Goal: Task Accomplishment & Management: Manage account settings

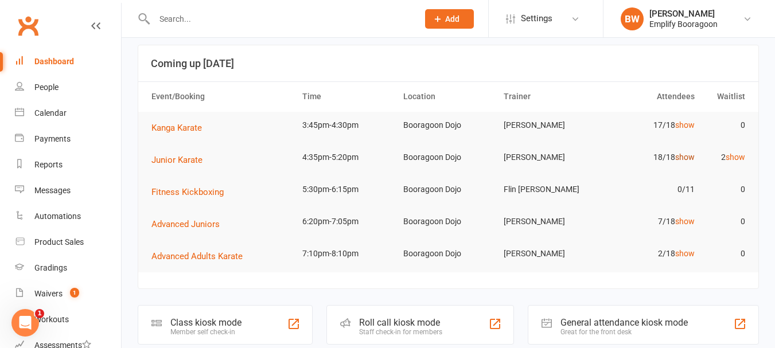
click at [683, 157] on link "show" at bounding box center [684, 157] width 19 height 9
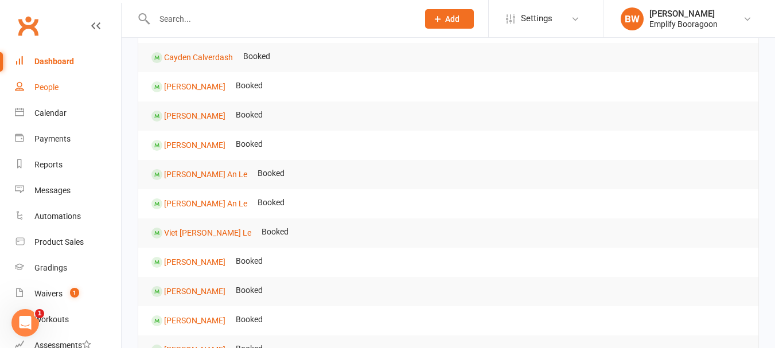
scroll to position [229, 0]
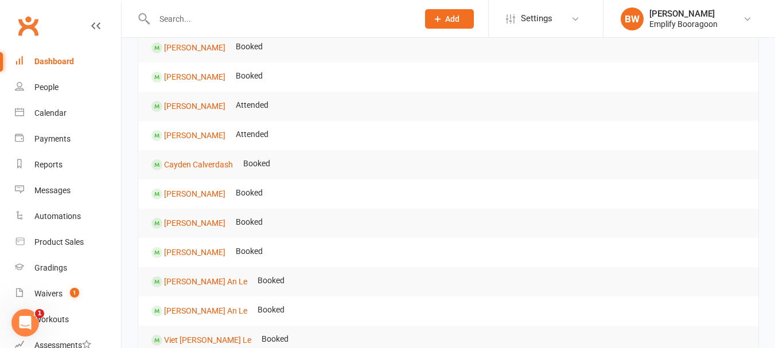
click at [59, 67] on link "Dashboard" at bounding box center [68, 62] width 106 height 26
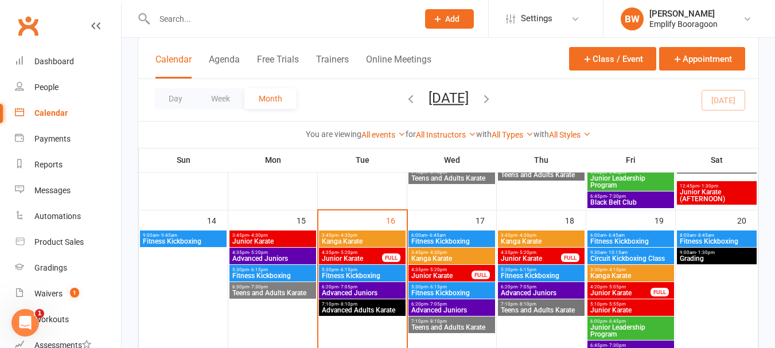
scroll to position [344, 0]
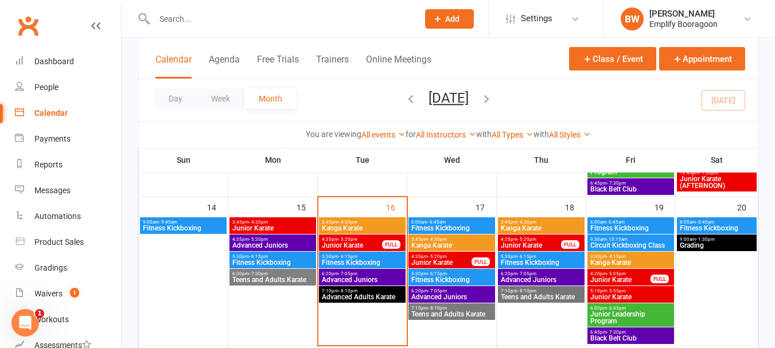
click at [613, 294] on span "Junior Karate" at bounding box center [630, 297] width 82 height 7
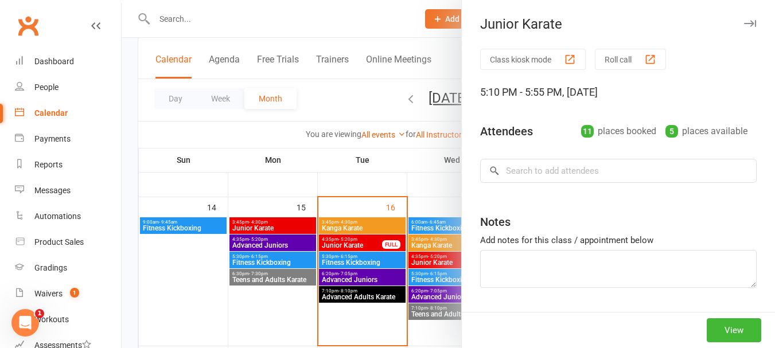
click at [405, 201] on div at bounding box center [448, 174] width 653 height 348
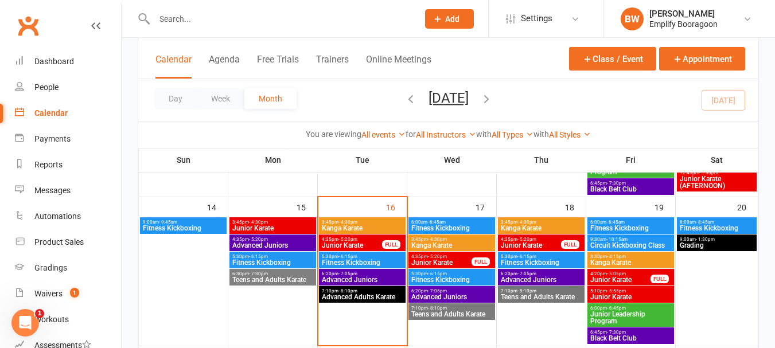
click at [467, 256] on span "4:35pm - 5:20pm" at bounding box center [440, 256] width 61 height 5
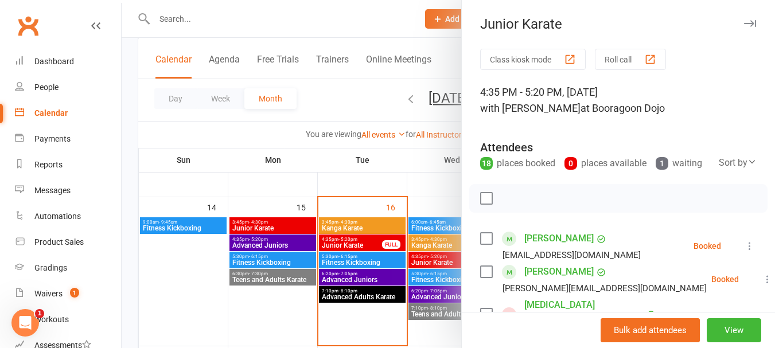
click at [399, 171] on div at bounding box center [448, 174] width 653 height 348
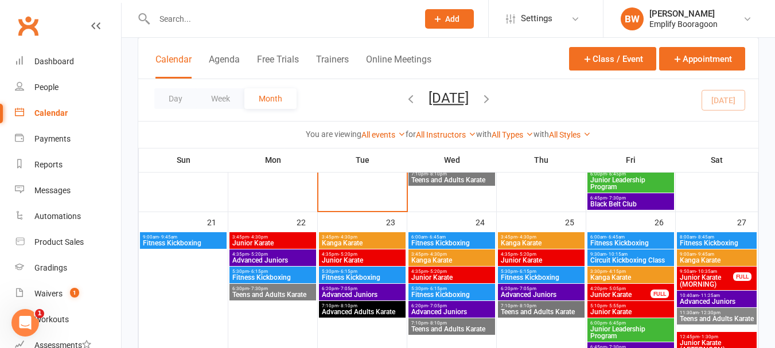
scroll to position [459, 0]
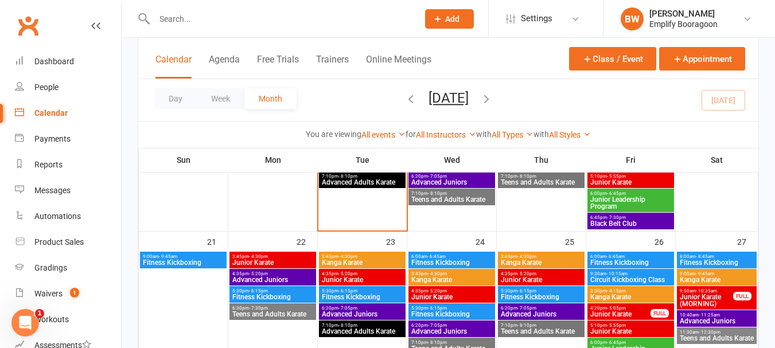
click at [351, 275] on span "- 5:20pm" at bounding box center [347, 273] width 19 height 5
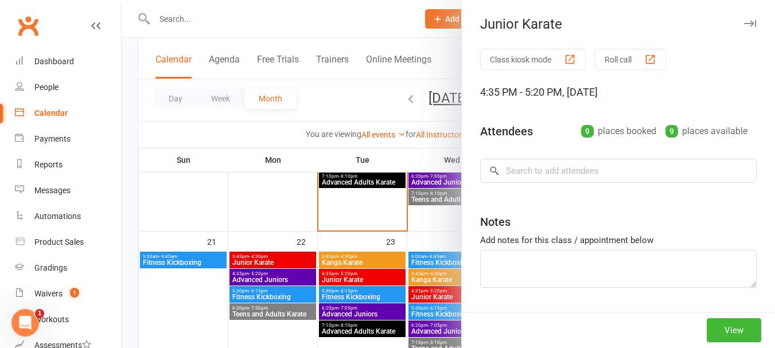
click at [372, 235] on div at bounding box center [448, 174] width 653 height 348
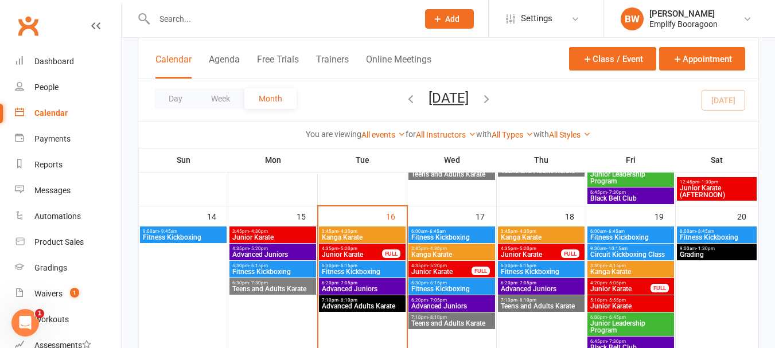
scroll to position [344, 0]
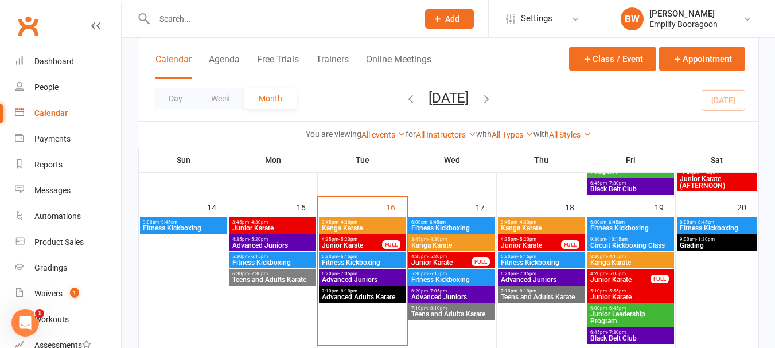
click at [361, 240] on span "4:35pm - 5:20pm" at bounding box center [351, 239] width 61 height 5
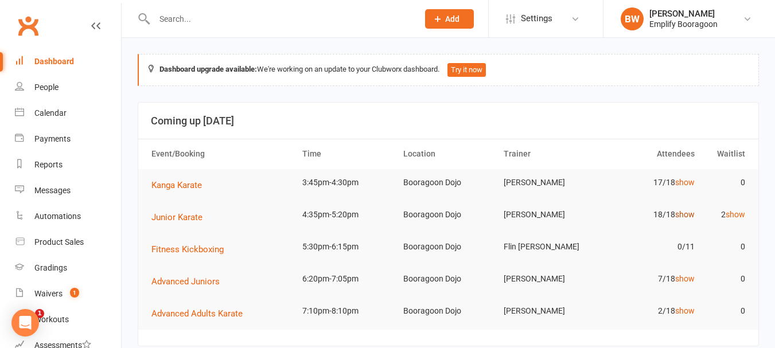
click at [688, 214] on link "show" at bounding box center [684, 214] width 19 height 9
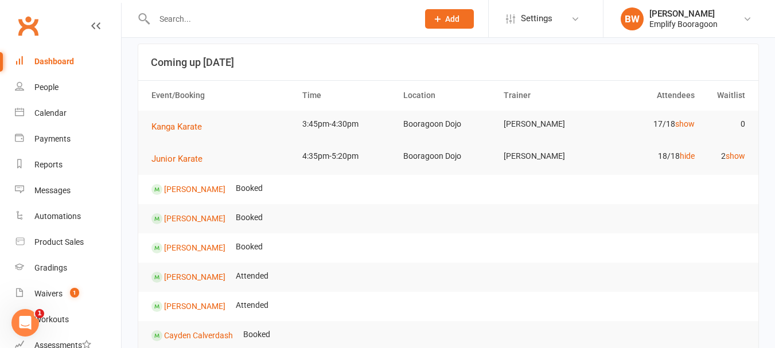
scroll to position [57, 0]
click at [190, 158] on span "Junior Karate" at bounding box center [176, 160] width 51 height 10
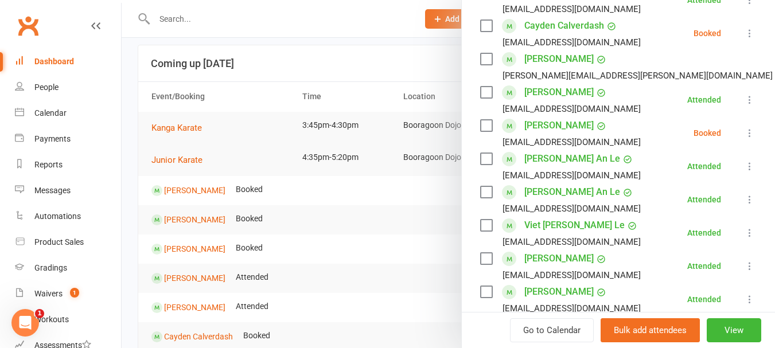
scroll to position [344, 0]
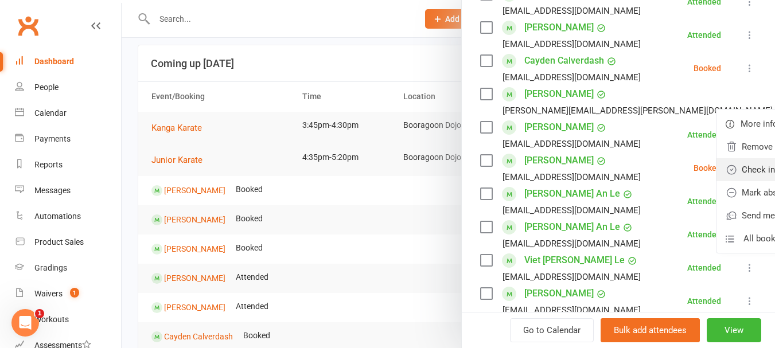
click at [716, 181] on link "Check in" at bounding box center [777, 169] width 123 height 23
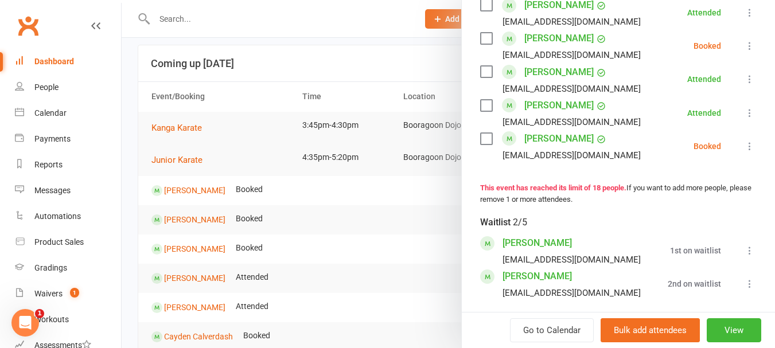
scroll to position [688, 0]
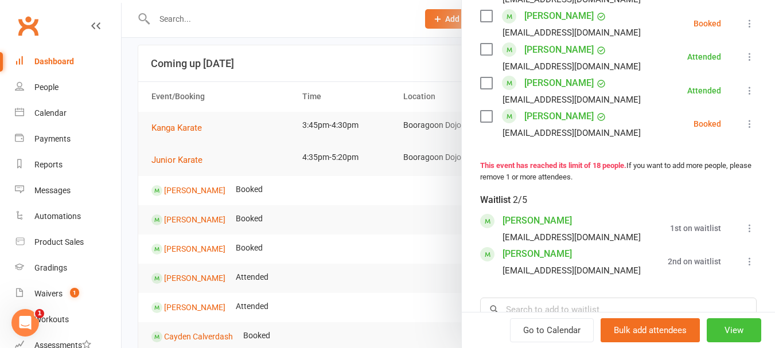
click at [720, 326] on button "View" at bounding box center [733, 330] width 54 height 24
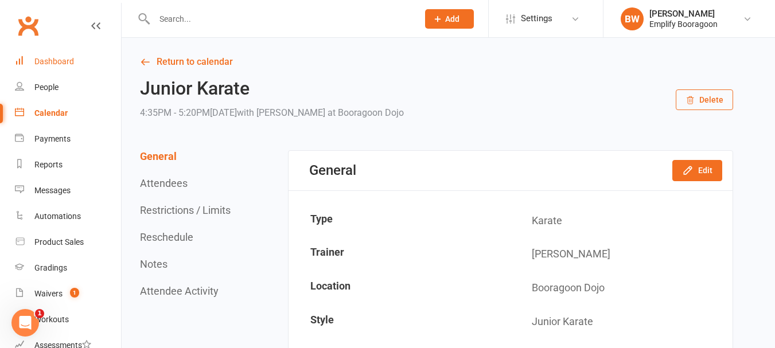
click at [77, 62] on link "Dashboard" at bounding box center [68, 62] width 106 height 26
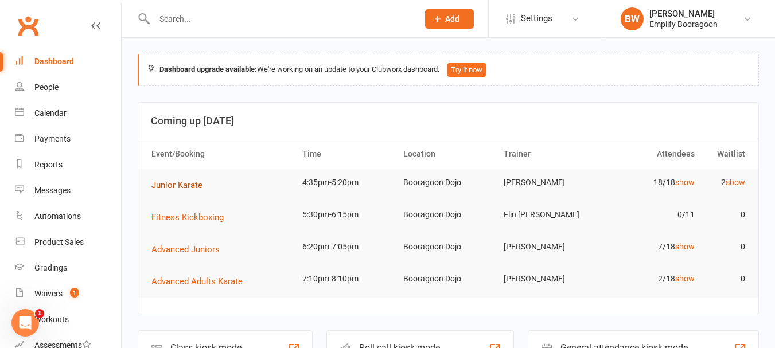
click at [182, 179] on button "Junior Karate" at bounding box center [180, 185] width 59 height 14
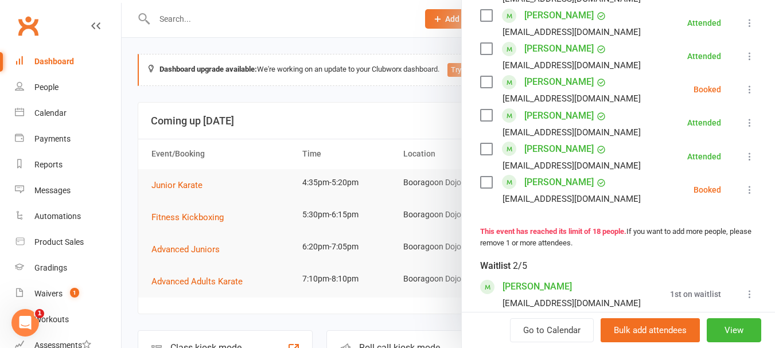
scroll to position [688, 0]
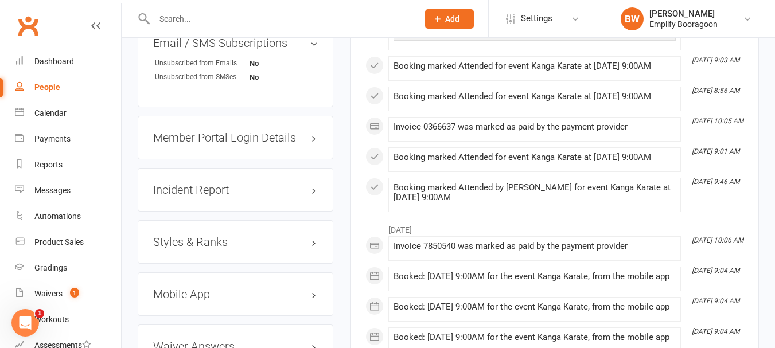
scroll to position [1032, 0]
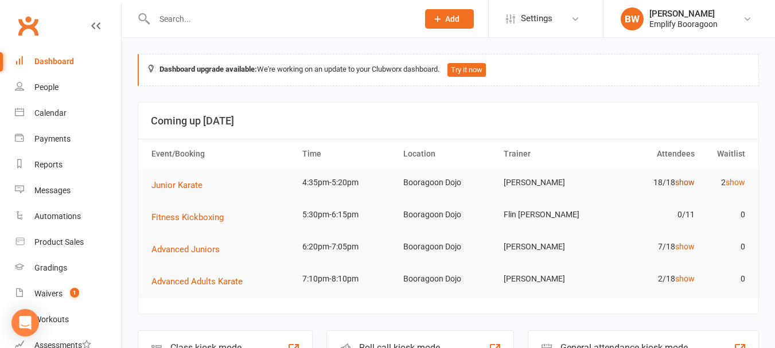
click at [686, 178] on link "show" at bounding box center [684, 182] width 19 height 9
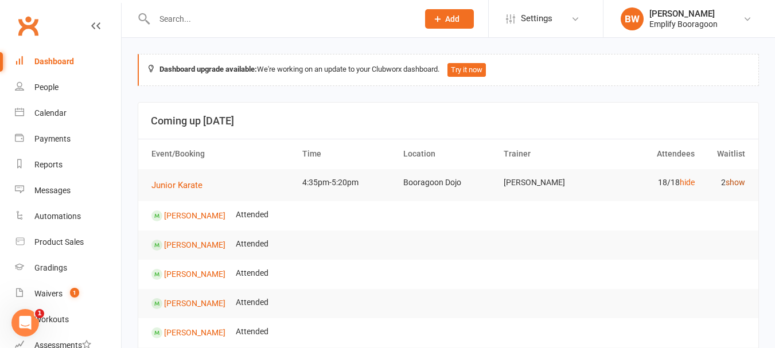
click at [742, 181] on link "show" at bounding box center [734, 182] width 19 height 9
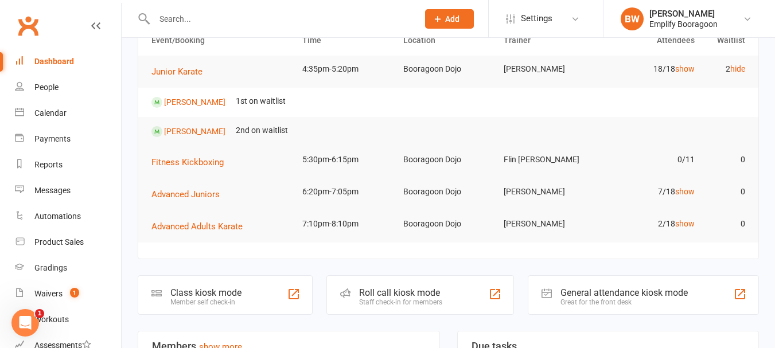
scroll to position [115, 0]
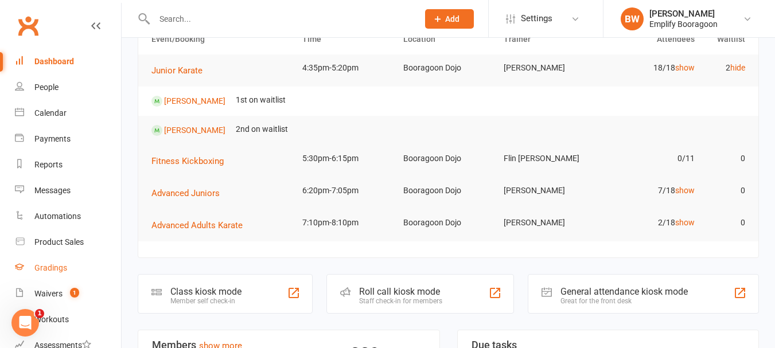
click at [41, 273] on link "Gradings" at bounding box center [68, 268] width 106 height 26
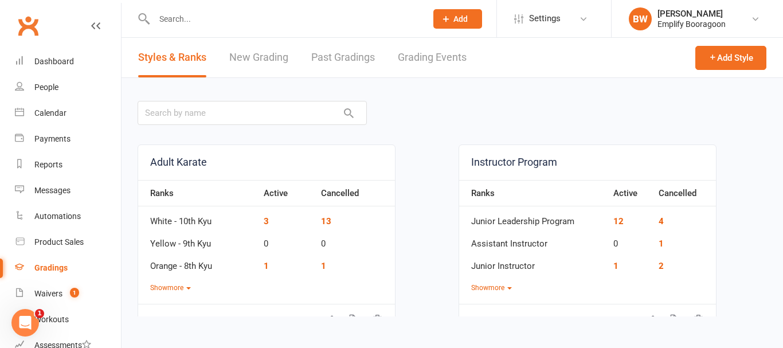
click at [441, 62] on link "Grading Events" at bounding box center [432, 58] width 69 height 40
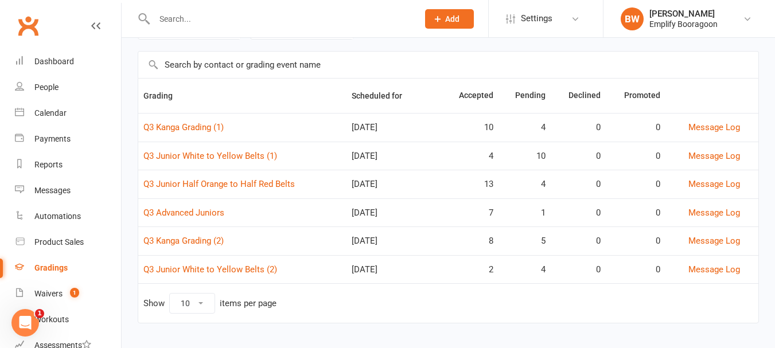
scroll to position [79, 0]
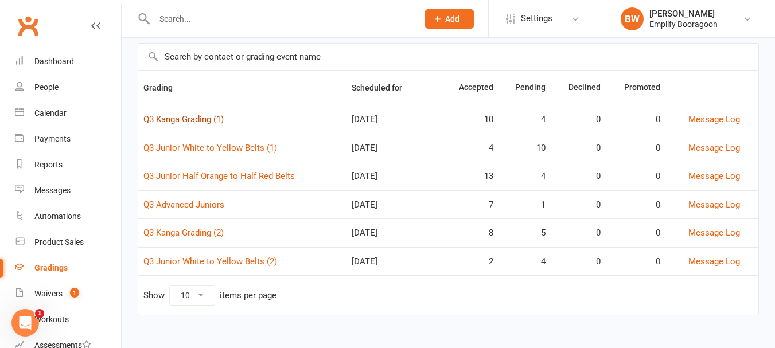
click at [186, 123] on link "Q3 Kanga Grading (1)" at bounding box center [183, 119] width 80 height 10
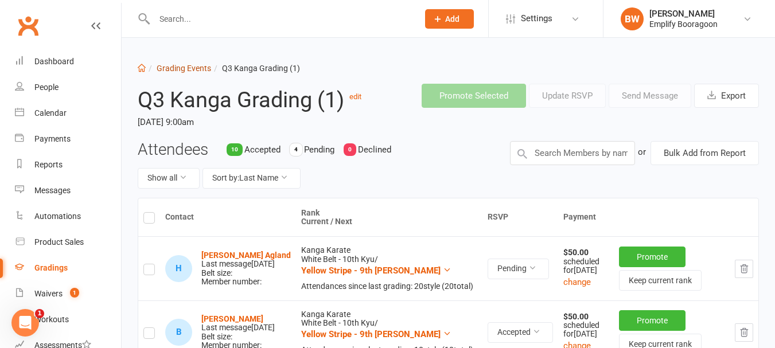
click at [177, 70] on link "Grading Events" at bounding box center [184, 68] width 54 height 9
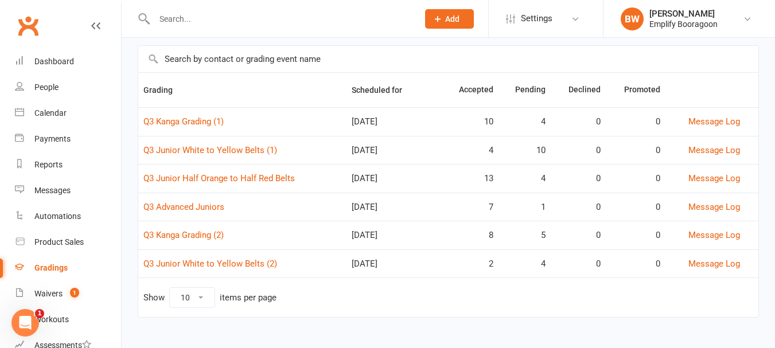
scroll to position [79, 0]
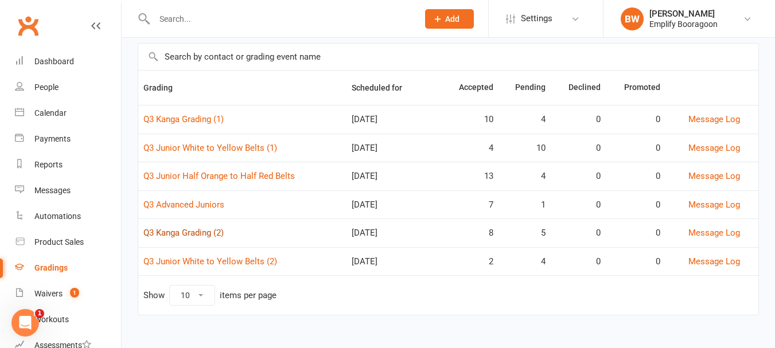
click at [207, 232] on link "Q3 Kanga Grading (2)" at bounding box center [183, 233] width 80 height 10
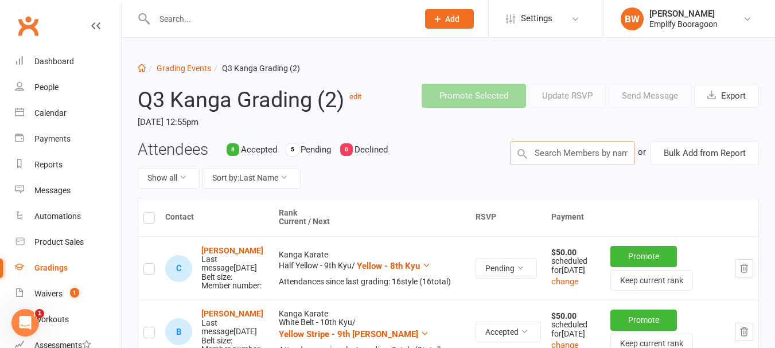
click at [548, 160] on input "text" at bounding box center [572, 153] width 125 height 24
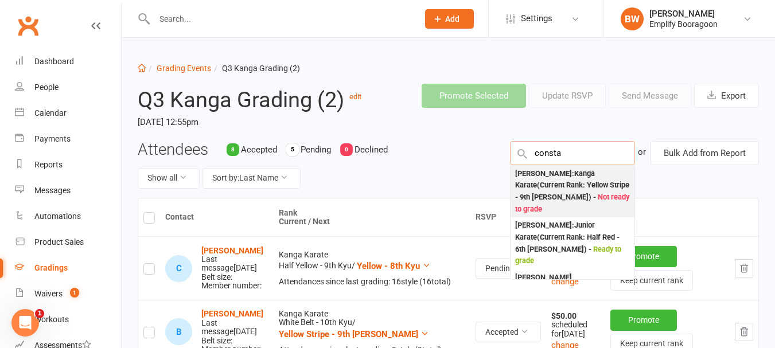
type input "consta"
click at [576, 187] on div "Constance Lee : Kanga Karate (Current Rank: Yellow Stripe - 9th Kyu ho ) - Not …" at bounding box center [572, 192] width 115 height 48
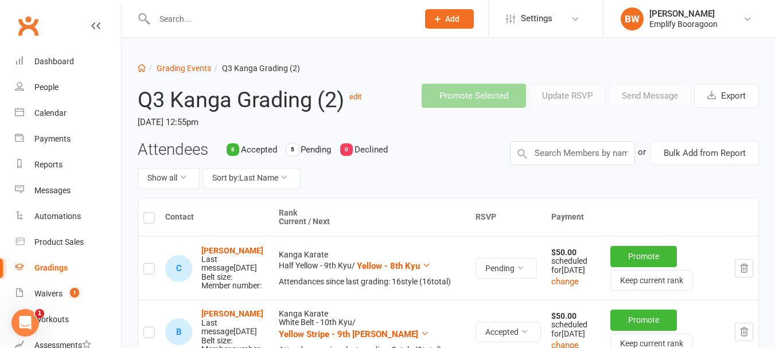
scroll to position [581, 0]
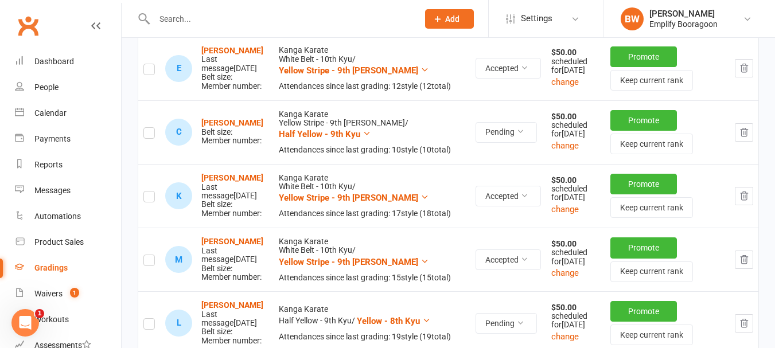
click at [148, 135] on label at bounding box center [148, 135] width 11 height 0
click at [148, 128] on input "checkbox" at bounding box center [148, 128] width 11 height 0
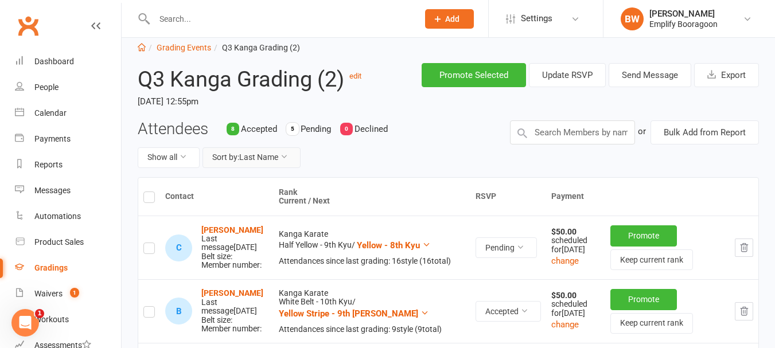
scroll to position [0, 0]
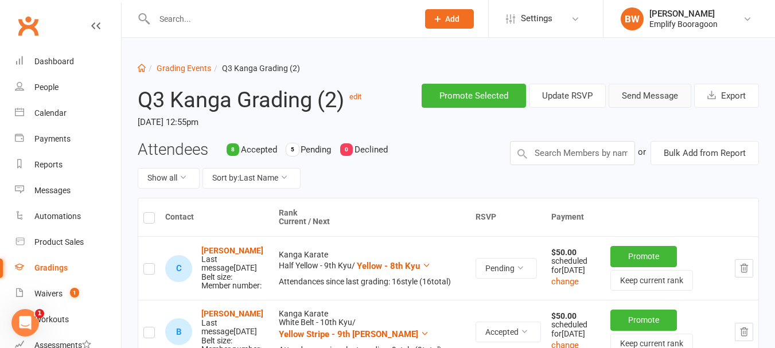
click at [637, 100] on button "Send Message" at bounding box center [649, 96] width 83 height 24
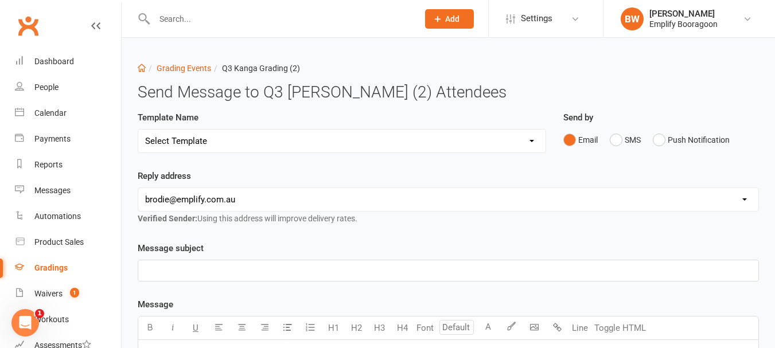
drag, startPoint x: 443, startPoint y: 140, endPoint x: 422, endPoint y: 150, distance: 23.6
click at [442, 140] on select "Select Template [Email] Confirmation of Successful Grading [Email] Grading Even…" at bounding box center [341, 141] width 407 height 23
select select "2"
click at [138, 130] on select "Select Template [Email] Confirmation of Successful Grading [Email] Grading Even…" at bounding box center [341, 141] width 407 height 23
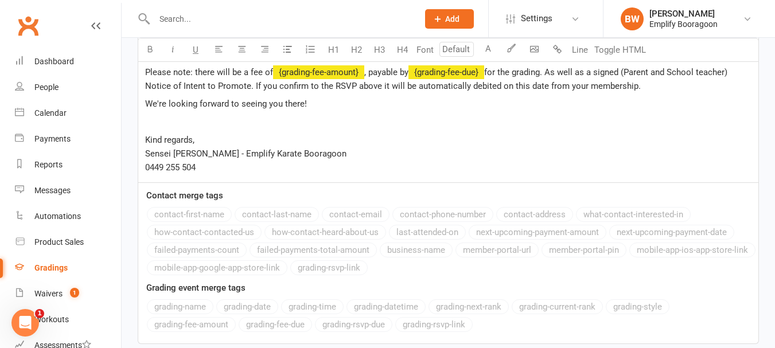
scroll to position [490, 0]
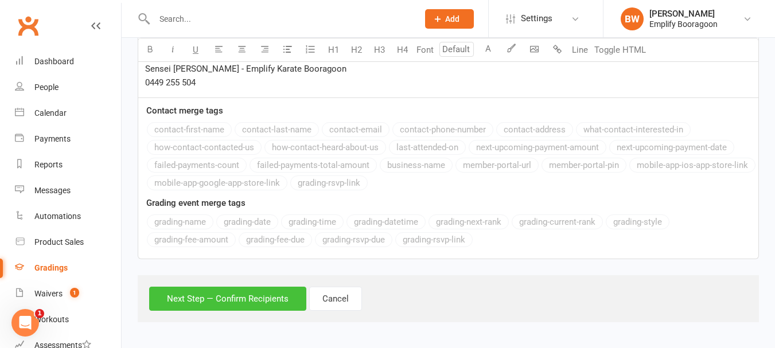
click at [225, 305] on button "Next Step — Confirm Recipients" at bounding box center [227, 299] width 157 height 24
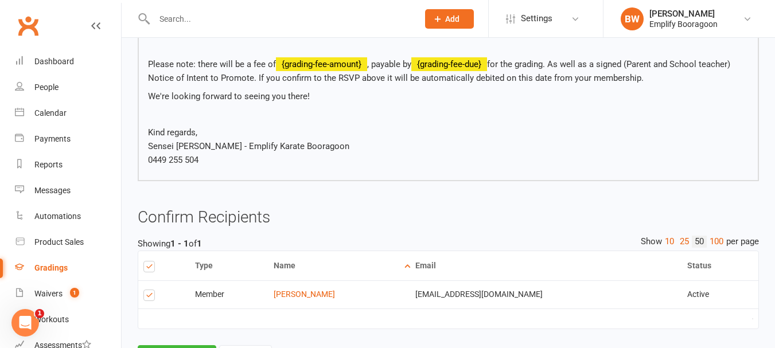
scroll to position [385, 0]
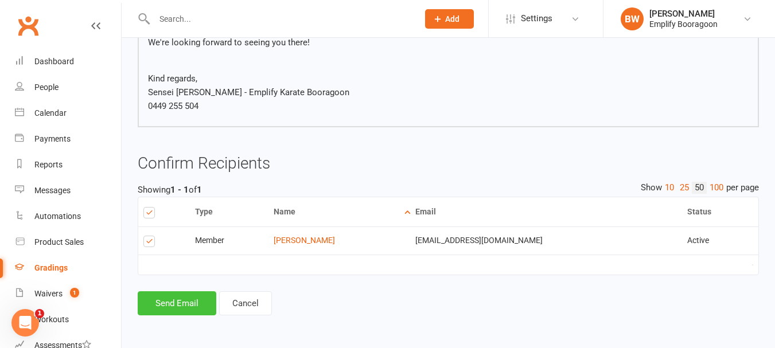
click at [197, 296] on button "Send Email" at bounding box center [177, 303] width 79 height 24
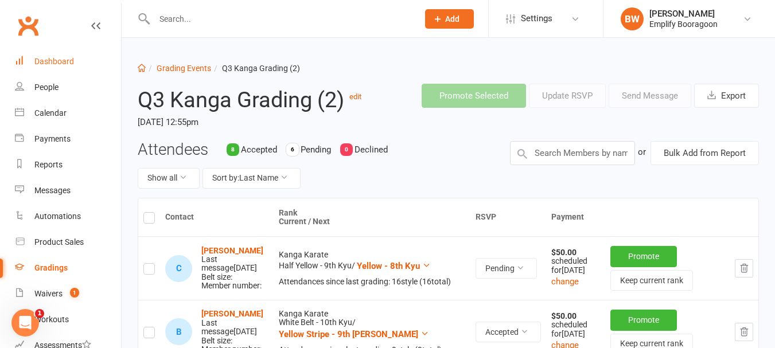
click at [51, 57] on div "Dashboard" at bounding box center [54, 61] width 40 height 9
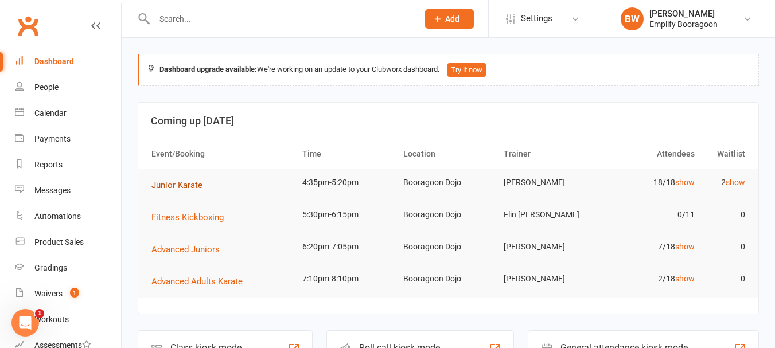
click at [178, 185] on span "Junior Karate" at bounding box center [176, 185] width 51 height 10
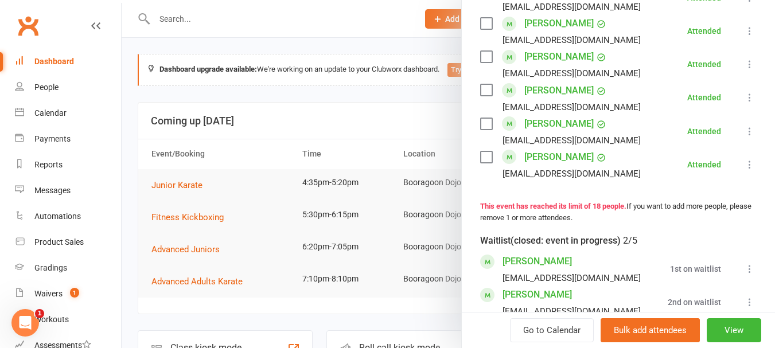
scroll to position [688, 0]
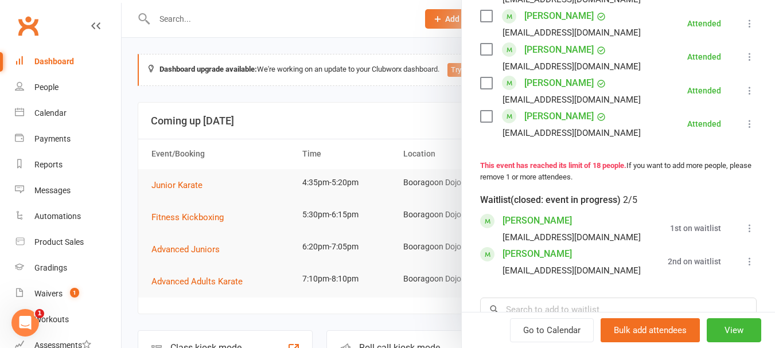
click at [742, 268] on button at bounding box center [749, 262] width 14 height 14
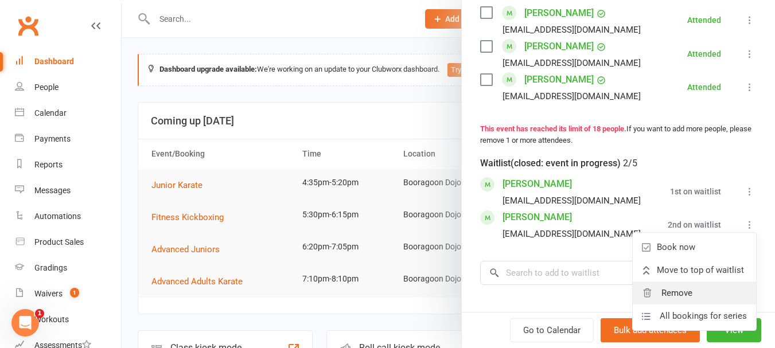
scroll to position [745, 0]
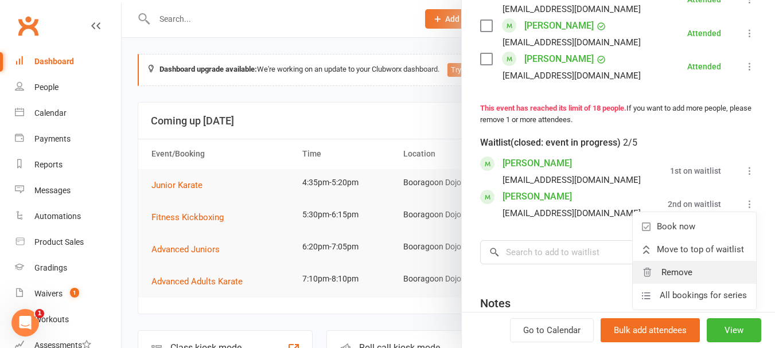
click at [671, 279] on span "Remove" at bounding box center [676, 272] width 31 height 14
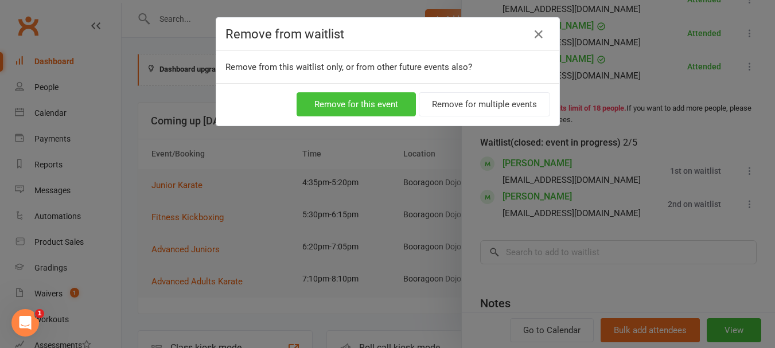
click at [336, 99] on button "Remove for this event" at bounding box center [355, 104] width 119 height 24
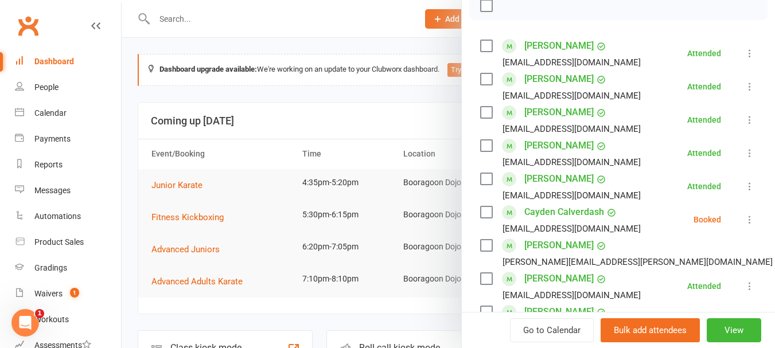
scroll to position [172, 0]
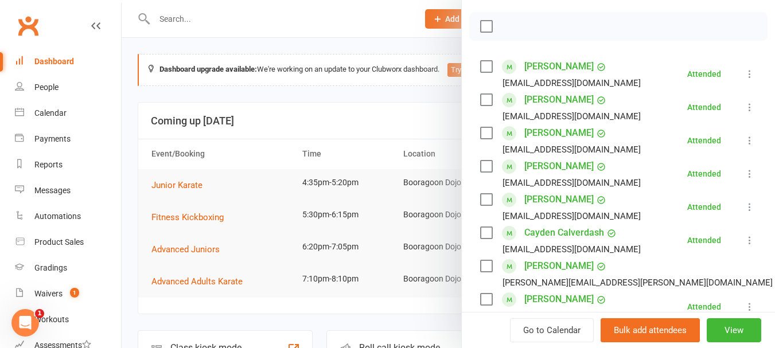
click at [58, 57] on div "Dashboard" at bounding box center [54, 61] width 40 height 9
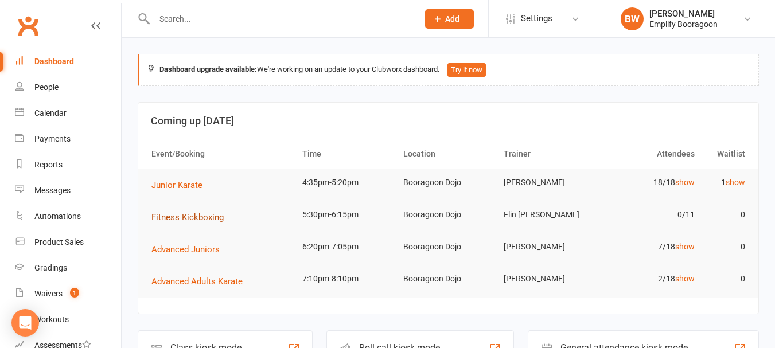
click at [208, 216] on span "Fitness Kickboxing" at bounding box center [187, 217] width 72 height 10
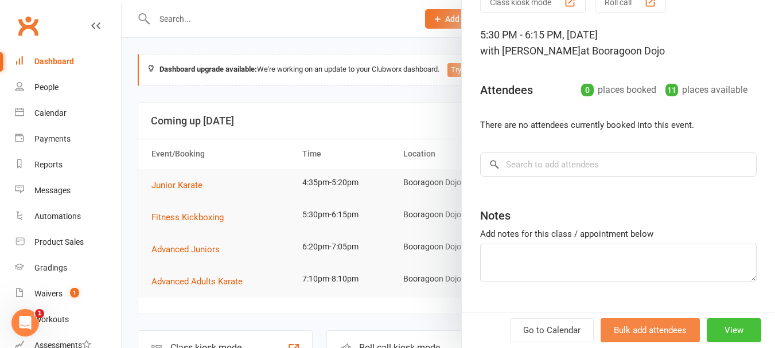
click at [722, 322] on button "View" at bounding box center [733, 330] width 54 height 24
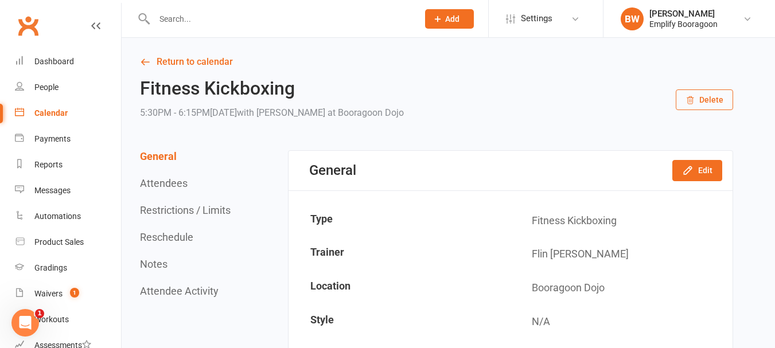
click at [187, 215] on button "Restrictions / Limits" at bounding box center [185, 210] width 91 height 12
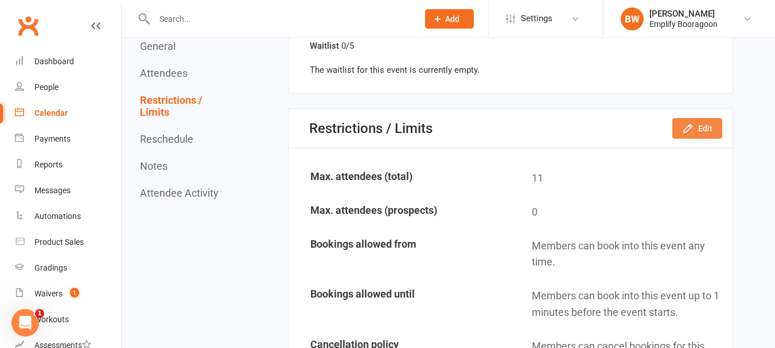
scroll to position [699, 0]
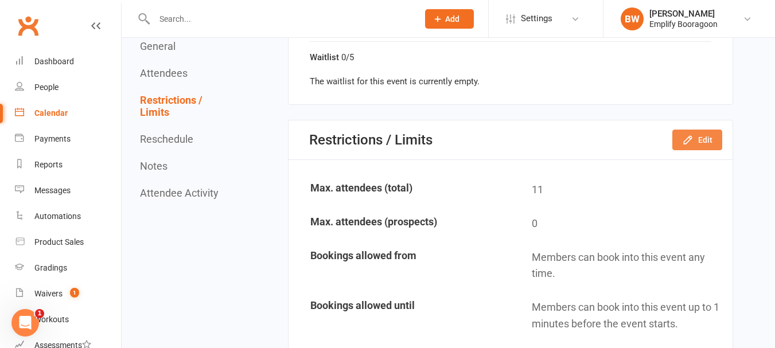
click at [694, 140] on button "Edit" at bounding box center [697, 140] width 50 height 21
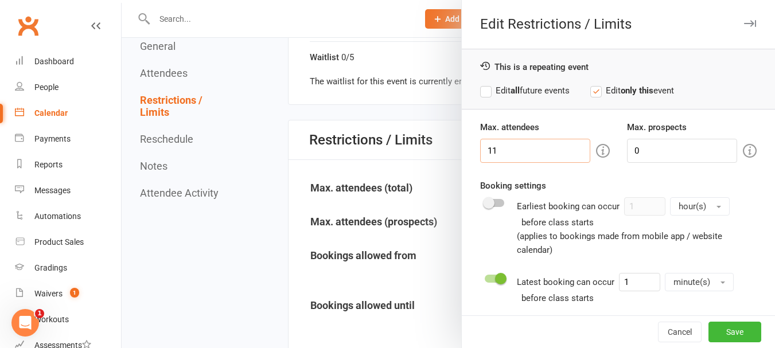
drag, startPoint x: 519, startPoint y: 148, endPoint x: 413, endPoint y: 151, distance: 106.1
click at [413, 0] on div "Edit Restrictions / Limits This is a repeating event Edit all future events Edi…" at bounding box center [448, 0] width 653 height 0
type input "0"
click at [716, 339] on button "Save" at bounding box center [734, 332] width 53 height 21
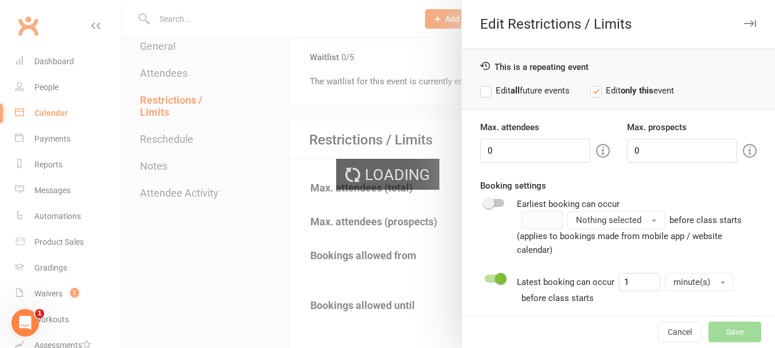
type input "0"
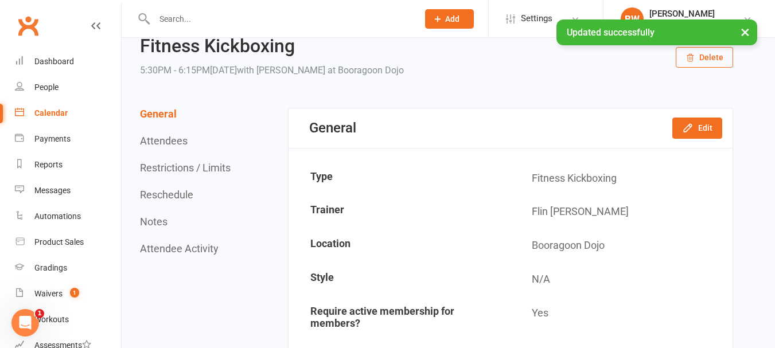
scroll to position [0, 0]
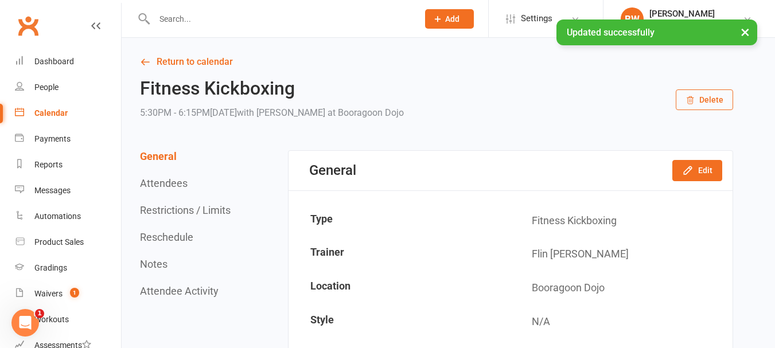
click at [665, 171] on div "General Edit" at bounding box center [510, 171] width 444 height 40
click at [681, 169] on button "Edit" at bounding box center [697, 170] width 50 height 21
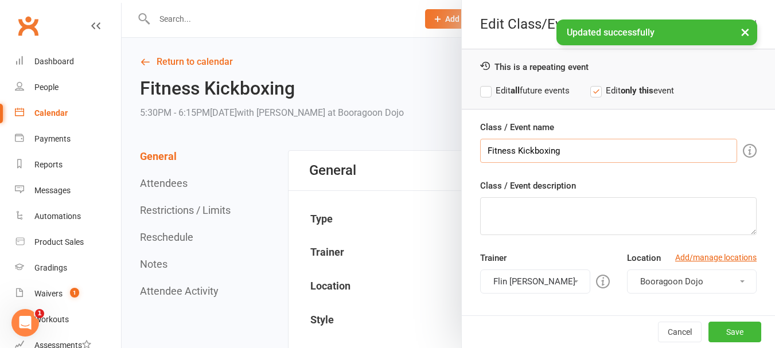
click at [565, 148] on input "Fitness Kickboxing" at bounding box center [608, 151] width 257 height 24
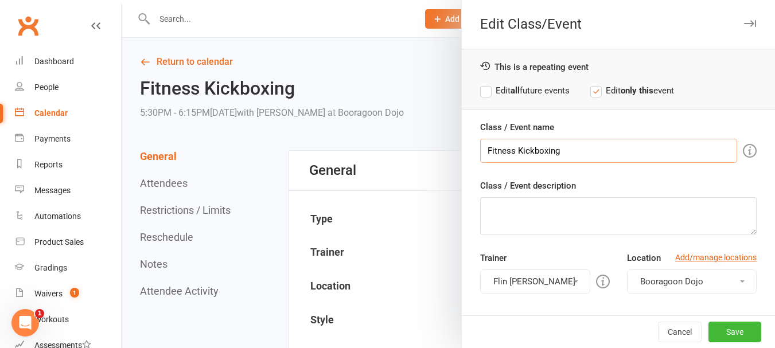
type input "Fitness Kickboxing (Cancelled due to no Bookings)"
drag, startPoint x: 728, startPoint y: 325, endPoint x: 717, endPoint y: 311, distance: 18.4
click at [728, 323] on button "Save" at bounding box center [734, 332] width 53 height 21
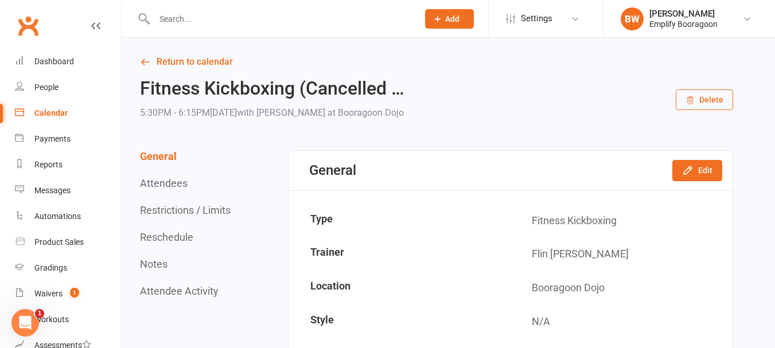
click at [303, 5] on div at bounding box center [274, 18] width 272 height 37
click at [298, 15] on input "text" at bounding box center [280, 19] width 259 height 16
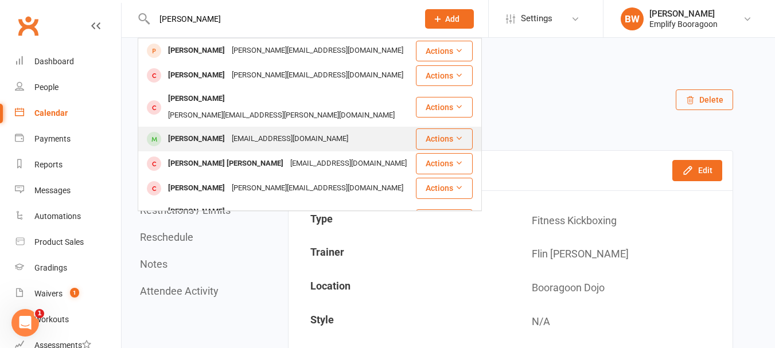
type input "archie"
click at [228, 131] on div "blytheandgraeme@hotmail.com" at bounding box center [289, 139] width 123 height 17
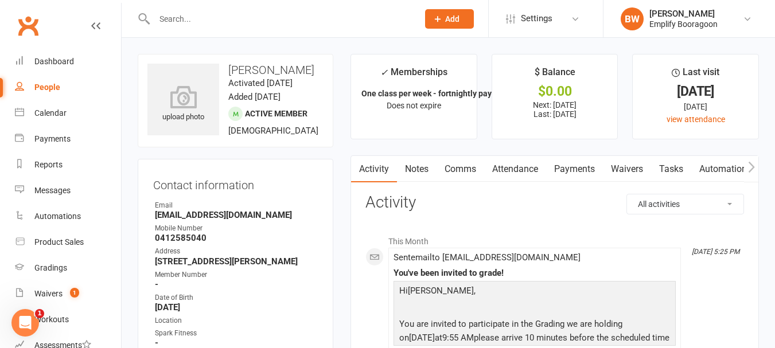
click at [591, 158] on link "Payments" at bounding box center [574, 169] width 57 height 26
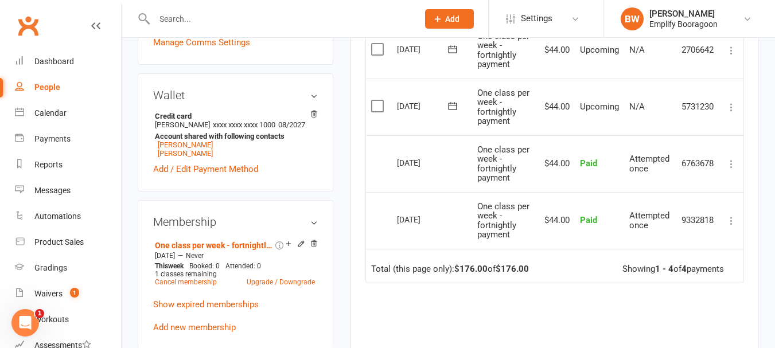
scroll to position [344, 0]
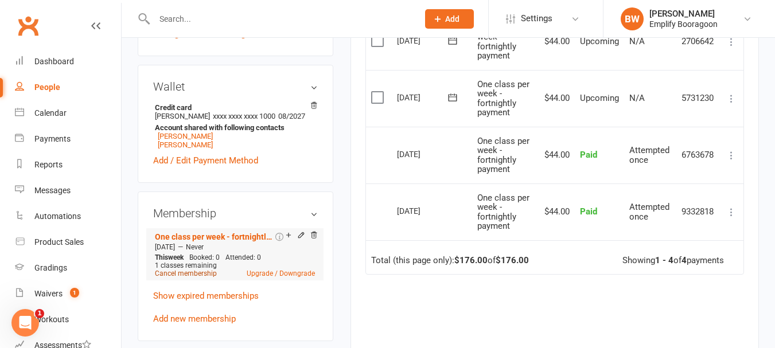
click at [189, 277] on link "Cancel membership" at bounding box center [186, 273] width 62 height 8
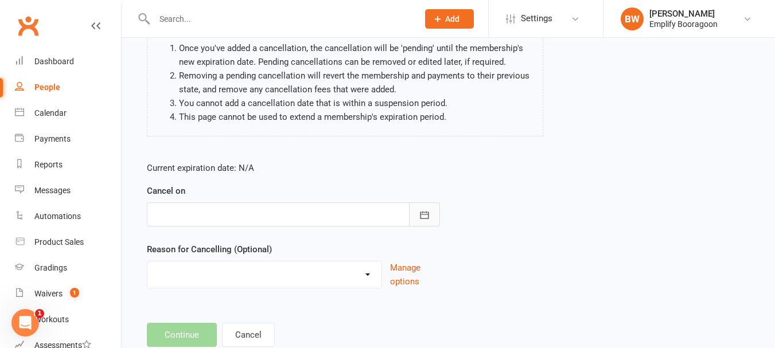
scroll to position [115, 0]
click at [428, 197] on div "Cancel on September 2025 Sun Mon Tue Wed Thu Fri Sat 36 31 01 02 03 04 05 06 37…" at bounding box center [293, 204] width 293 height 42
click at [425, 209] on icon "button" at bounding box center [424, 213] width 11 height 11
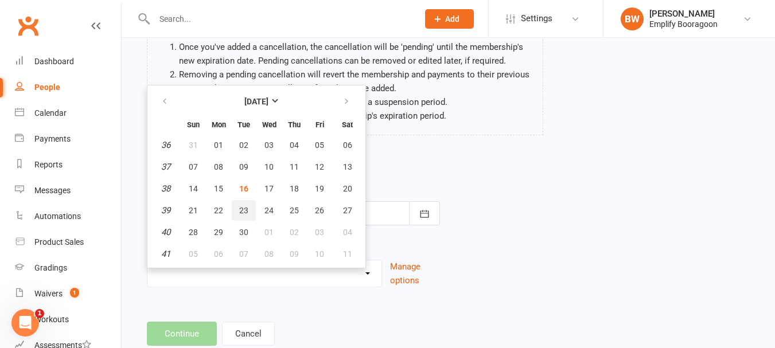
click at [243, 213] on span "23" at bounding box center [243, 210] width 9 height 9
type input "23 Sep 2025"
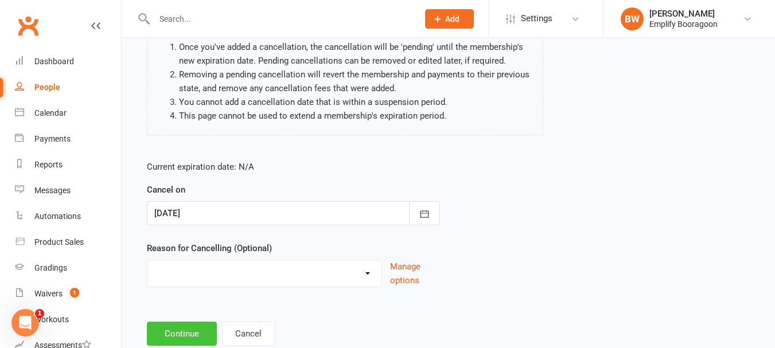
click at [174, 334] on button "Continue" at bounding box center [182, 334] width 70 height 24
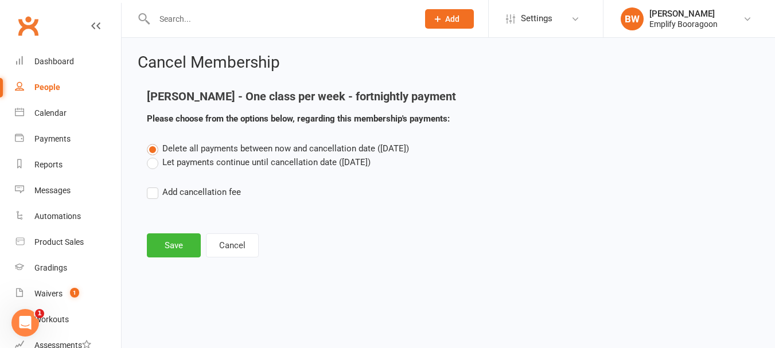
scroll to position [0, 0]
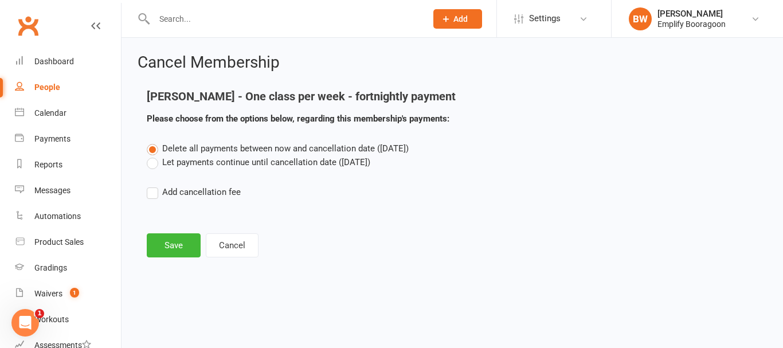
click at [232, 173] on div "Delete all payments between now and cancellation date (Sep 23, 2025) Let paymen…" at bounding box center [452, 178] width 628 height 73
click at [228, 163] on label "Let payments continue until cancellation date (Sep 23, 2025)" at bounding box center [259, 162] width 224 height 14
click at [154, 155] on input "Let payments continue until cancellation date (Sep 23, 2025)" at bounding box center [150, 155] width 7 height 0
click at [179, 144] on span "Delete all payments between now and cancellation date (Sep 23, 2025)" at bounding box center [285, 148] width 247 height 10
click at [154, 142] on input "Delete all payments between now and cancellation date (Sep 23, 2025)" at bounding box center [150, 142] width 7 height 0
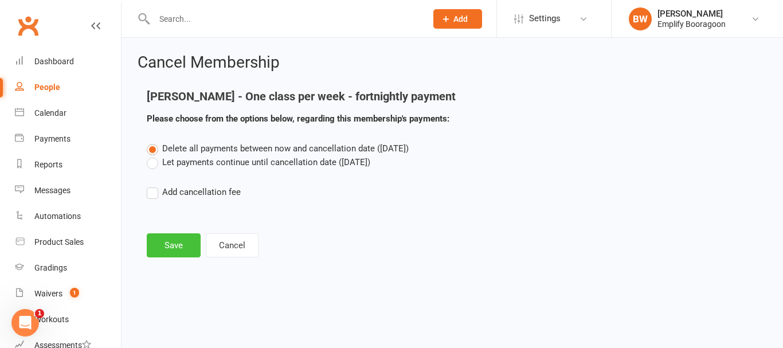
drag, startPoint x: 173, startPoint y: 241, endPoint x: 173, endPoint y: 248, distance: 6.9
click at [173, 247] on button "Save" at bounding box center [174, 245] width 54 height 24
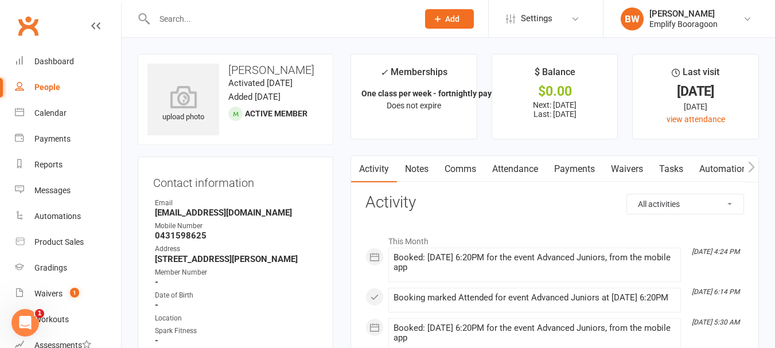
drag, startPoint x: 585, startPoint y: 167, endPoint x: 564, endPoint y: 172, distance: 21.3
click at [584, 167] on link "Payments" at bounding box center [574, 169] width 57 height 26
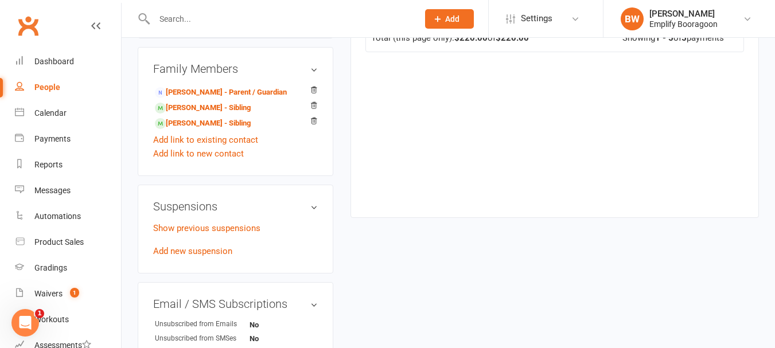
scroll to position [688, 0]
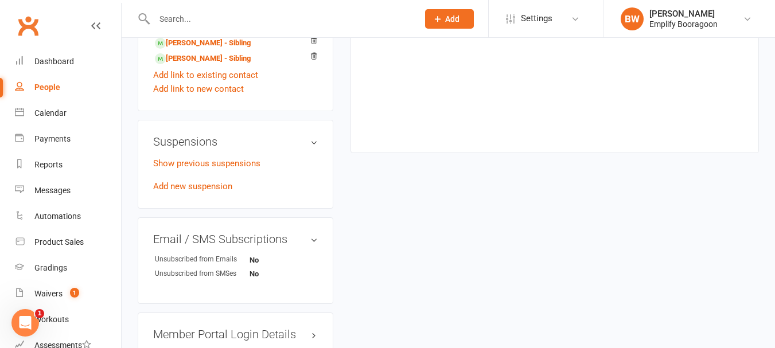
click at [222, 193] on div "Show previous suspensions Add new suspension" at bounding box center [235, 175] width 165 height 37
click at [219, 193] on div "Show previous suspensions Add new suspension" at bounding box center [235, 175] width 165 height 37
click at [205, 191] on link "Add new suspension" at bounding box center [192, 186] width 79 height 10
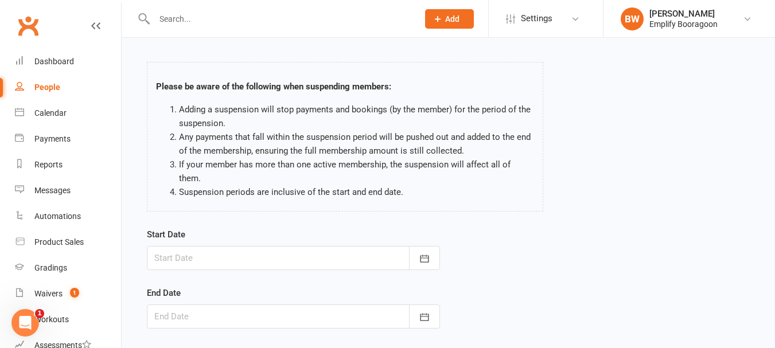
scroll to position [58, 0]
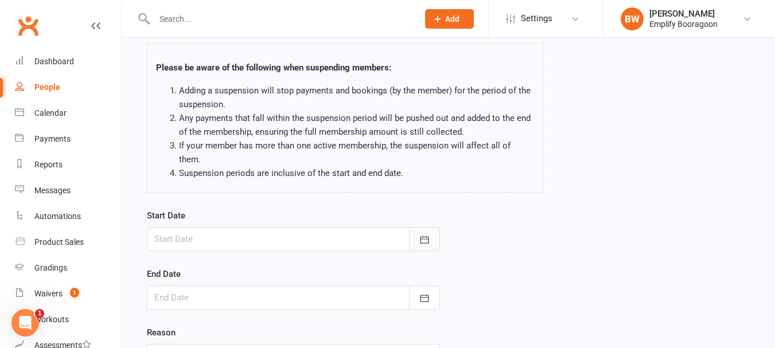
click at [429, 227] on button "button" at bounding box center [424, 239] width 31 height 24
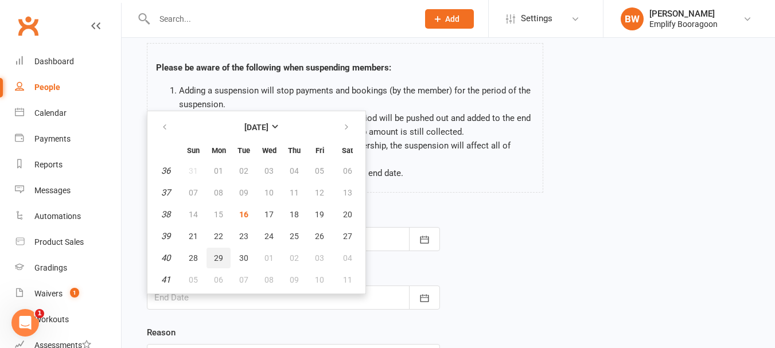
click at [210, 248] on button "29" at bounding box center [218, 258] width 24 height 21
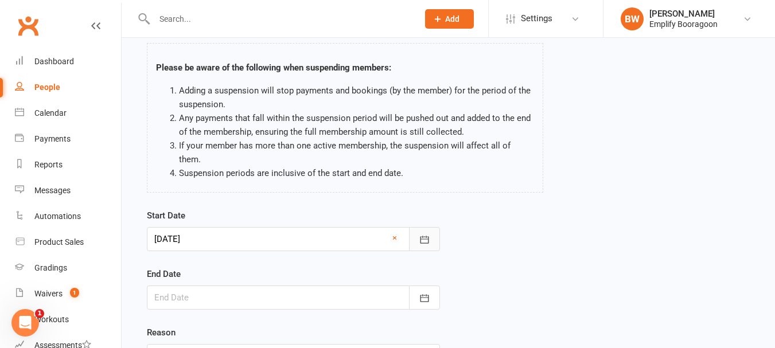
click at [424, 232] on button "button" at bounding box center [424, 239] width 31 height 24
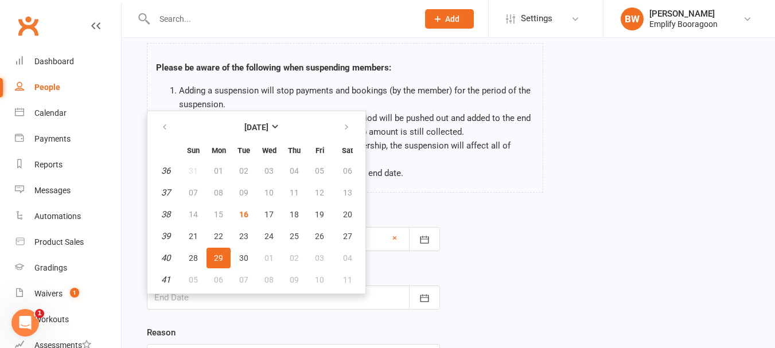
click at [215, 253] on span "29" at bounding box center [218, 257] width 9 height 9
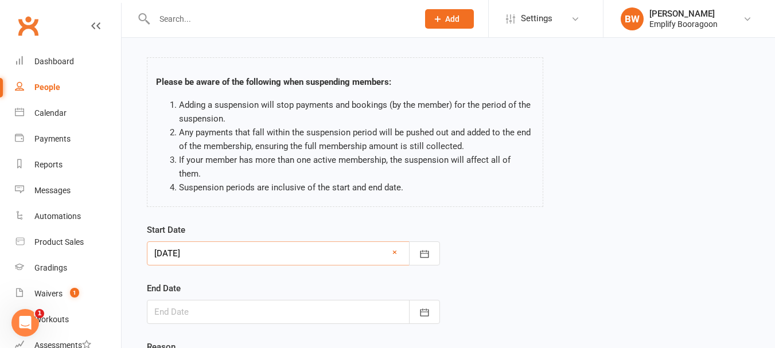
scroll to position [116, 0]
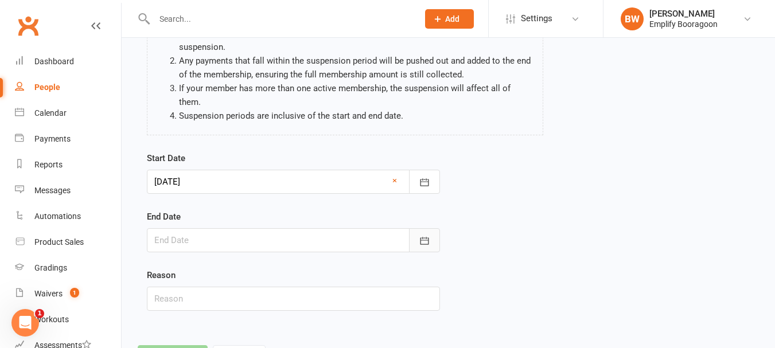
click at [429, 235] on icon "button" at bounding box center [424, 240] width 11 height 11
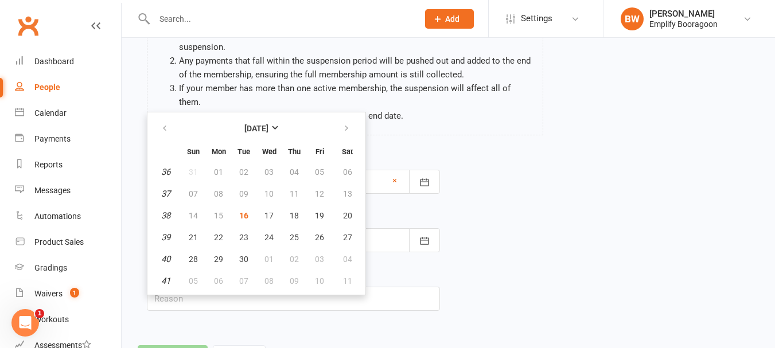
click at [514, 172] on div "Start Date 29 Sep 2025 September 2025 Sun Mon Tue Wed Thu Fri Sat 36 31 01 02 0…" at bounding box center [448, 238] width 620 height 175
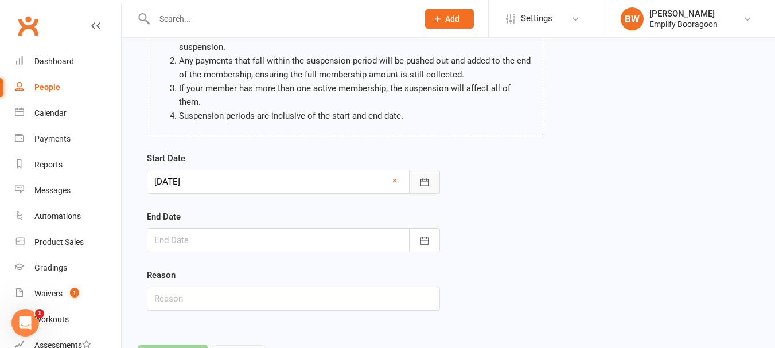
click at [434, 171] on button "button" at bounding box center [424, 182] width 31 height 24
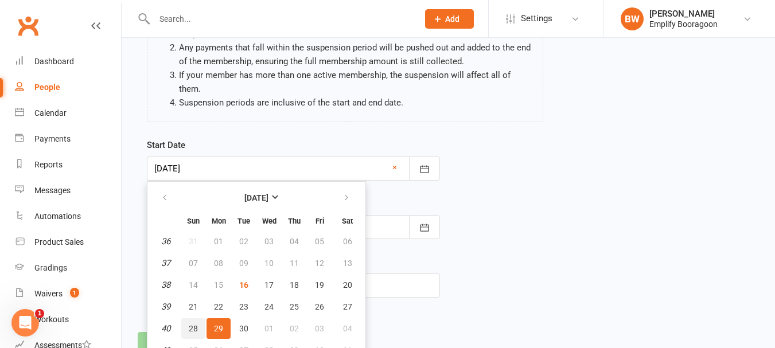
click at [191, 324] on span "28" at bounding box center [193, 328] width 9 height 9
type input "28 Sep 2025"
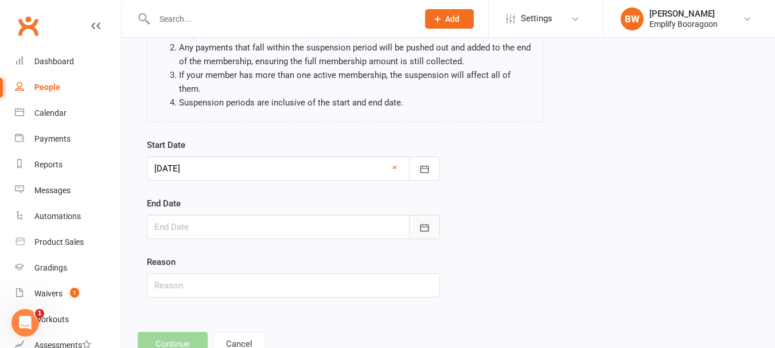
click at [425, 224] on icon "button" at bounding box center [424, 227] width 9 height 7
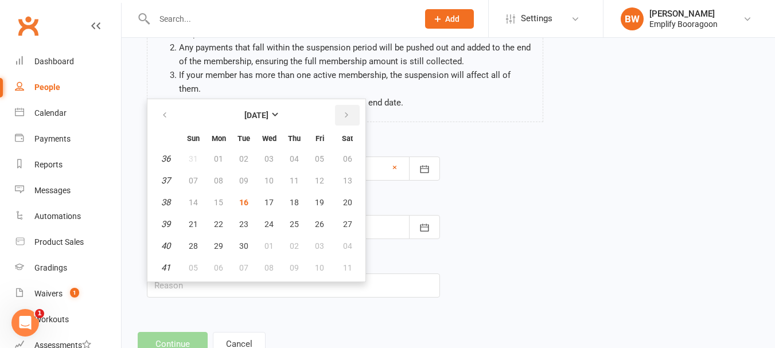
click at [354, 105] on button "button" at bounding box center [347, 115] width 25 height 21
click at [189, 198] on span "12" at bounding box center [193, 202] width 9 height 9
type input "12 Oct 2025"
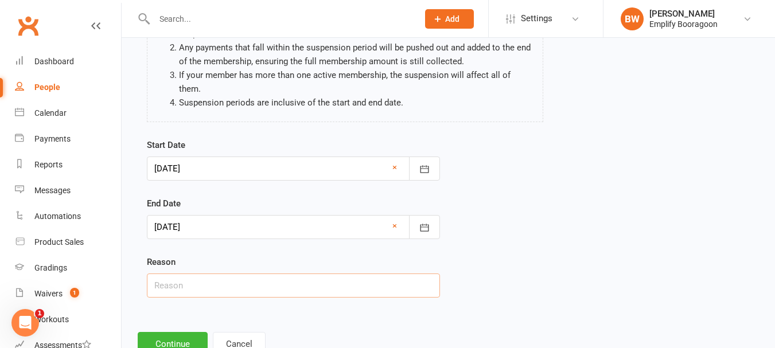
drag, startPoint x: 211, startPoint y: 267, endPoint x: 209, endPoint y: 260, distance: 7.3
click at [211, 273] on input "text" at bounding box center [293, 285] width 293 height 24
type input "Away"
click at [182, 318] on div "Add Suspension Please be aware of the following when suspending members: Adding…" at bounding box center [448, 140] width 653 height 463
click at [181, 332] on button "Continue" at bounding box center [173, 344] width 70 height 24
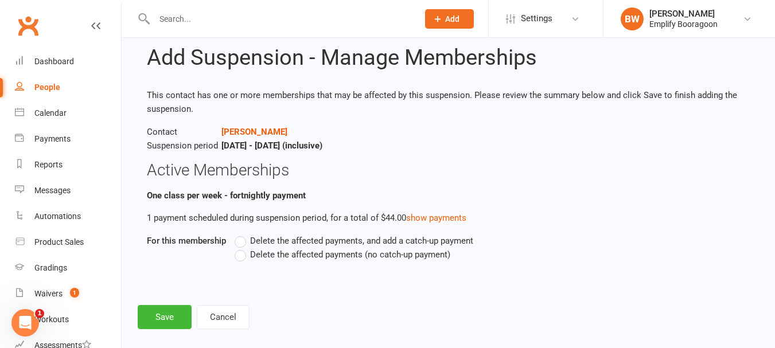
scroll to position [40, 0]
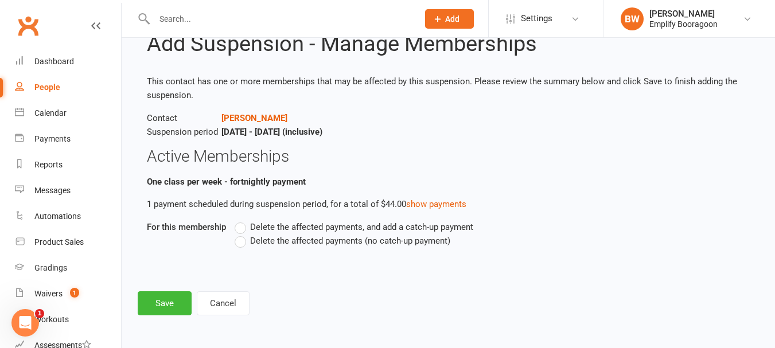
click at [308, 236] on span "Delete the affected payments (no catch-up payment)" at bounding box center [350, 240] width 200 height 12
click at [242, 234] on input "Delete the affected payments (no catch-up payment)" at bounding box center [237, 234] width 7 height 0
click at [172, 304] on button "Save" at bounding box center [165, 303] width 54 height 24
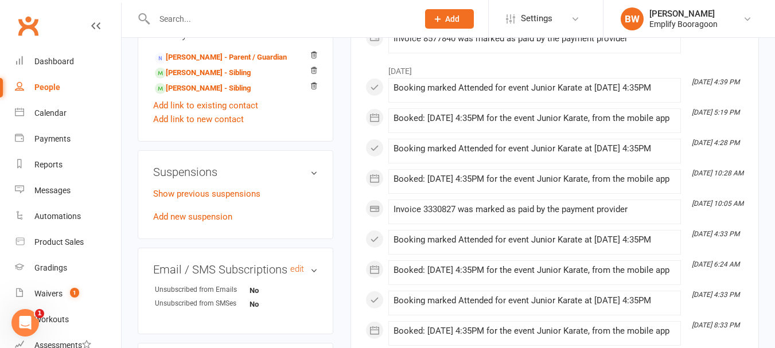
scroll to position [745, 0]
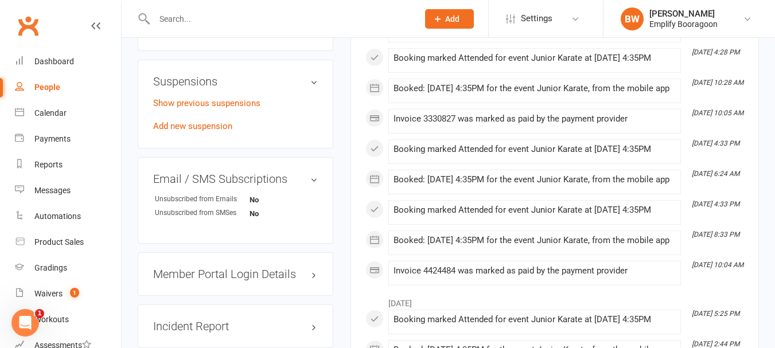
click at [207, 133] on div "Show previous suspensions Add new suspension" at bounding box center [235, 114] width 165 height 37
click at [204, 131] on link "Add new suspension" at bounding box center [192, 126] width 79 height 10
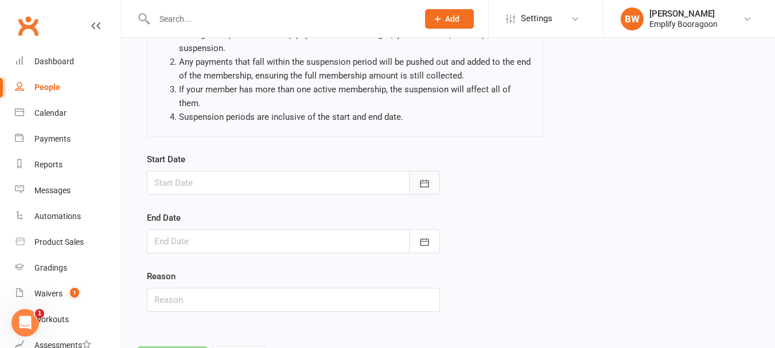
click at [420, 178] on icon "button" at bounding box center [424, 183] width 11 height 11
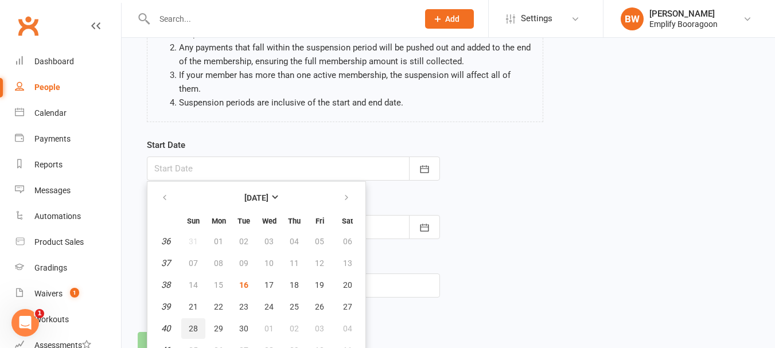
click at [197, 324] on span "28" at bounding box center [193, 328] width 9 height 9
type input "[DATE]"
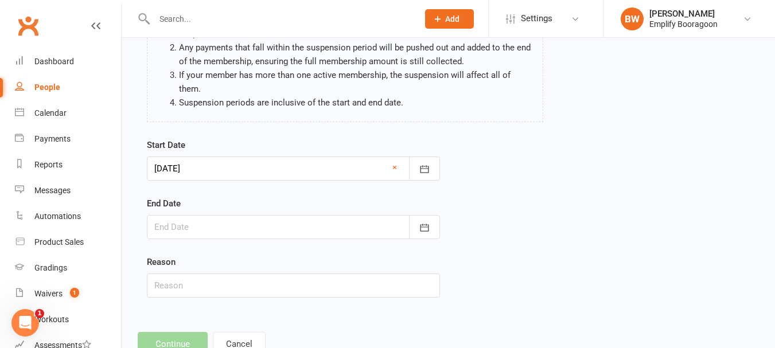
click at [448, 209] on div "Start Date [DATE] [DATE] Sun Mon Tue Wed Thu Fri Sat 36 31 01 02 03 04 05 06 37…" at bounding box center [448, 225] width 620 height 175
click at [436, 215] on button "button" at bounding box center [424, 227] width 31 height 24
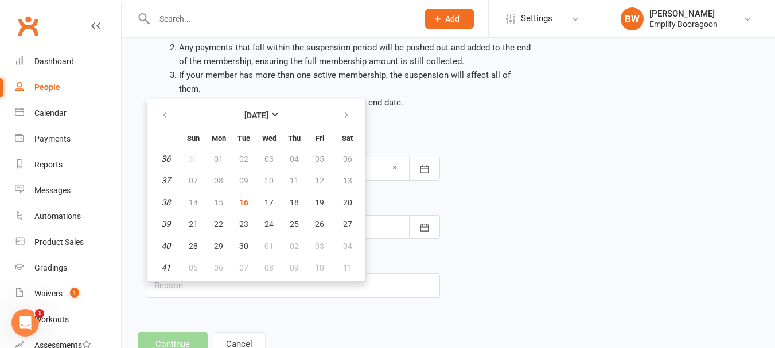
click at [343, 112] on th at bounding box center [347, 115] width 29 height 25
click at [342, 107] on button "button" at bounding box center [347, 115] width 25 height 21
click at [195, 177] on button "05" at bounding box center [193, 180] width 24 height 21
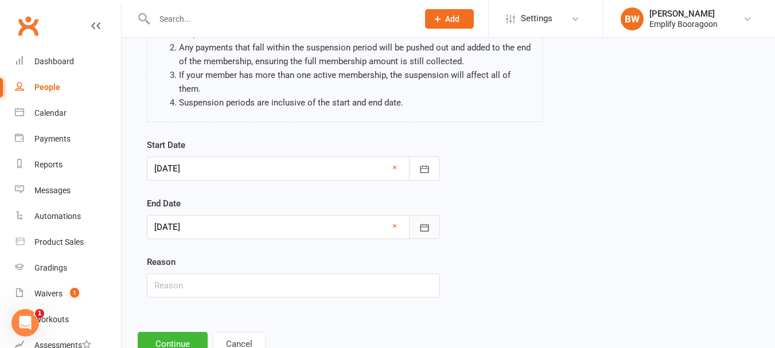
click at [412, 215] on button "button" at bounding box center [424, 227] width 31 height 24
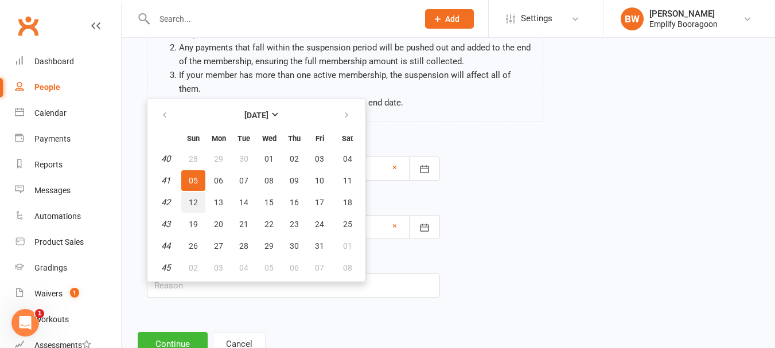
click at [192, 198] on span "12" at bounding box center [193, 202] width 9 height 9
type input "[DATE]"
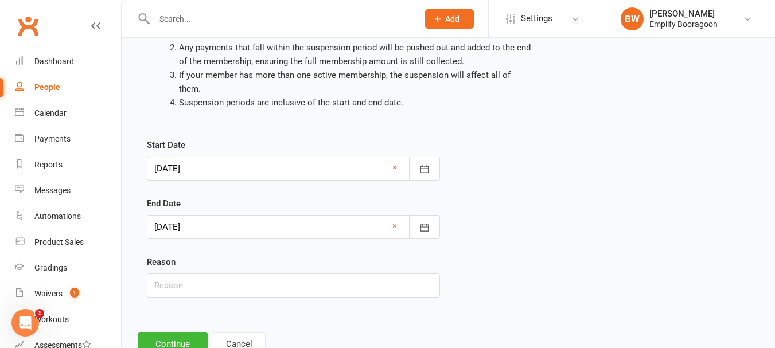
click at [216, 256] on div "Reason" at bounding box center [293, 276] width 293 height 42
click at [216, 273] on input "text" at bounding box center [293, 285] width 293 height 24
type input "Away"
click at [182, 332] on button "Continue" at bounding box center [173, 344] width 70 height 24
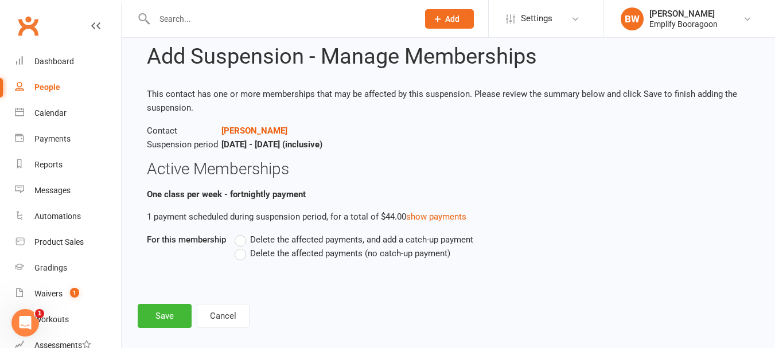
scroll to position [40, 0]
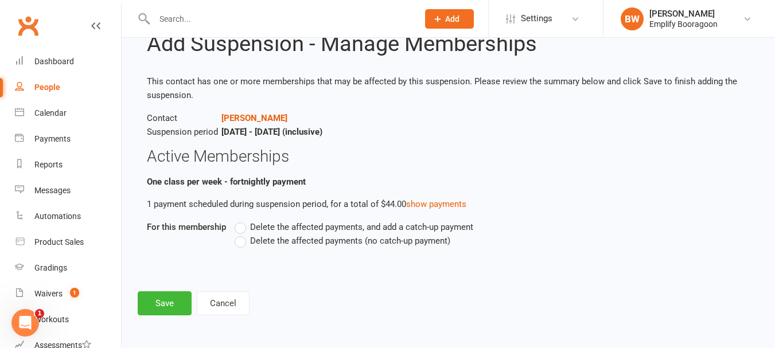
click at [317, 244] on span "Delete the affected payments (no catch-up payment)" at bounding box center [350, 240] width 200 height 12
click at [242, 234] on input "Delete the affected payments (no catch-up payment)" at bounding box center [237, 234] width 7 height 0
click at [183, 298] on button "Save" at bounding box center [165, 303] width 54 height 24
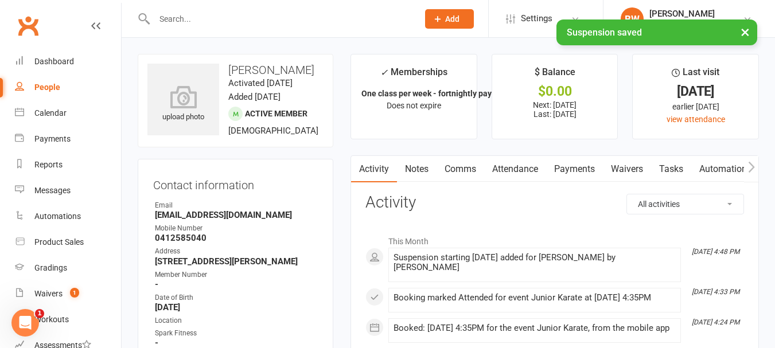
click at [577, 168] on link "Payments" at bounding box center [574, 169] width 57 height 26
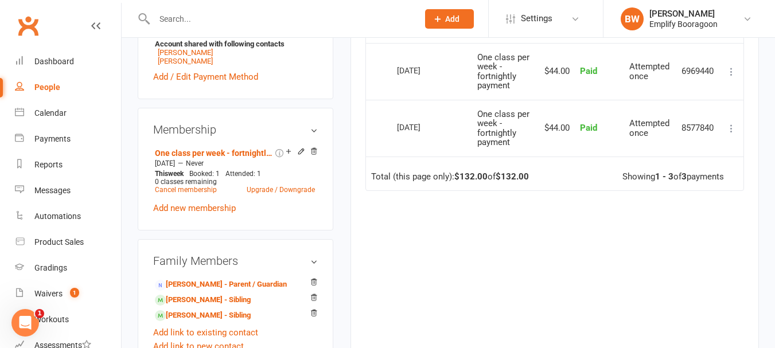
scroll to position [516, 0]
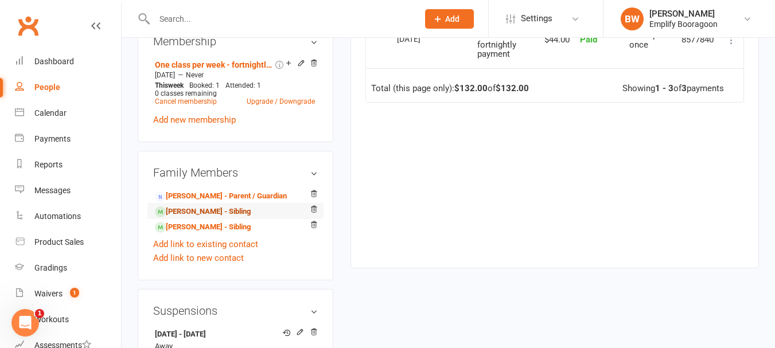
click at [210, 218] on link "Carter Pratt - Sibling" at bounding box center [203, 212] width 96 height 12
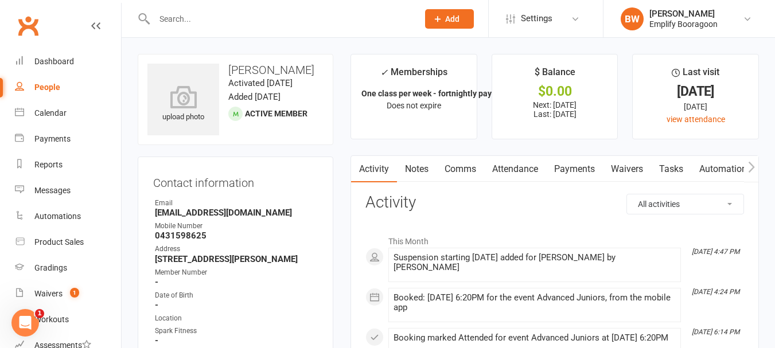
click at [580, 166] on link "Payments" at bounding box center [574, 169] width 57 height 26
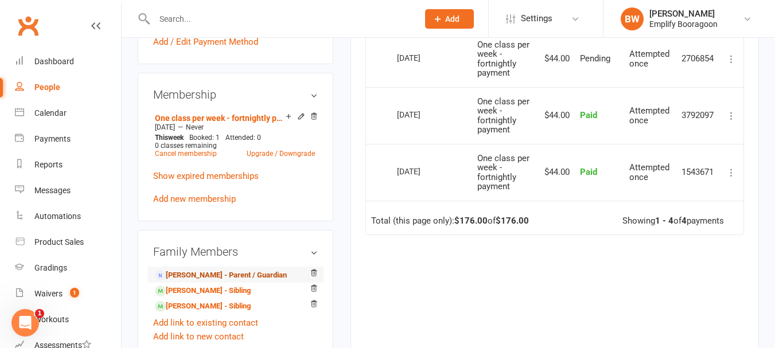
scroll to position [459, 0]
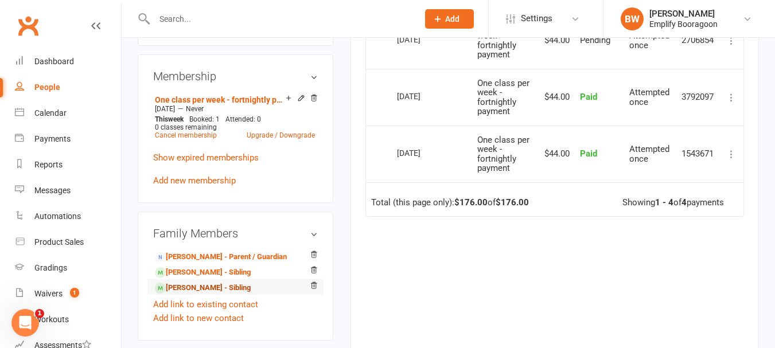
click at [188, 293] on link "Archie Pratt - Sibling" at bounding box center [203, 288] width 96 height 12
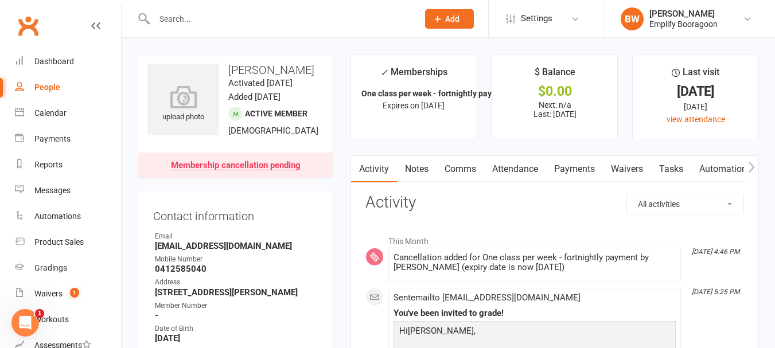
click at [597, 162] on link "Payments" at bounding box center [574, 169] width 57 height 26
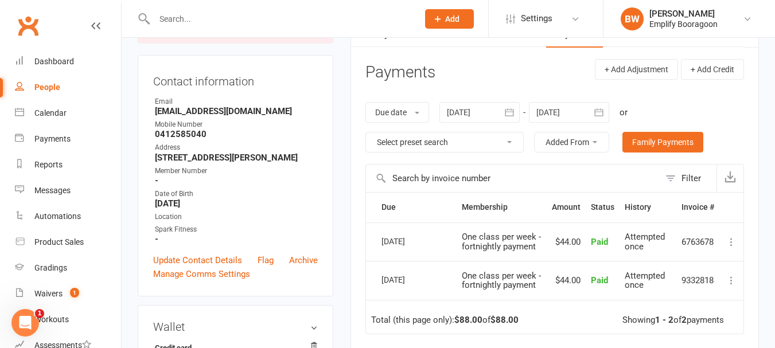
scroll to position [172, 0]
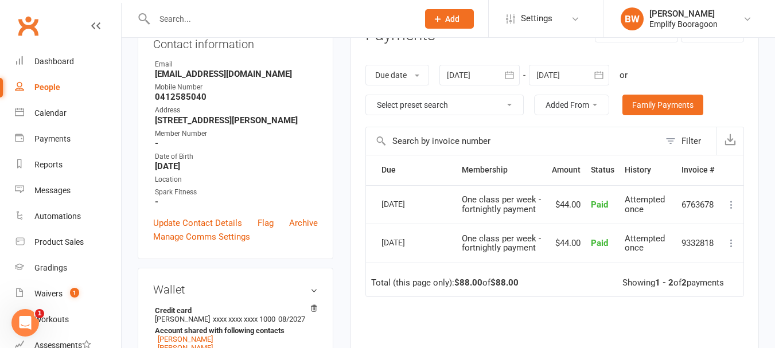
click at [306, 17] on input "text" at bounding box center [280, 19] width 259 height 16
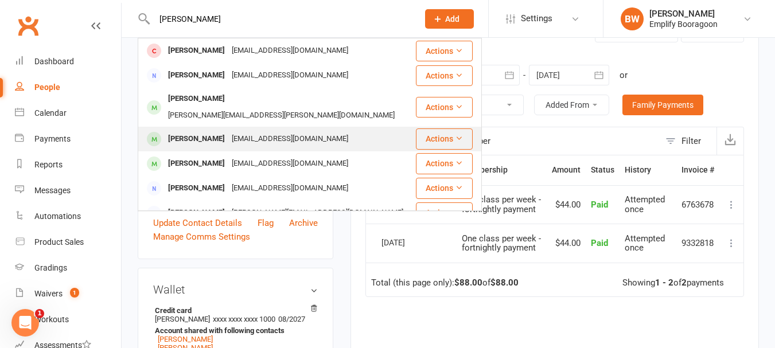
type input "sam"
click at [234, 131] on div "emjdoyle@hotmail.com" at bounding box center [289, 139] width 123 height 17
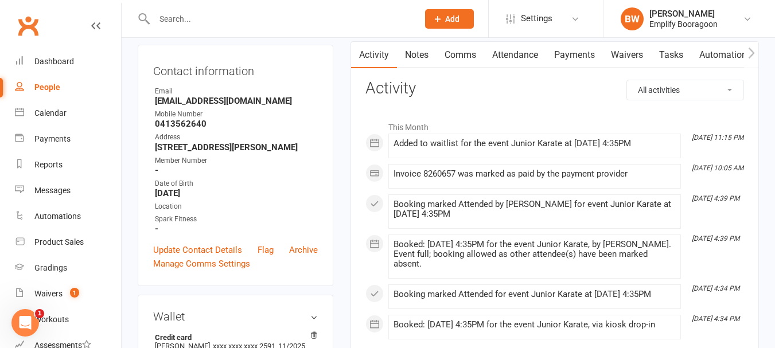
scroll to position [115, 0]
click at [565, 51] on link "Payments" at bounding box center [574, 54] width 57 height 26
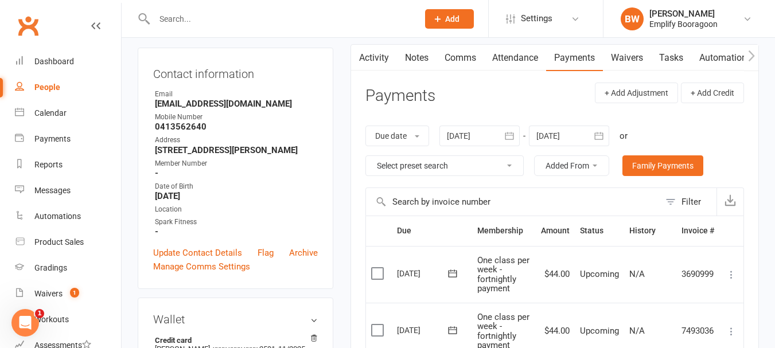
scroll to position [57, 0]
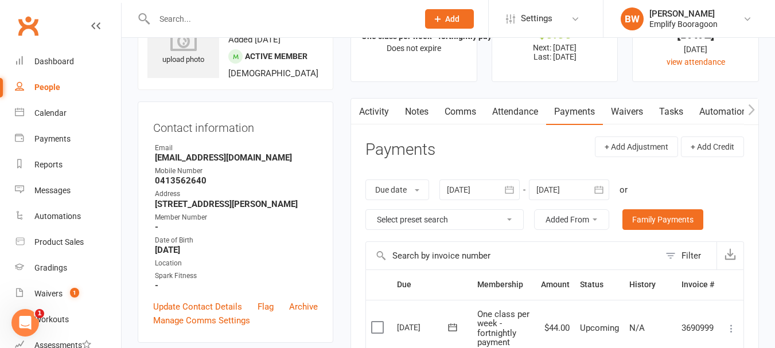
click at [524, 110] on link "Attendance" at bounding box center [515, 112] width 62 height 26
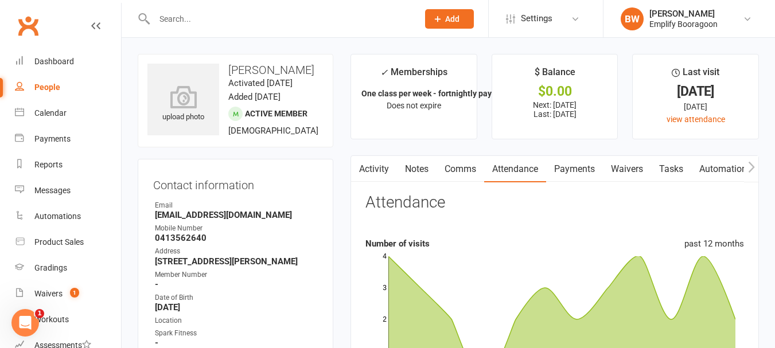
click at [385, 161] on link "Activity" at bounding box center [374, 169] width 46 height 26
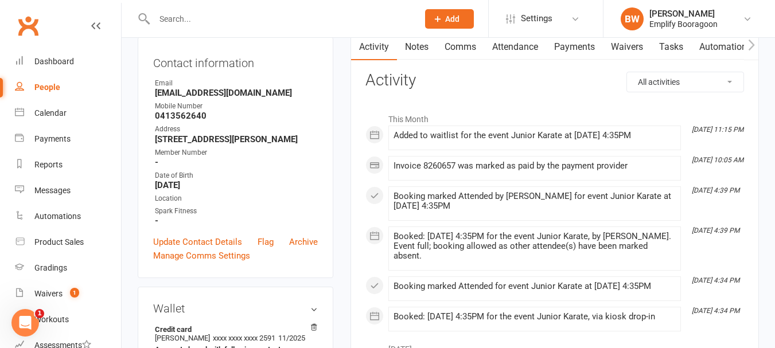
scroll to position [57, 0]
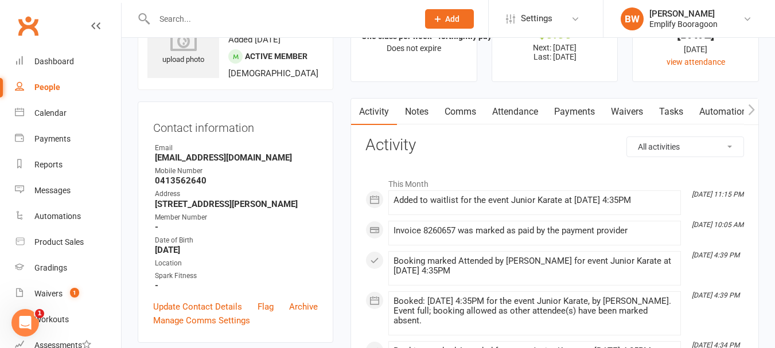
click at [753, 104] on icon "button" at bounding box center [751, 110] width 7 height 12
click at [640, 106] on link "Mobile App" at bounding box center [653, 112] width 62 height 26
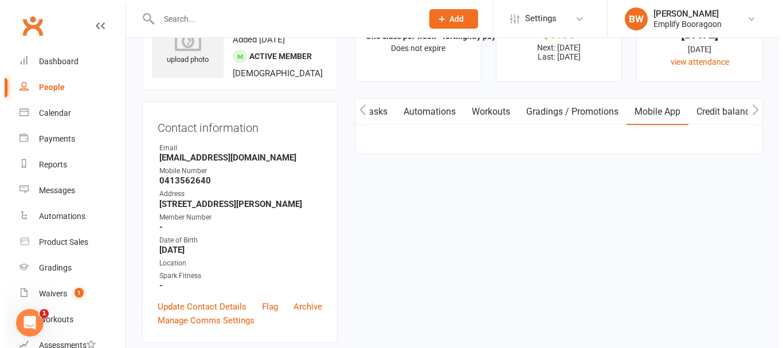
scroll to position [0, 304]
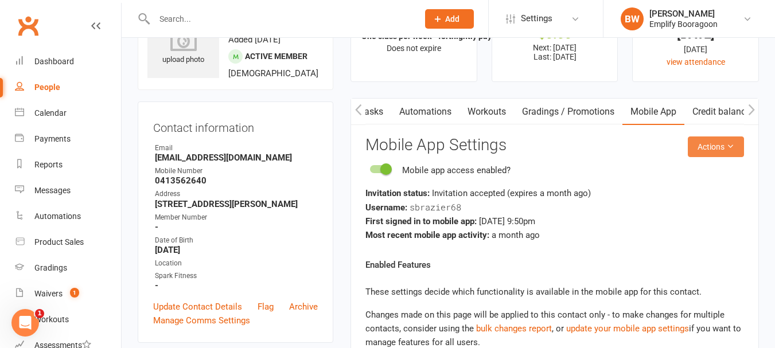
click at [710, 148] on button "Actions" at bounding box center [715, 146] width 56 height 21
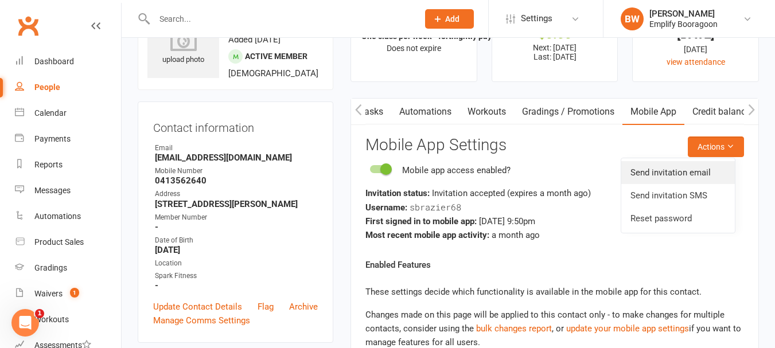
click at [684, 174] on link "Send invitation email" at bounding box center [678, 172] width 114 height 23
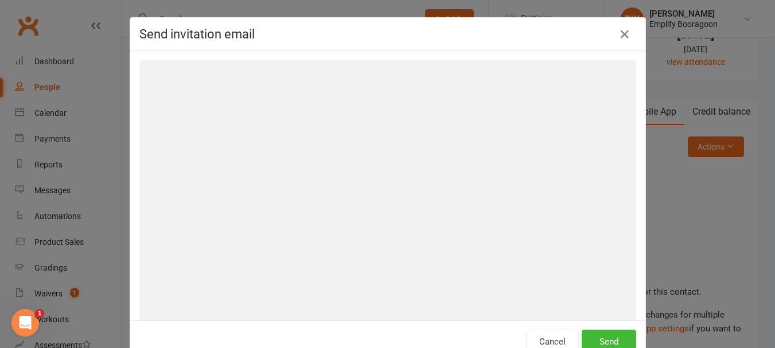
scroll to position [0, 299]
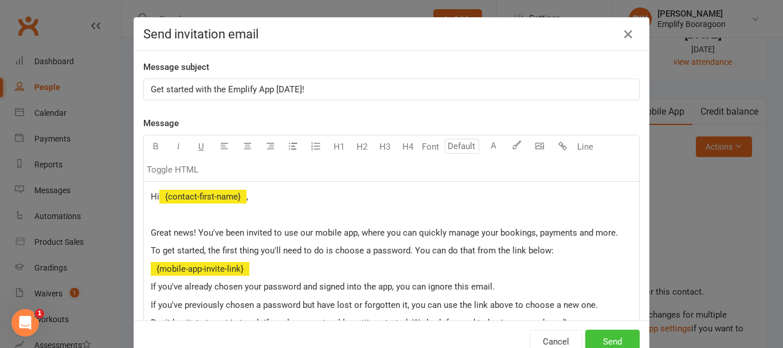
click at [595, 346] on button "Send" at bounding box center [612, 342] width 54 height 24
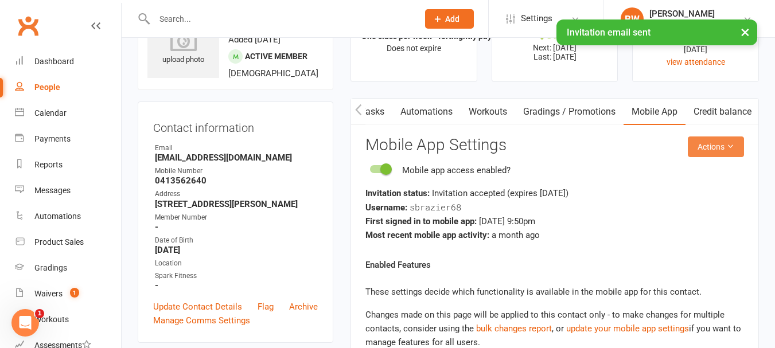
click at [724, 146] on button "Actions" at bounding box center [715, 146] width 56 height 21
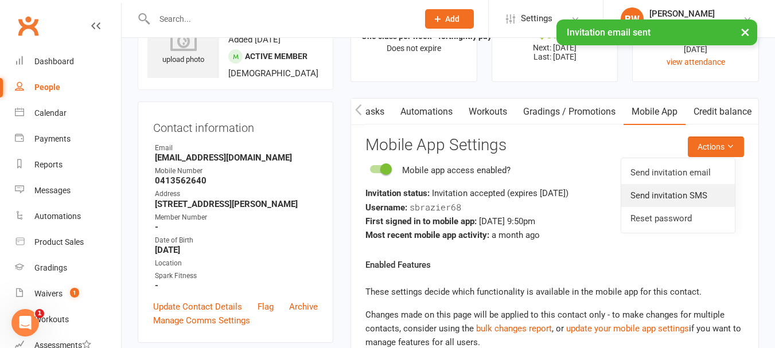
click at [684, 195] on link "Send invitation SMS" at bounding box center [678, 195] width 114 height 23
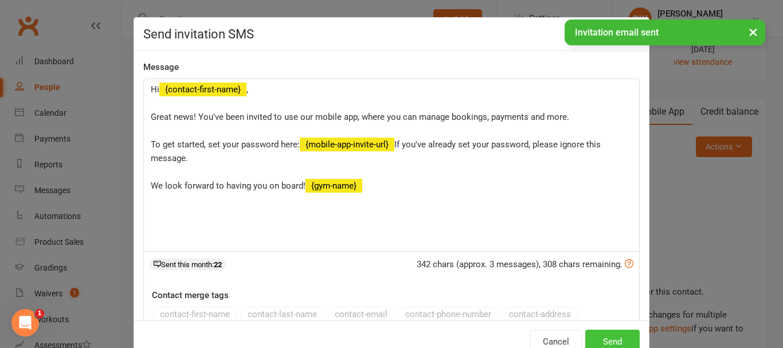
click at [600, 338] on button "Send" at bounding box center [612, 342] width 54 height 24
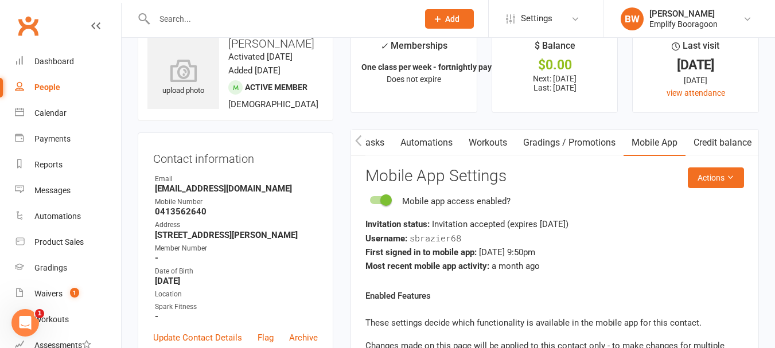
scroll to position [0, 0]
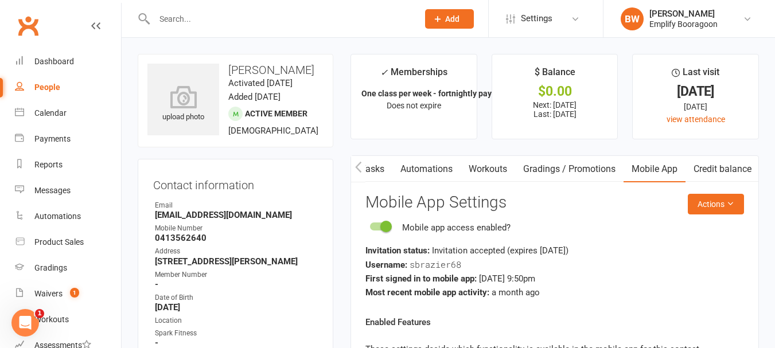
click at [364, 170] on button "button" at bounding box center [358, 169] width 14 height 26
click at [362, 170] on button "button" at bounding box center [358, 169] width 14 height 26
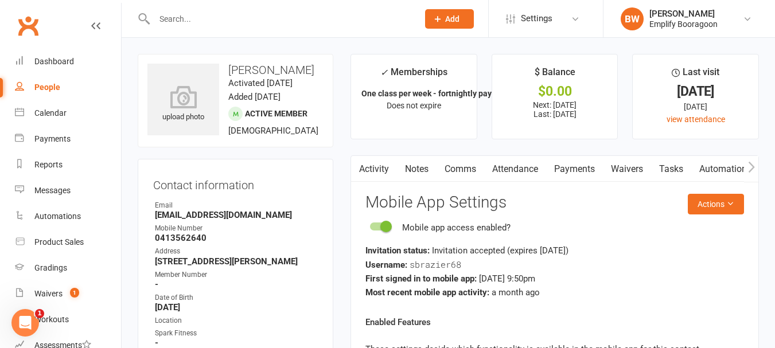
click at [519, 168] on link "Attendance" at bounding box center [515, 169] width 62 height 26
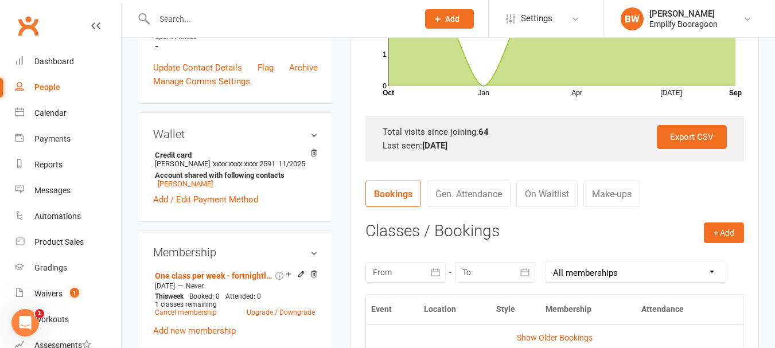
scroll to position [401, 0]
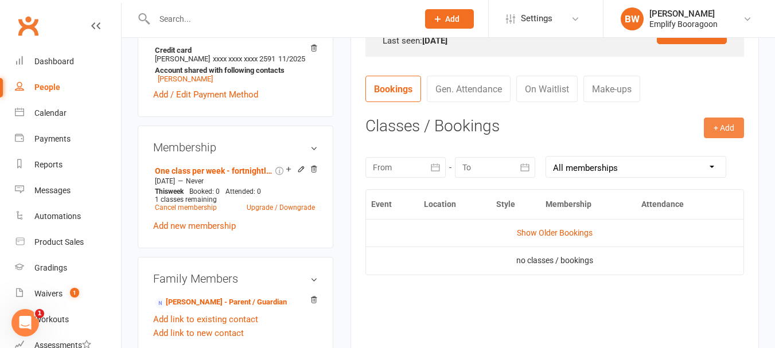
click at [721, 126] on button "+ Add" at bounding box center [723, 128] width 40 height 21
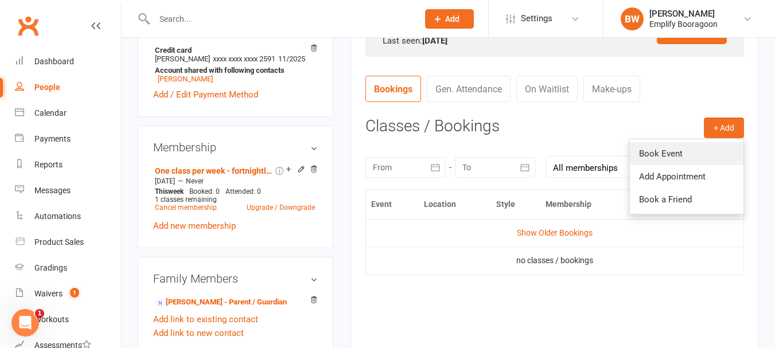
click at [688, 155] on link "Book Event" at bounding box center [687, 153] width 114 height 23
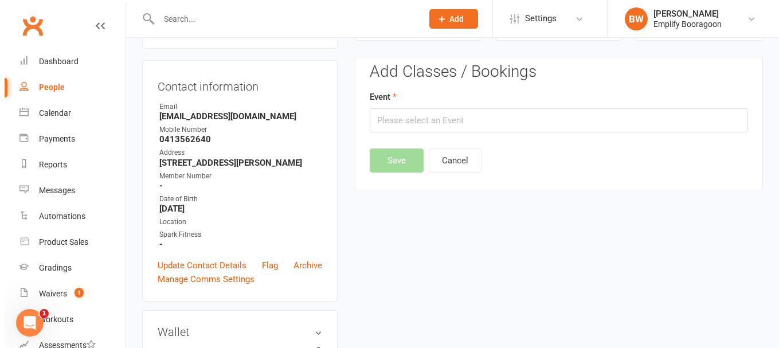
scroll to position [98, 0]
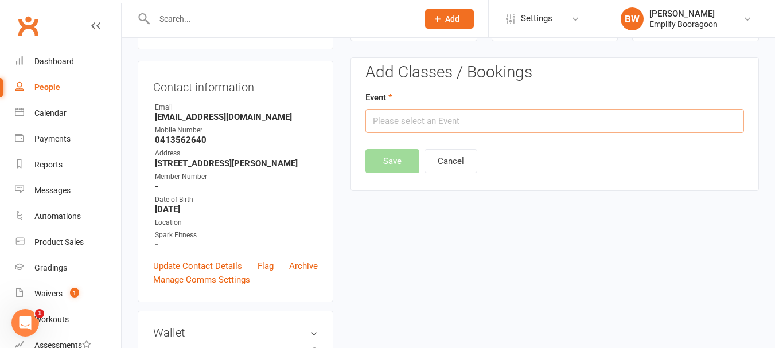
click at [462, 131] on input "text" at bounding box center [554, 121] width 378 height 24
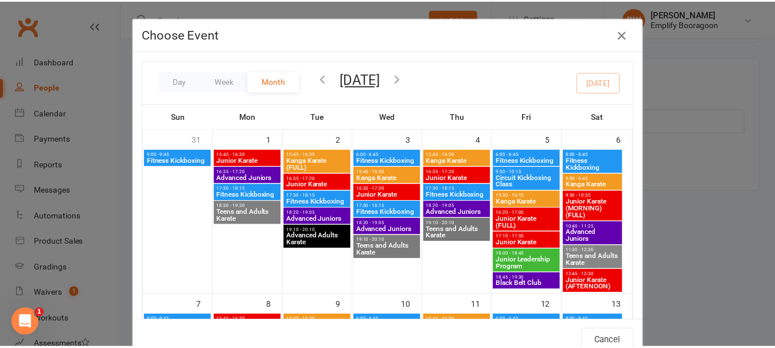
scroll to position [459, 0]
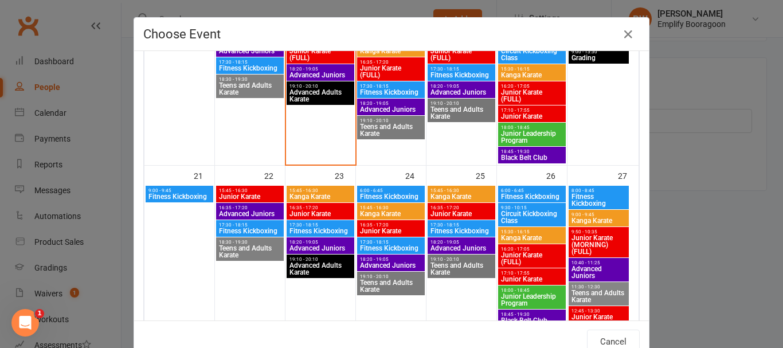
click at [314, 216] on span "Junior Karate" at bounding box center [320, 213] width 63 height 7
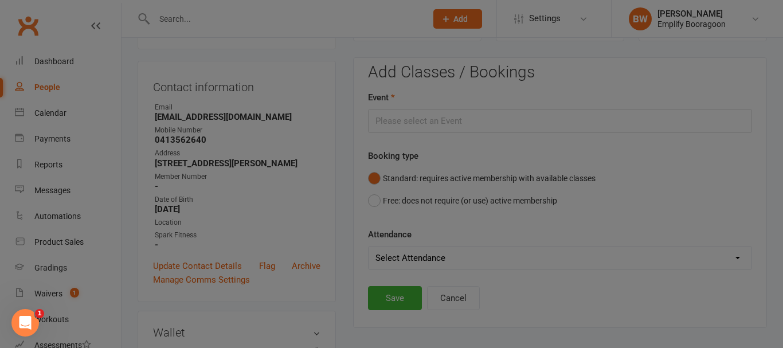
type input "Junior Karate - Sep 23, 2025 4:35:00 PM"
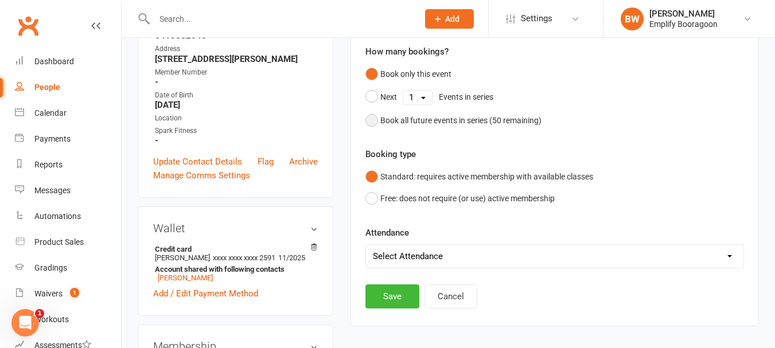
scroll to position [213, 0]
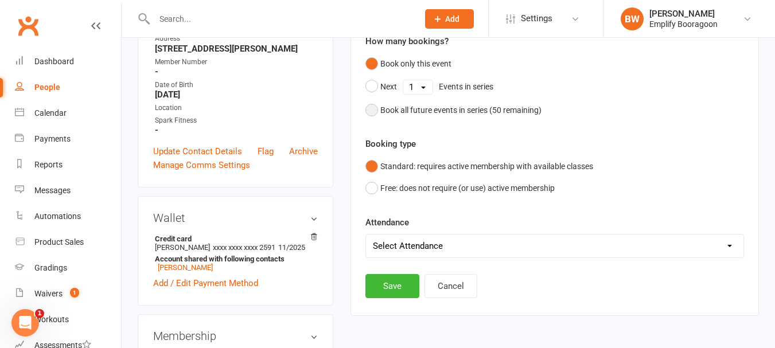
click at [420, 108] on div "Book all future events in series ( 50 remaining)" at bounding box center [460, 110] width 161 height 13
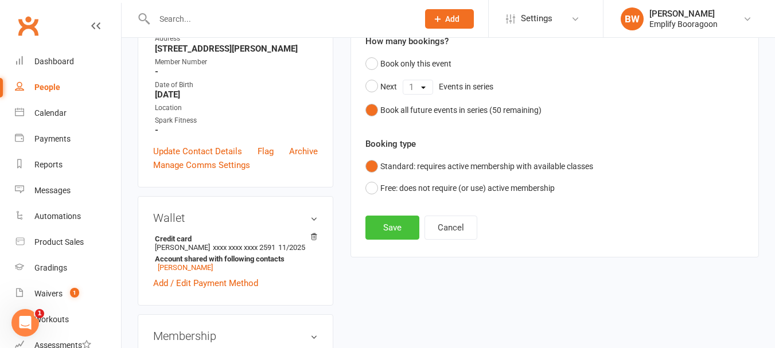
click at [407, 221] on button "Save" at bounding box center [392, 228] width 54 height 24
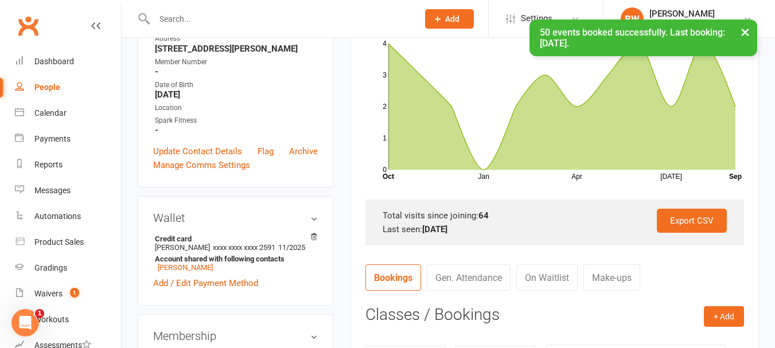
scroll to position [0, 0]
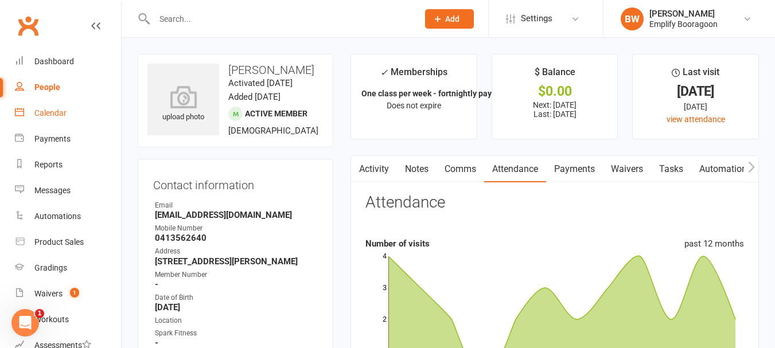
drag, startPoint x: 48, startPoint y: 112, endPoint x: 60, endPoint y: 100, distance: 17.0
click at [50, 111] on div "Calendar" at bounding box center [50, 112] width 32 height 9
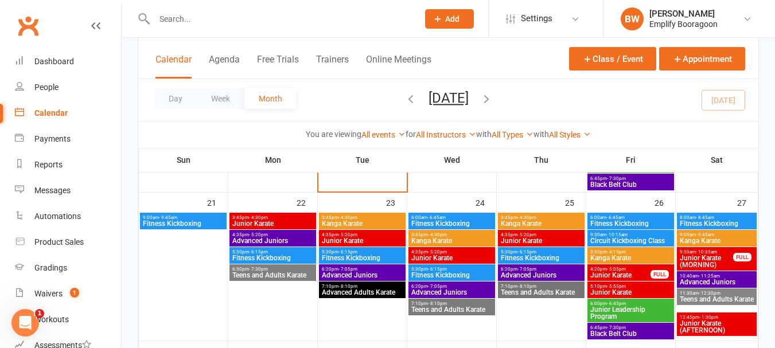
scroll to position [516, 0]
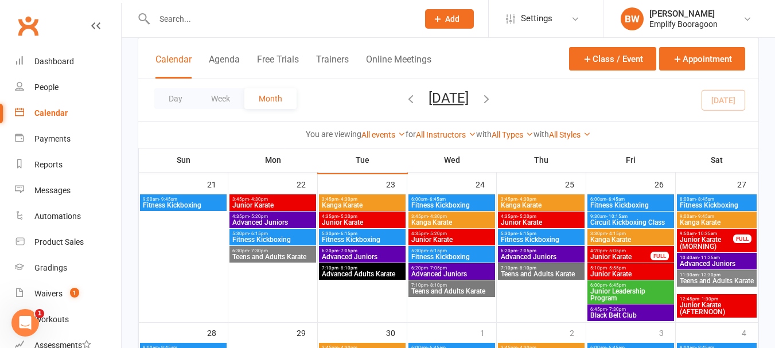
click at [365, 219] on span "Junior Karate" at bounding box center [362, 222] width 82 height 7
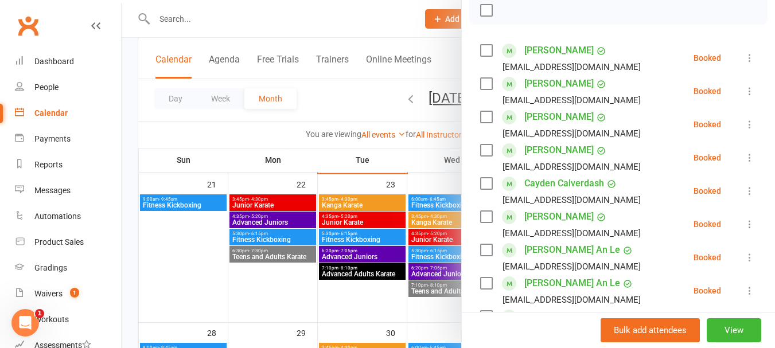
scroll to position [287, 0]
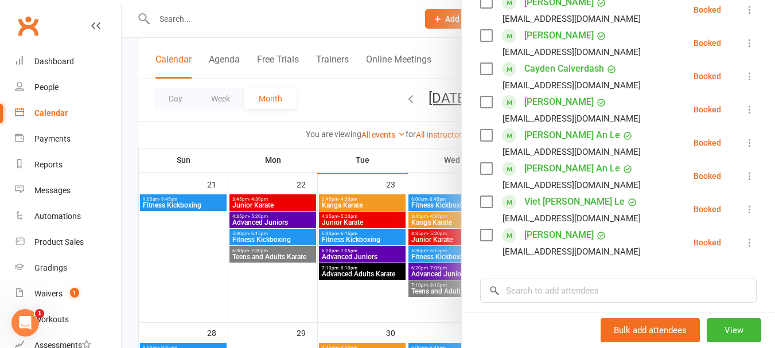
click at [380, 219] on div at bounding box center [448, 174] width 653 height 348
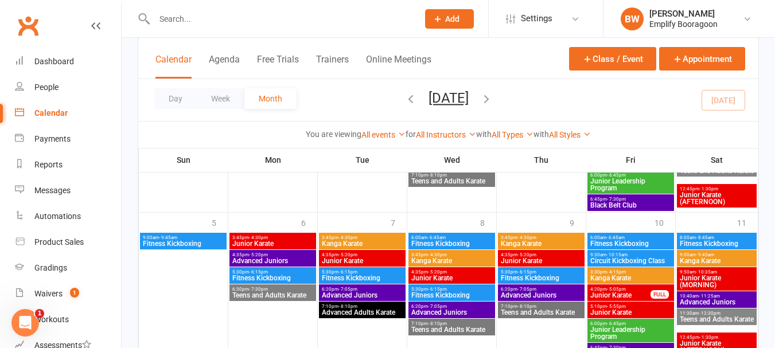
scroll to position [803, 0]
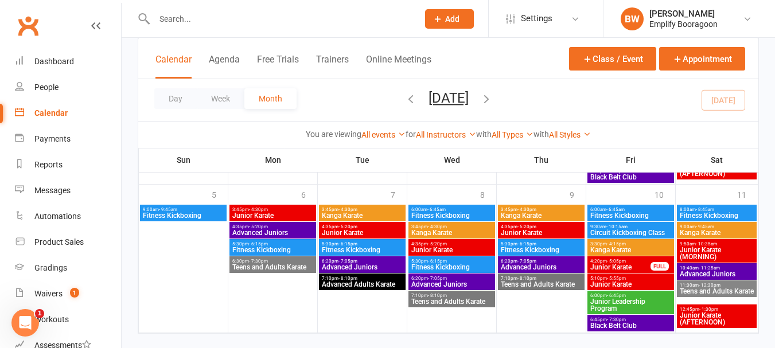
click at [361, 227] on span "4:35pm - 5:20pm" at bounding box center [362, 226] width 82 height 5
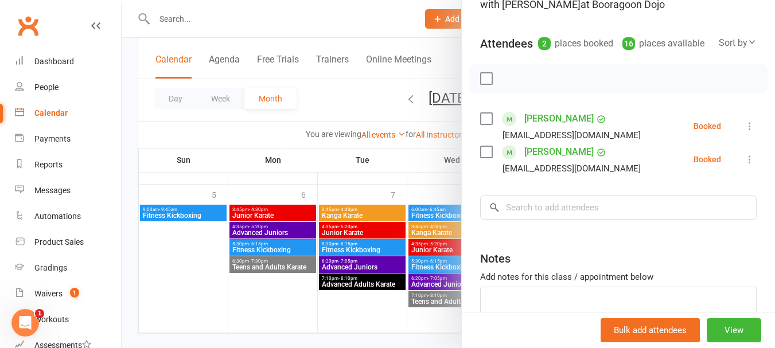
scroll to position [115, 0]
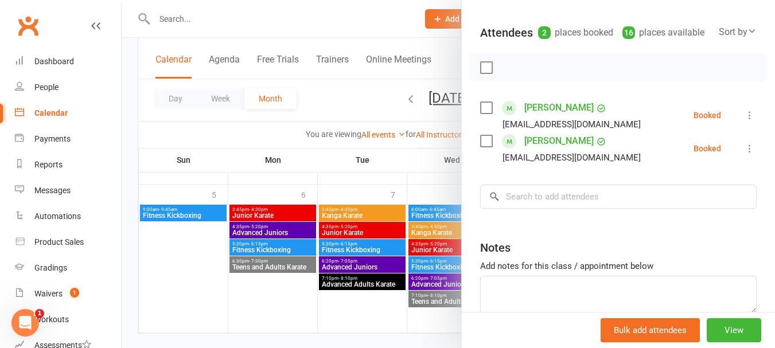
click at [362, 261] on div at bounding box center [448, 174] width 653 height 348
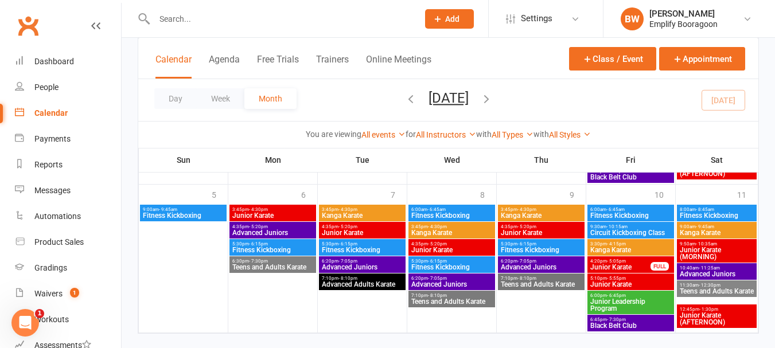
click at [352, 226] on span "- 5:20pm" at bounding box center [347, 226] width 19 height 5
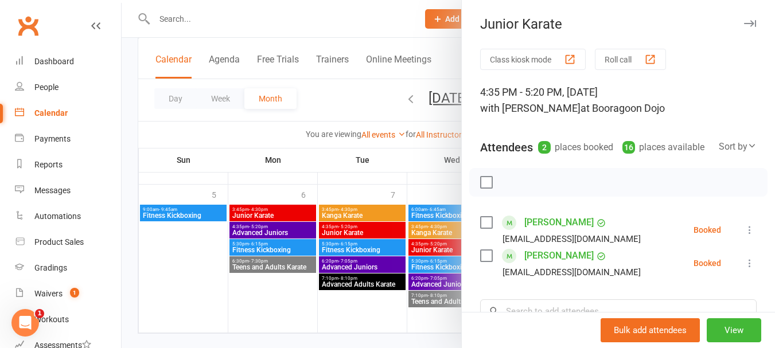
scroll to position [57, 0]
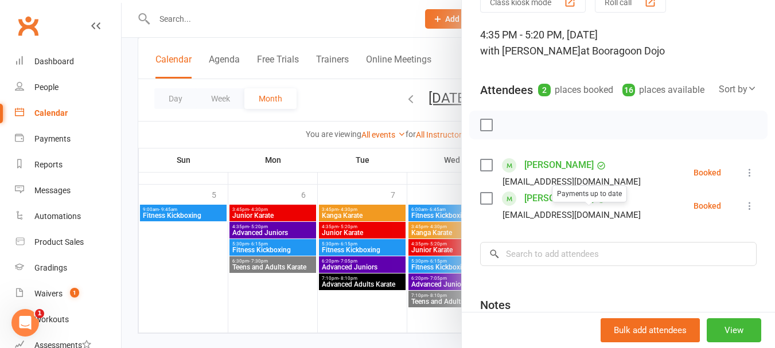
click at [296, 271] on div at bounding box center [448, 174] width 653 height 348
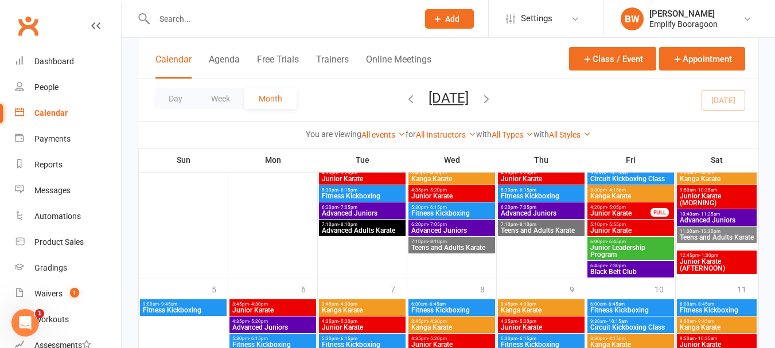
scroll to position [688, 0]
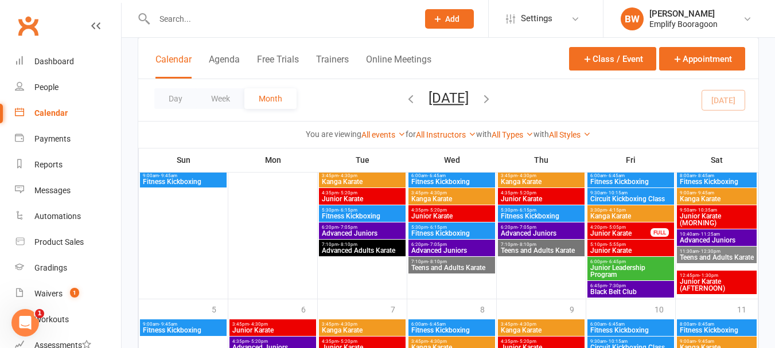
click at [353, 200] on span "Junior Karate" at bounding box center [362, 199] width 82 height 7
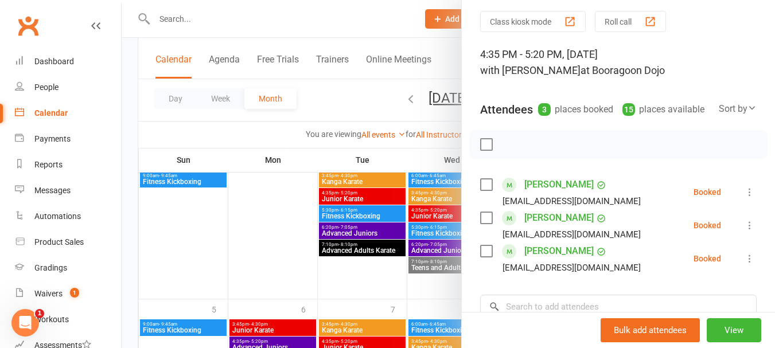
scroll to position [57, 0]
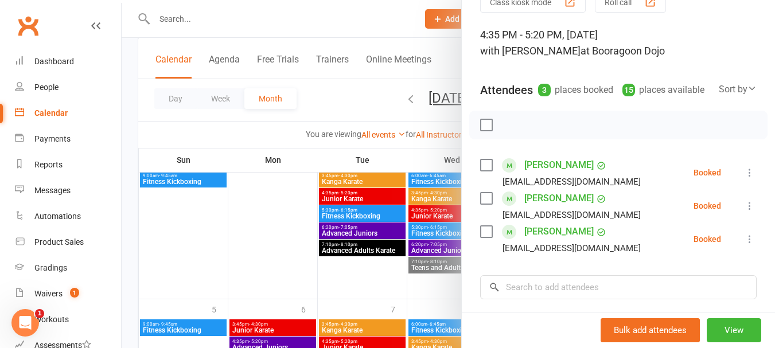
click at [396, 252] on div at bounding box center [448, 174] width 653 height 348
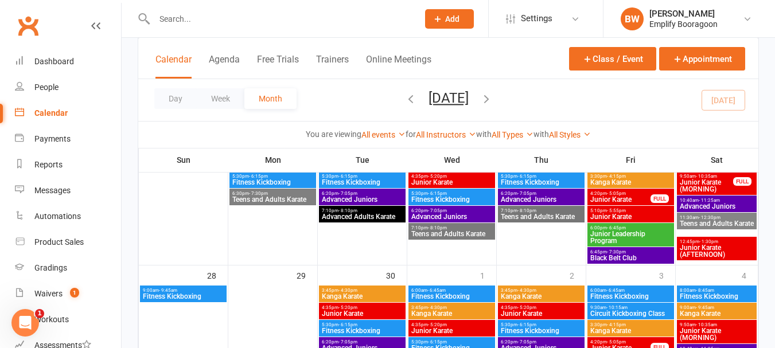
scroll to position [516, 0]
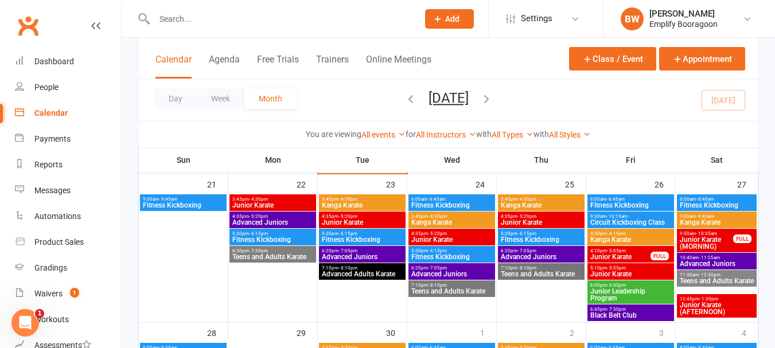
click at [375, 221] on span "Junior Karate" at bounding box center [362, 222] width 82 height 7
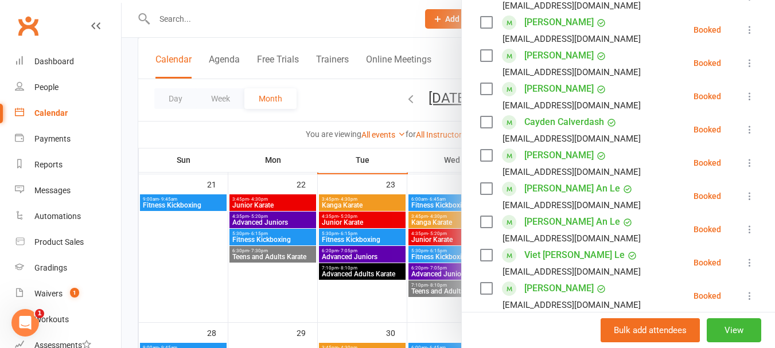
scroll to position [287, 0]
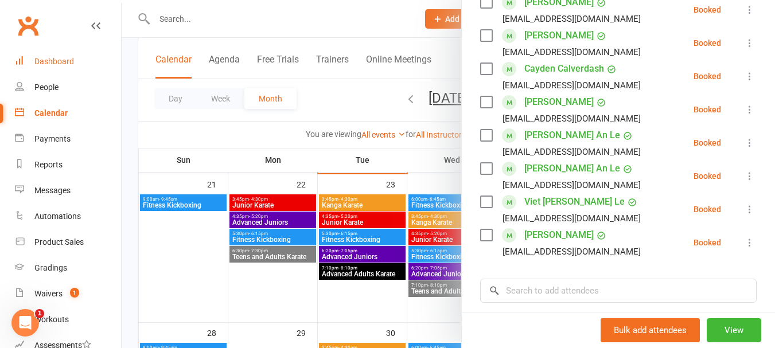
drag, startPoint x: 61, startPoint y: 63, endPoint x: 408, endPoint y: 64, distance: 346.3
click at [61, 63] on div "Dashboard" at bounding box center [54, 61] width 40 height 9
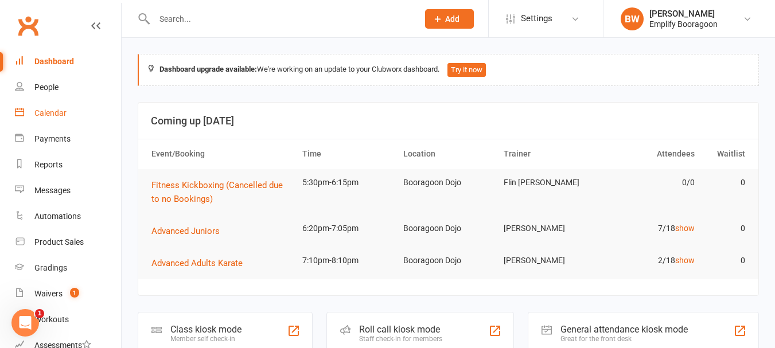
click at [50, 111] on div "Calendar" at bounding box center [50, 112] width 32 height 9
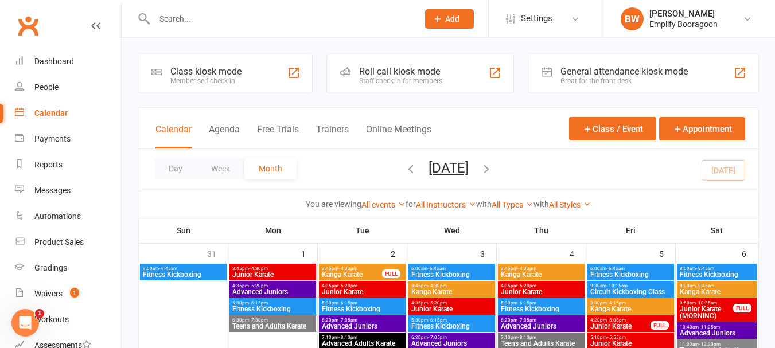
click at [430, 201] on link "All Instructors" at bounding box center [446, 204] width 60 height 9
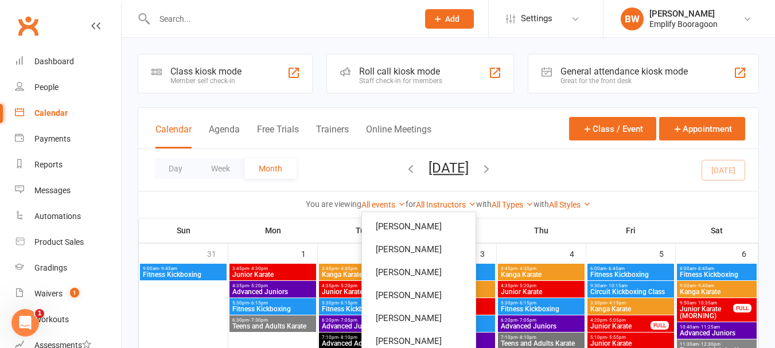
click at [294, 160] on button "Month" at bounding box center [270, 168] width 52 height 21
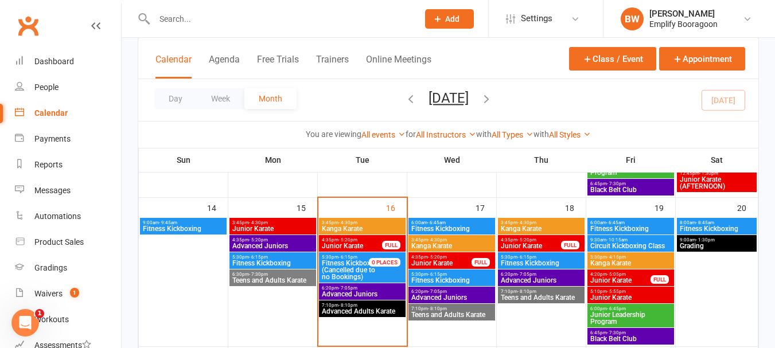
scroll to position [344, 0]
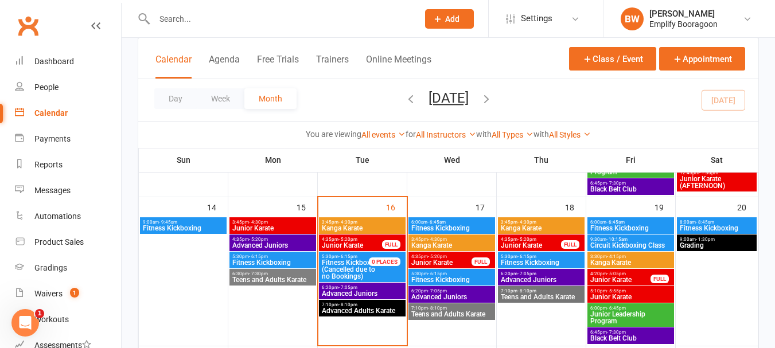
click at [365, 259] on span "Fitness Kickboxing" at bounding box center [351, 263] width 58 height 8
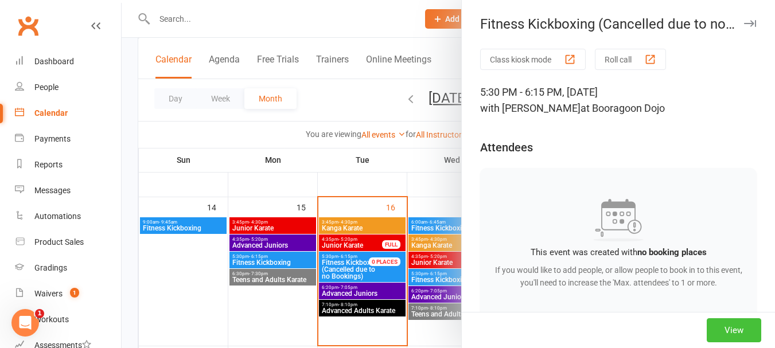
click at [714, 323] on button "View" at bounding box center [733, 330] width 54 height 24
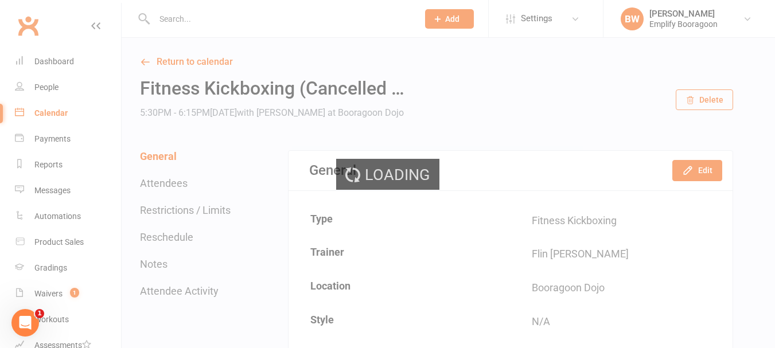
click at [709, 99] on div "Loading" at bounding box center [387, 174] width 775 height 348
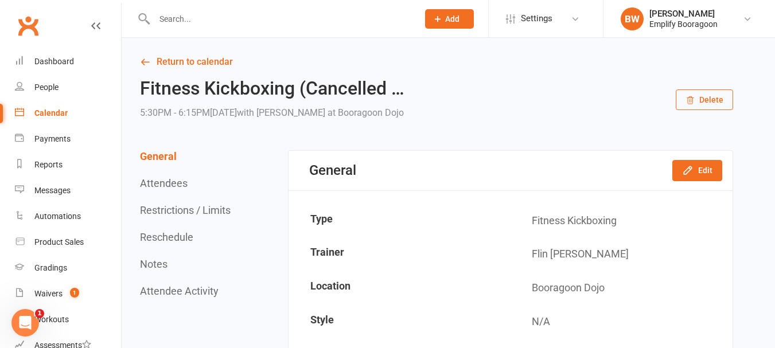
click at [708, 99] on button "Delete" at bounding box center [703, 99] width 57 height 21
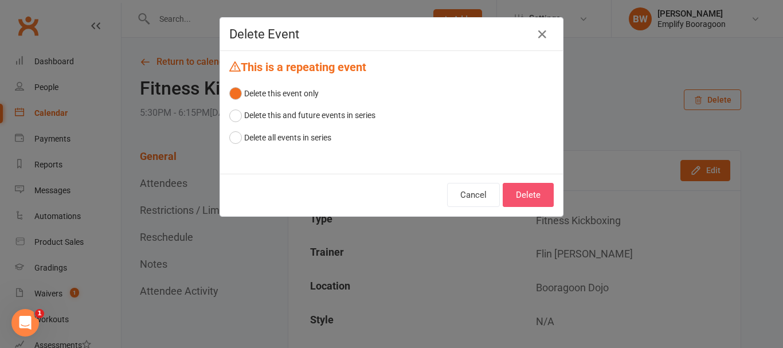
click at [515, 196] on button "Delete" at bounding box center [528, 195] width 51 height 24
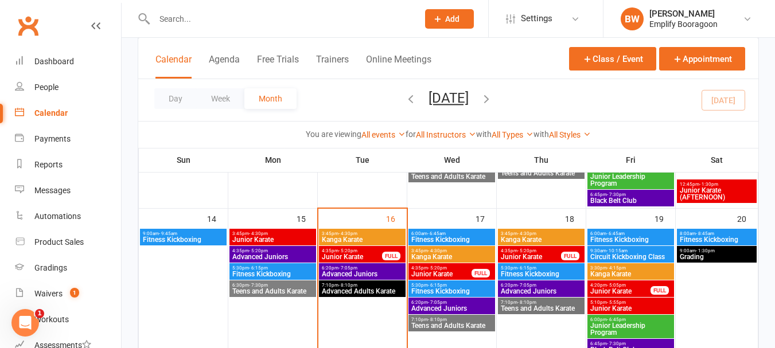
scroll to position [344, 0]
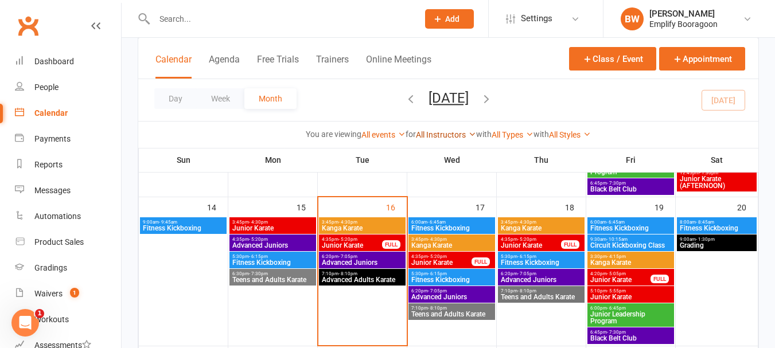
click at [439, 134] on link "All Instructors" at bounding box center [446, 134] width 60 height 9
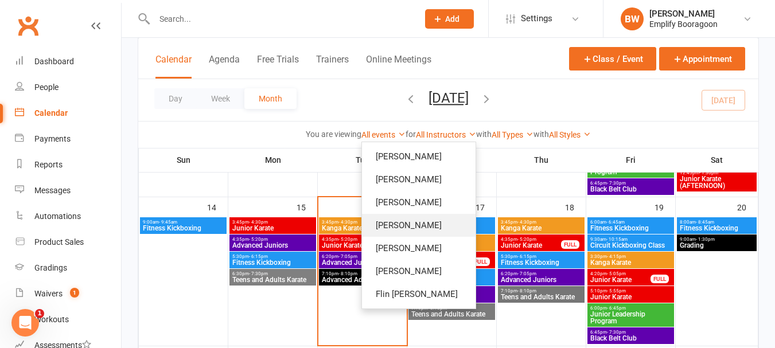
click at [415, 221] on link "[PERSON_NAME]" at bounding box center [419, 225] width 114 height 23
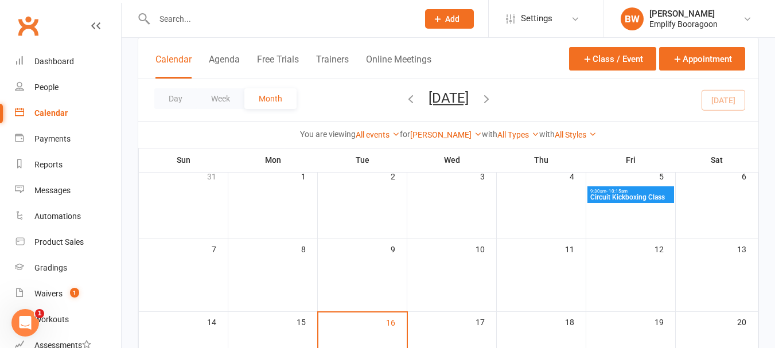
scroll to position [57, 0]
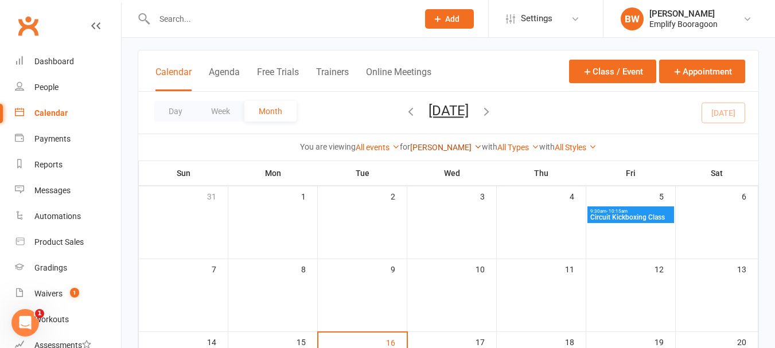
click at [459, 146] on link "Paris Patman" at bounding box center [446, 147] width 72 height 9
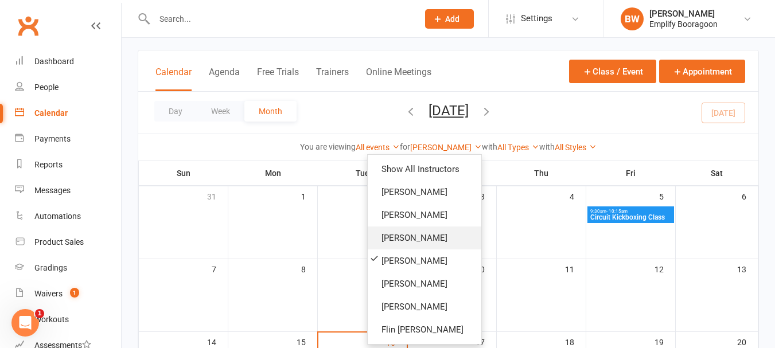
click at [427, 232] on link "Aimee B" at bounding box center [424, 237] width 114 height 23
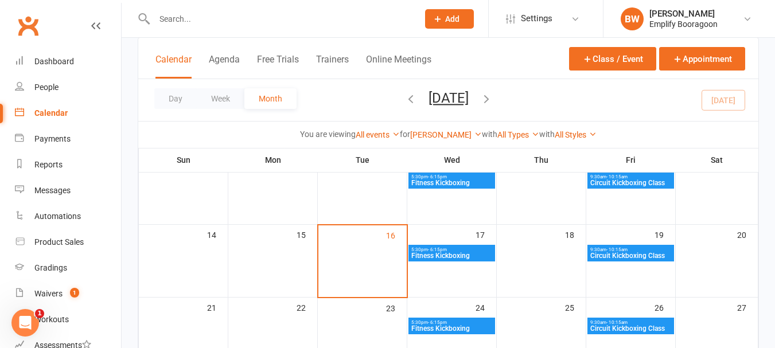
scroll to position [115, 0]
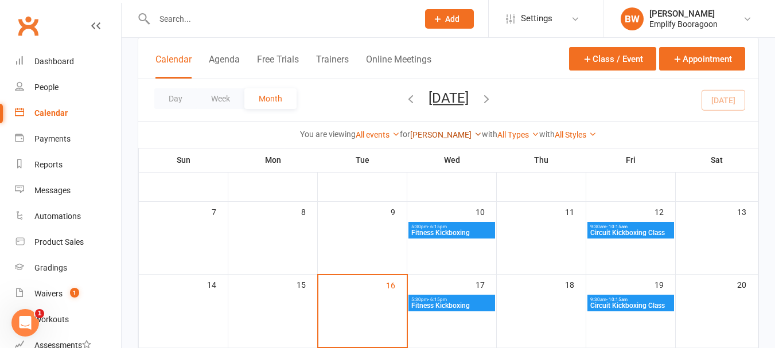
click at [451, 134] on link "Aimee B" at bounding box center [446, 134] width 72 height 9
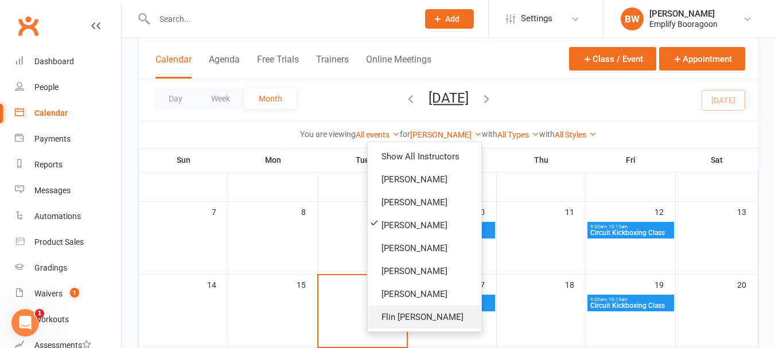
click at [396, 314] on link "Flin Rozario Jamieson" at bounding box center [424, 317] width 114 height 23
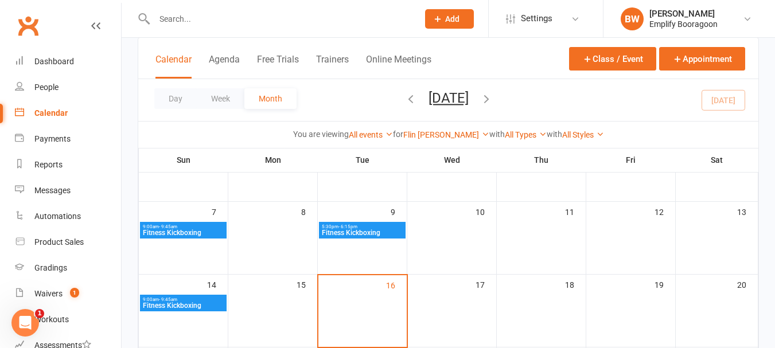
click at [372, 225] on div "5:30pm - 6:15pm Fitness Kickboxing" at bounding box center [362, 230] width 87 height 17
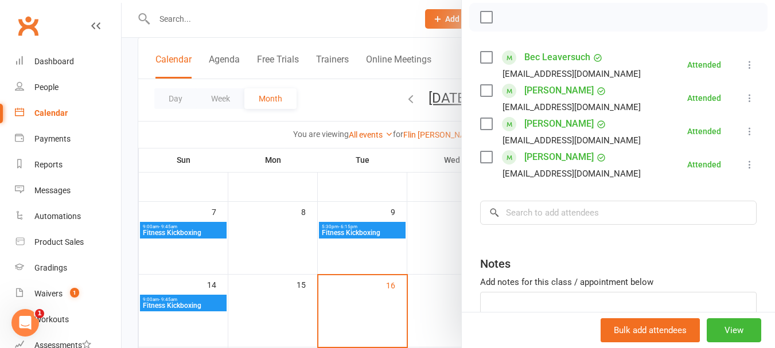
scroll to position [172, 0]
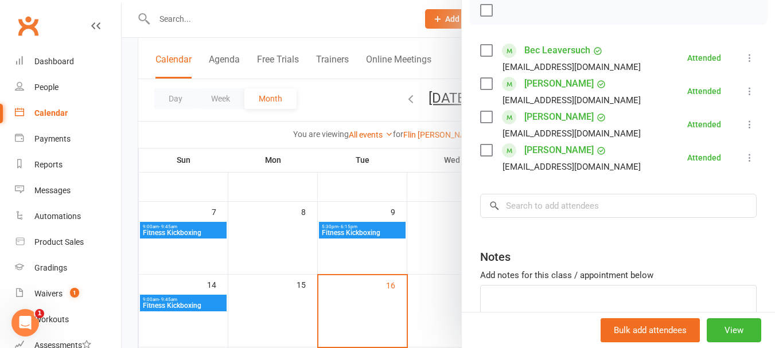
click at [307, 220] on div at bounding box center [448, 174] width 653 height 348
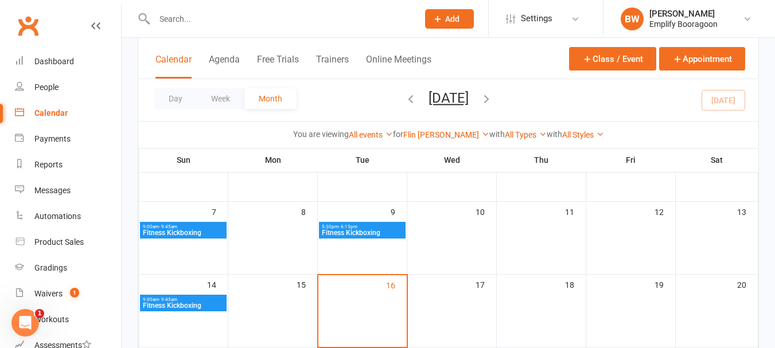
click at [211, 300] on span "9:00am - 9:45am" at bounding box center [183, 299] width 82 height 5
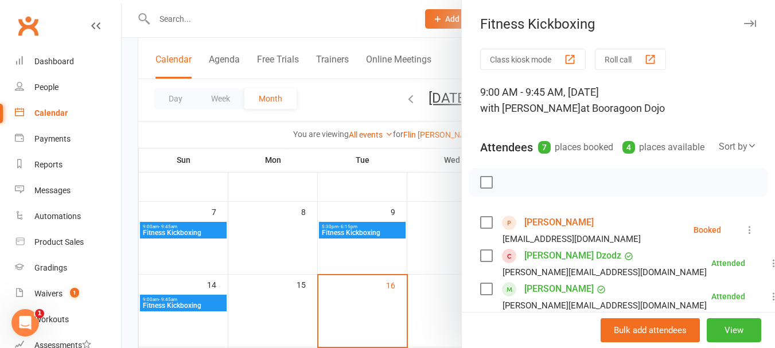
drag, startPoint x: 339, startPoint y: 165, endPoint x: 347, endPoint y: 140, distance: 25.9
click at [338, 165] on div at bounding box center [448, 174] width 653 height 348
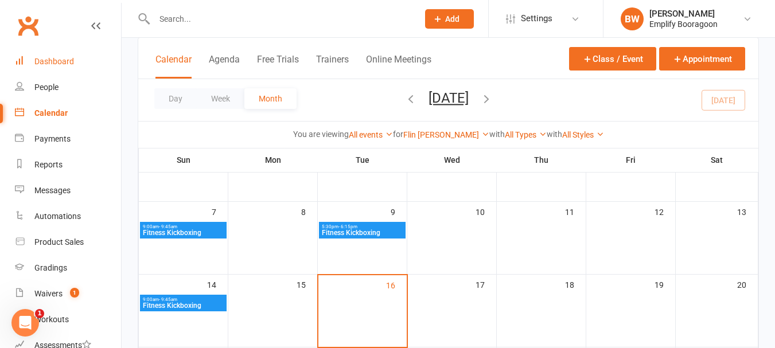
click at [49, 66] on div "Dashboard" at bounding box center [54, 61] width 40 height 9
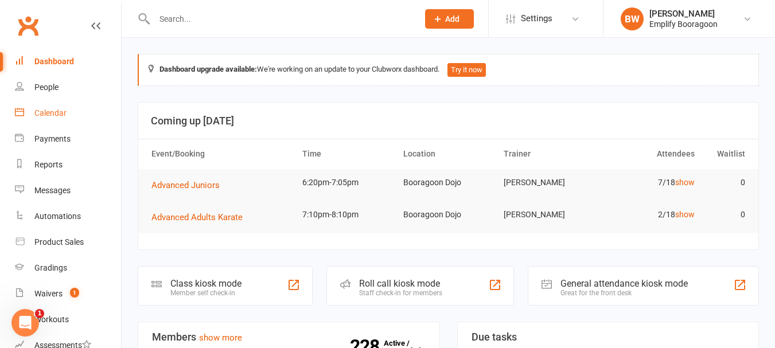
click at [56, 114] on div "Calendar" at bounding box center [50, 112] width 32 height 9
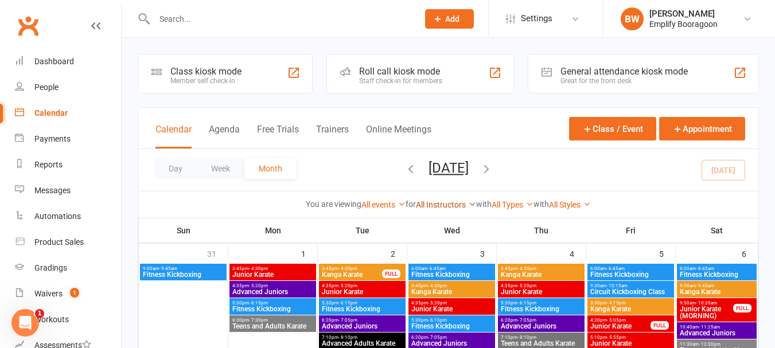
click at [455, 206] on link "All Instructors" at bounding box center [446, 204] width 60 height 9
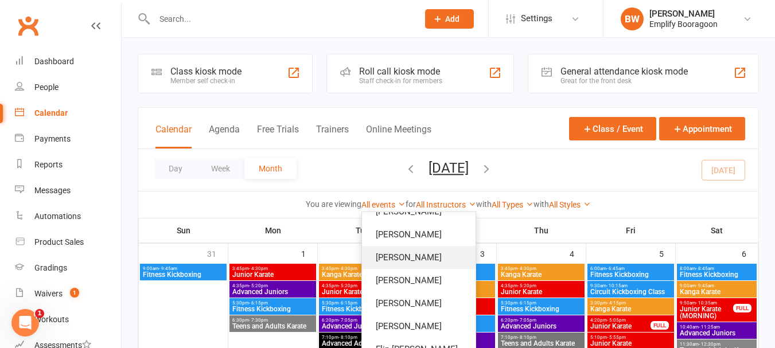
scroll to position [28, 0]
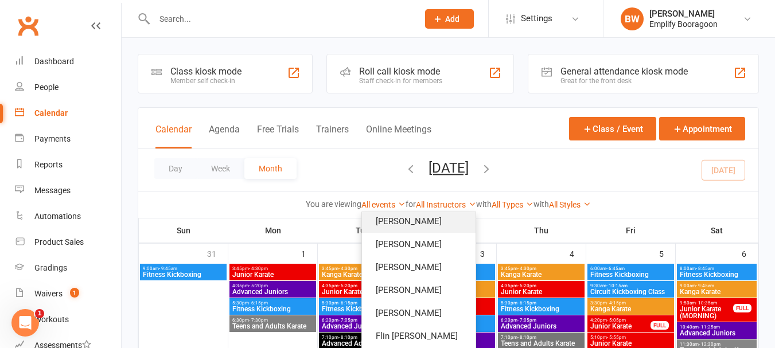
click at [408, 222] on link "Mark Neveri" at bounding box center [419, 221] width 114 height 23
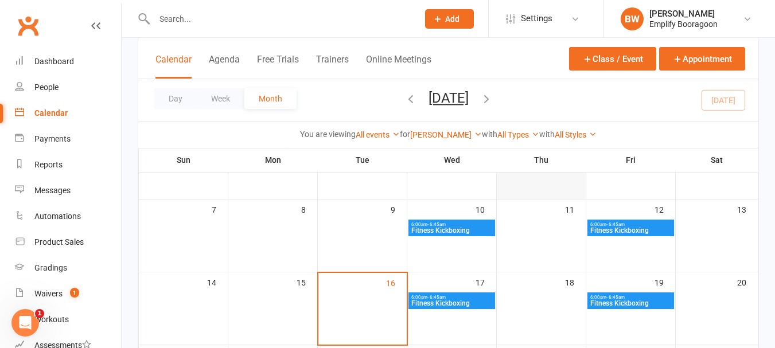
scroll to position [172, 0]
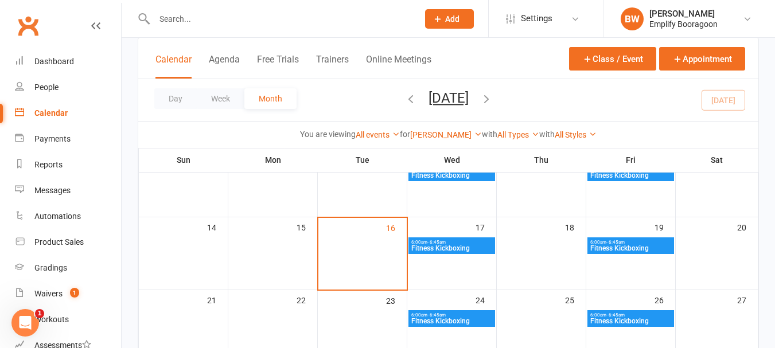
click at [455, 249] on span "Fitness Kickboxing" at bounding box center [451, 248] width 82 height 7
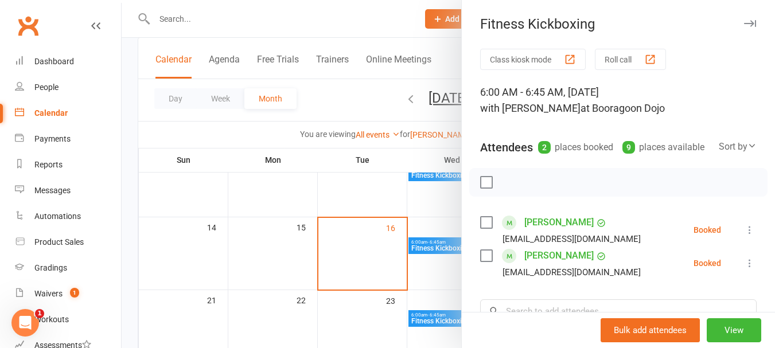
drag, startPoint x: 380, startPoint y: 212, endPoint x: 520, endPoint y: 249, distance: 145.5
click at [378, 212] on div at bounding box center [448, 174] width 653 height 348
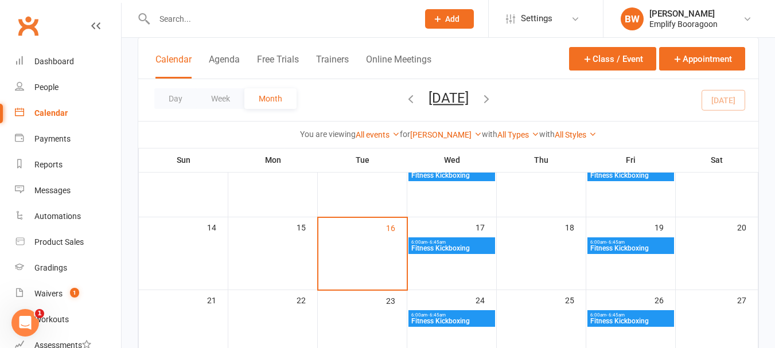
click at [631, 249] on span "Fitness Kickboxing" at bounding box center [630, 248] width 82 height 7
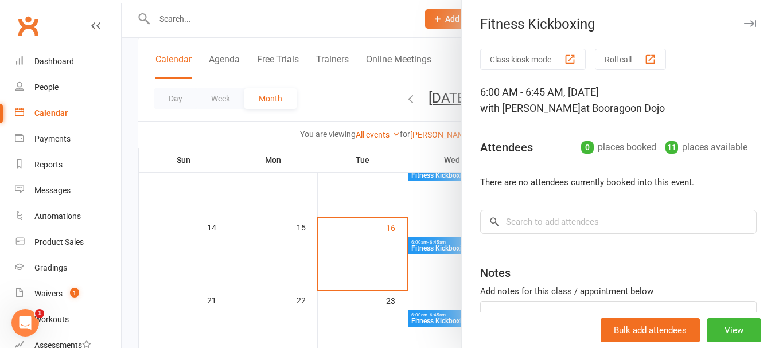
click at [357, 186] on div at bounding box center [448, 174] width 653 height 348
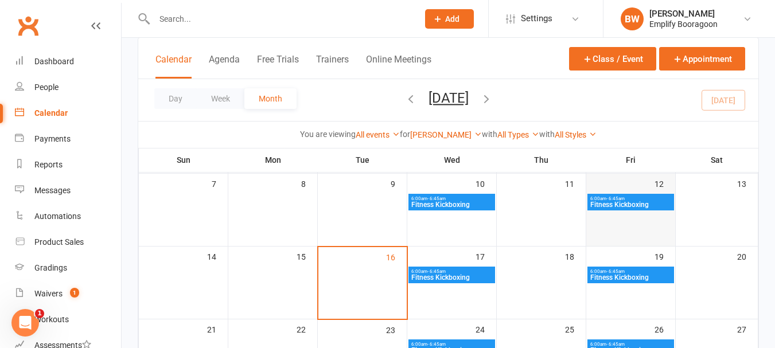
scroll to position [115, 0]
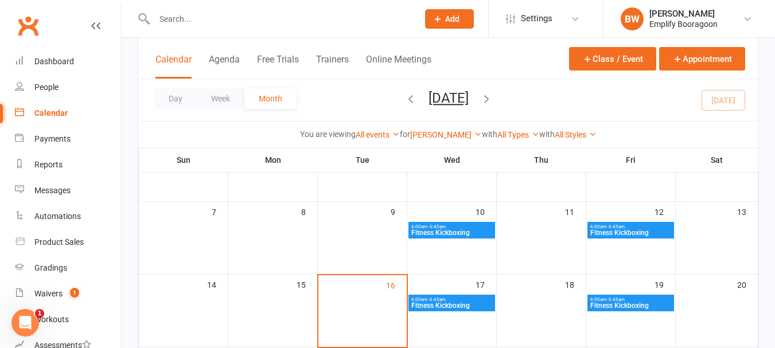
click at [607, 225] on span "- 6:45am" at bounding box center [615, 226] width 18 height 5
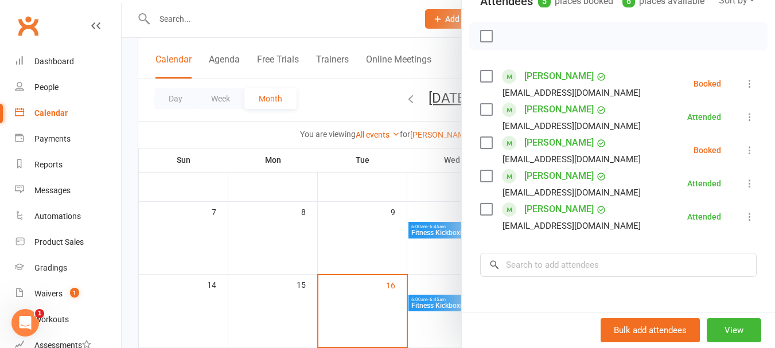
scroll to position [172, 0]
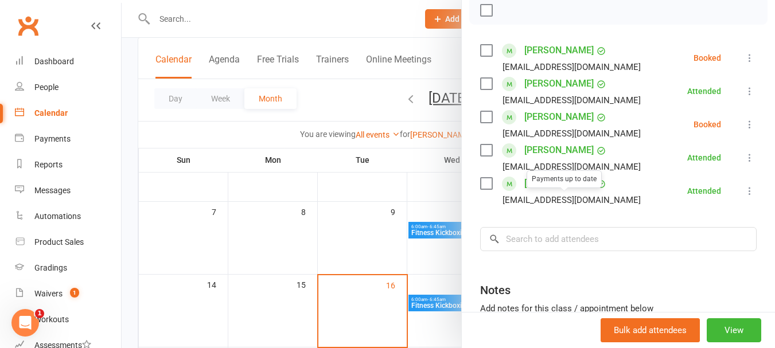
click at [345, 183] on div at bounding box center [448, 174] width 653 height 348
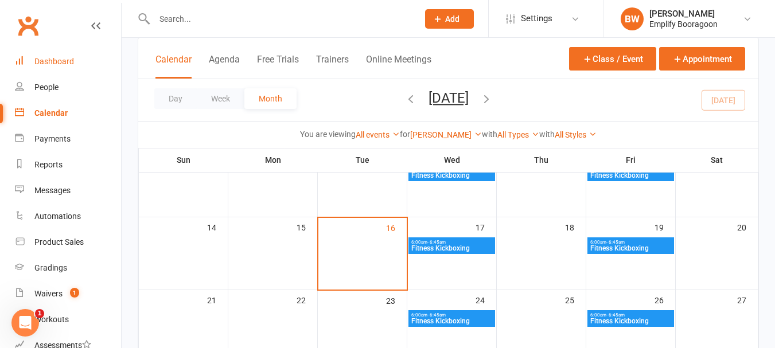
click at [64, 53] on link "Dashboard" at bounding box center [68, 62] width 106 height 26
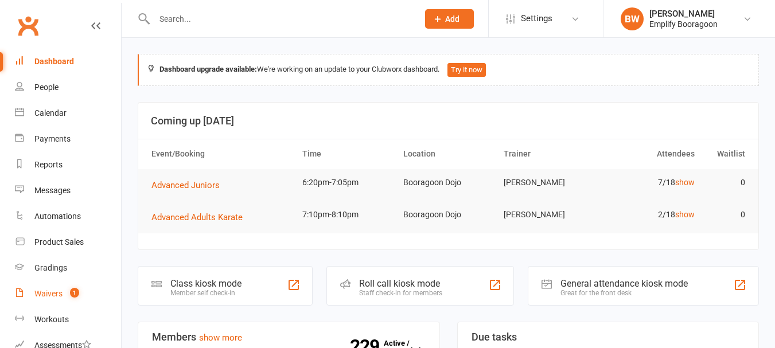
click at [61, 290] on div "Waivers" at bounding box center [48, 293] width 28 height 9
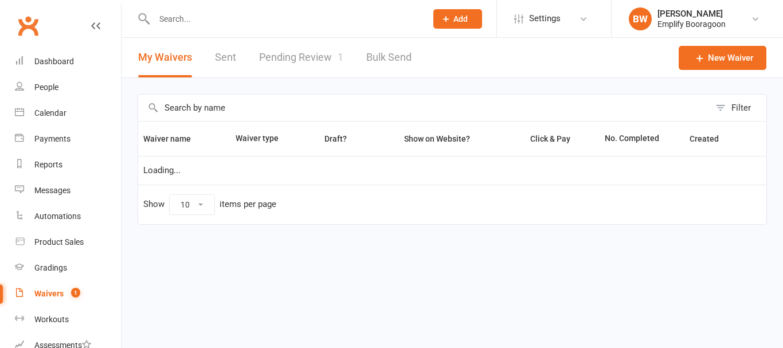
select select "100"
click at [304, 71] on link "Pending Review 1" at bounding box center [301, 58] width 84 height 40
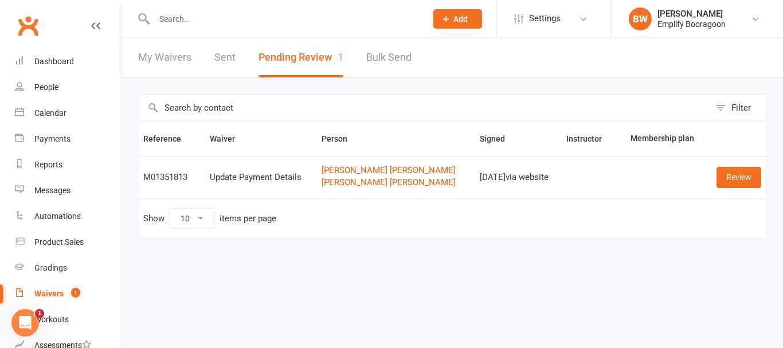
click at [41, 295] on div "Waivers" at bounding box center [48, 293] width 29 height 9
select select "100"
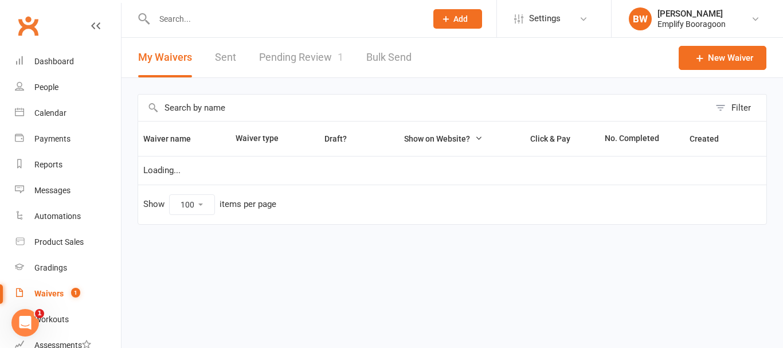
click at [283, 67] on link "Pending Review 1" at bounding box center [301, 58] width 84 height 40
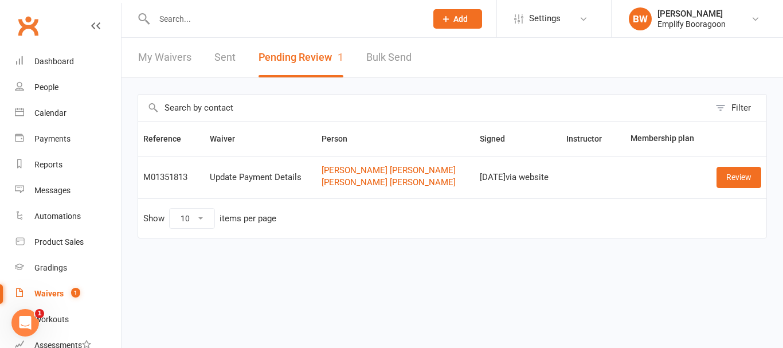
click at [312, 49] on button "Pending Review 1" at bounding box center [301, 58] width 85 height 40
click at [229, 55] on link "Sent" at bounding box center [224, 58] width 21 height 40
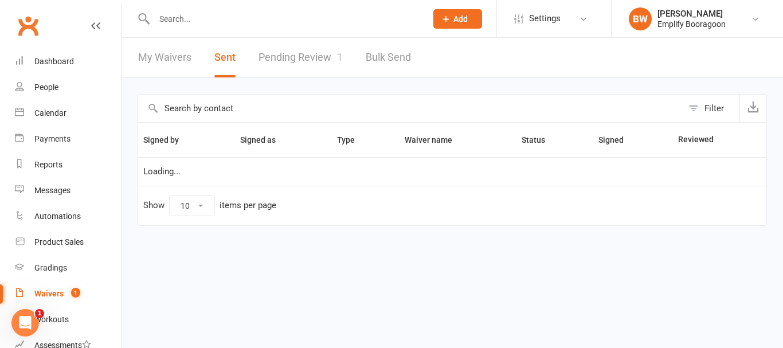
click at [311, 58] on link "Pending Review 1" at bounding box center [301, 58] width 84 height 40
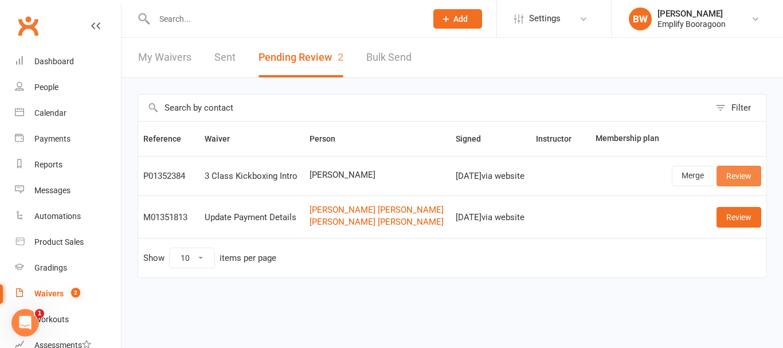
click at [737, 171] on link "Review" at bounding box center [739, 176] width 45 height 21
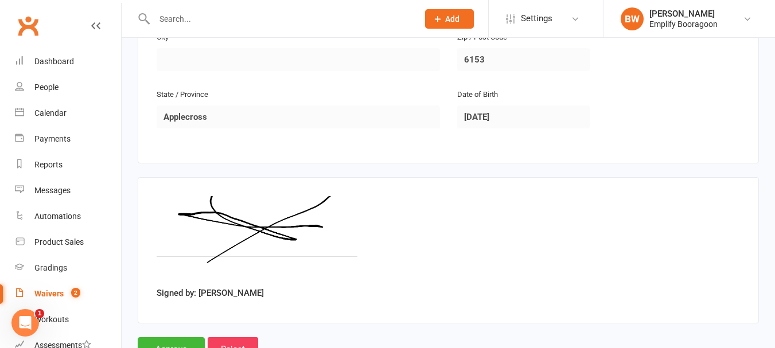
scroll to position [420, 0]
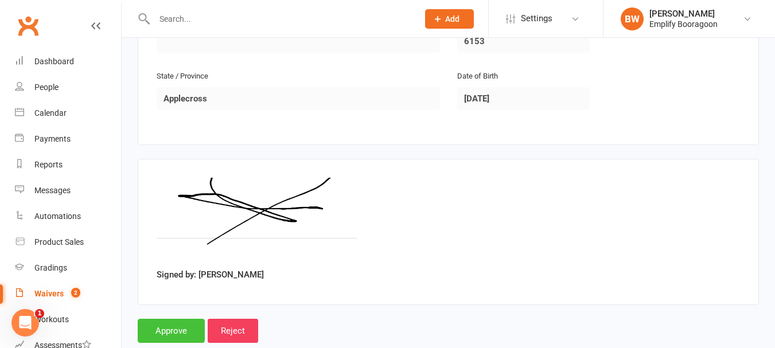
click at [182, 319] on input "Approve" at bounding box center [171, 331] width 67 height 24
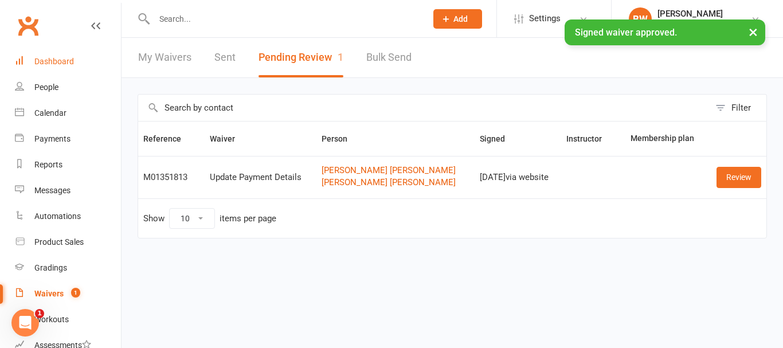
click at [78, 57] on link "Dashboard" at bounding box center [68, 62] width 106 height 26
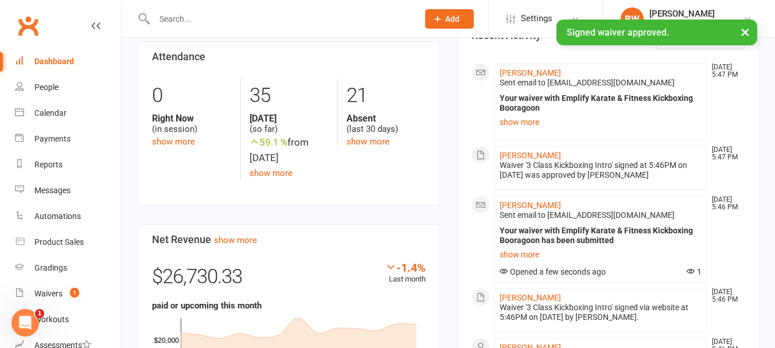
scroll to position [459, 0]
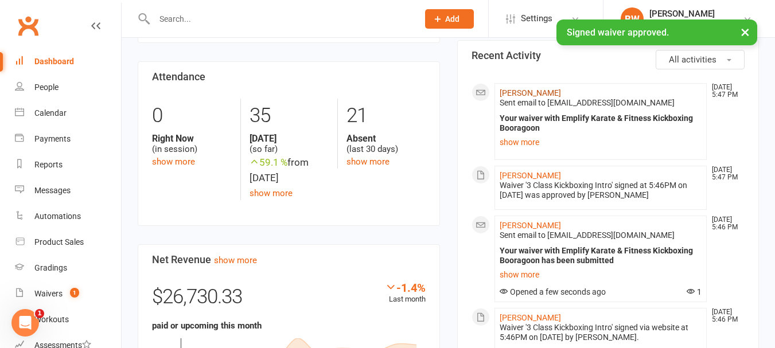
click at [525, 95] on link "[PERSON_NAME]" at bounding box center [529, 92] width 61 height 9
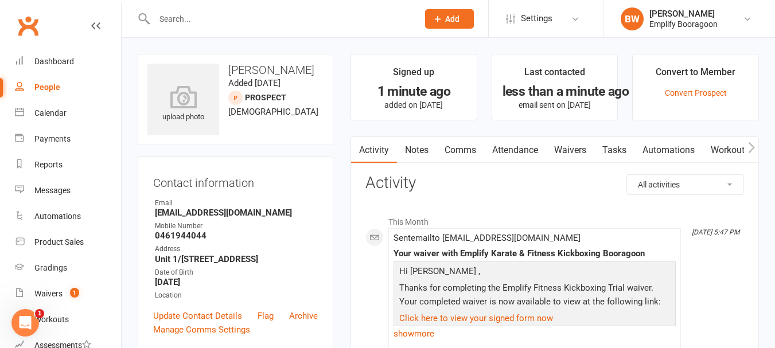
click at [507, 145] on link "Attendance" at bounding box center [515, 150] width 62 height 26
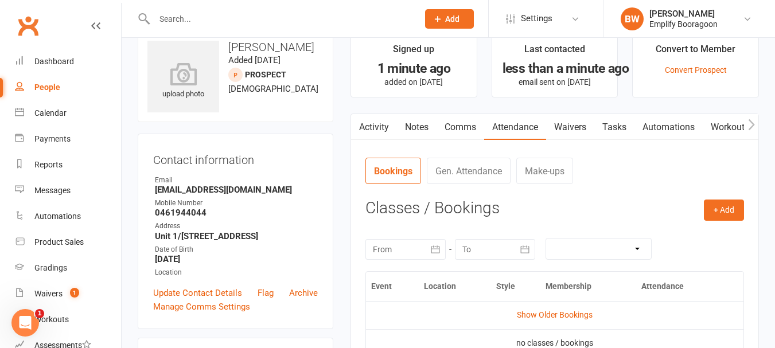
scroll to position [57, 0]
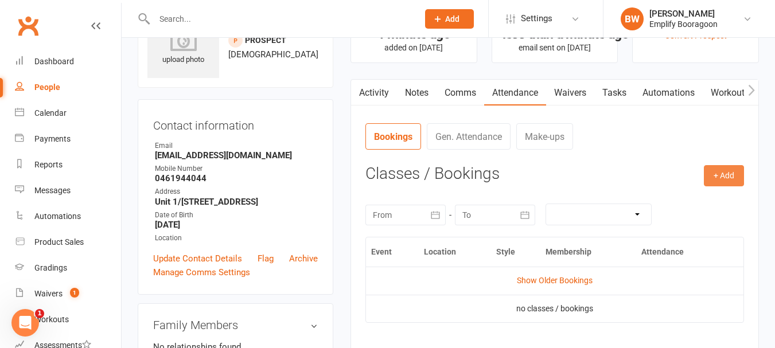
drag, startPoint x: 736, startPoint y: 184, endPoint x: 731, endPoint y: 178, distance: 7.3
click at [734, 182] on button "+ Add" at bounding box center [723, 175] width 40 height 21
click at [728, 175] on button "+ Add" at bounding box center [723, 175] width 40 height 21
click at [715, 175] on button "+ Add" at bounding box center [723, 175] width 40 height 21
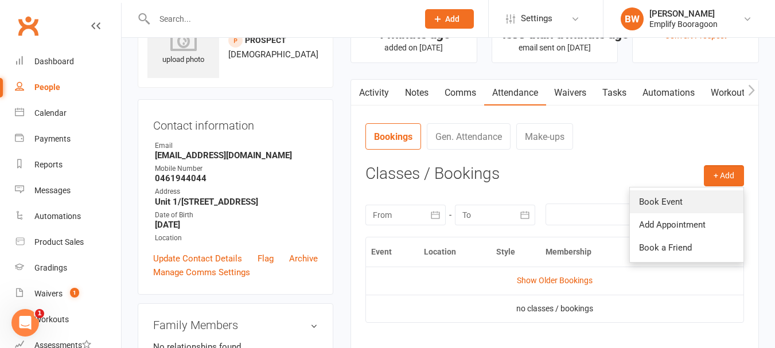
click at [688, 198] on link "Book Event" at bounding box center [687, 201] width 114 height 23
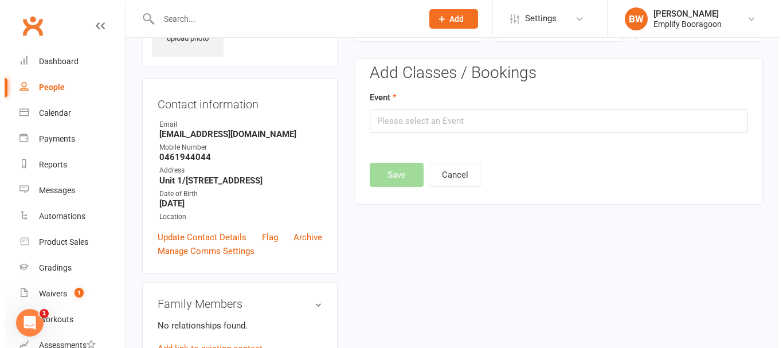
scroll to position [79, 0]
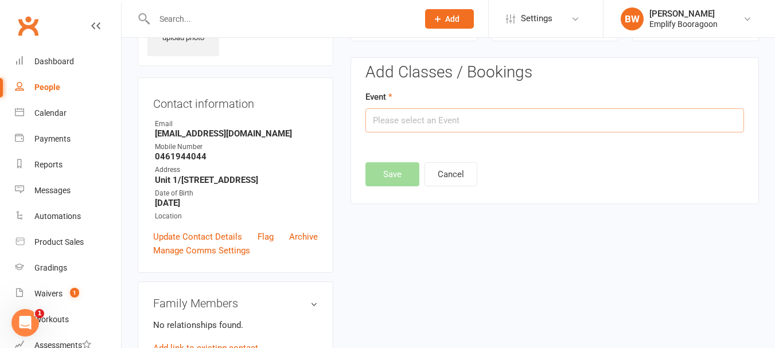
click at [467, 131] on input "text" at bounding box center [554, 120] width 378 height 24
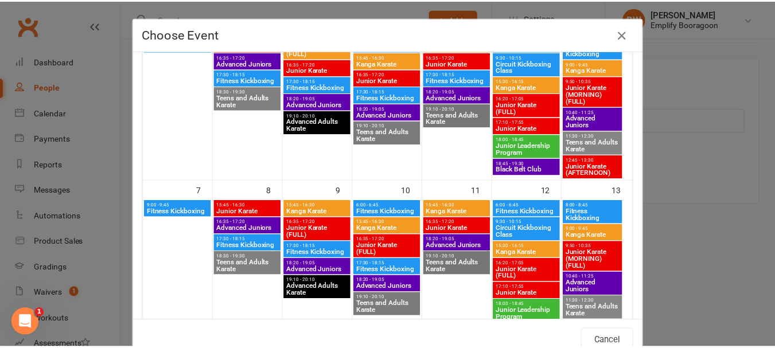
scroll to position [287, 0]
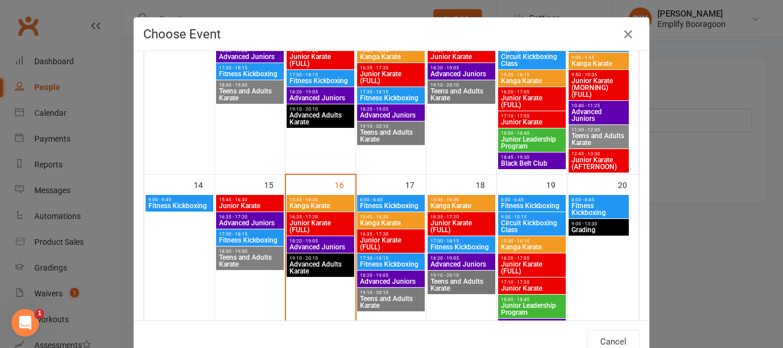
click at [395, 201] on span "6:00 - 6:45" at bounding box center [390, 199] width 63 height 5
type input "Fitness Kickboxing - Sep 17, 2025 6:00:00 AM"
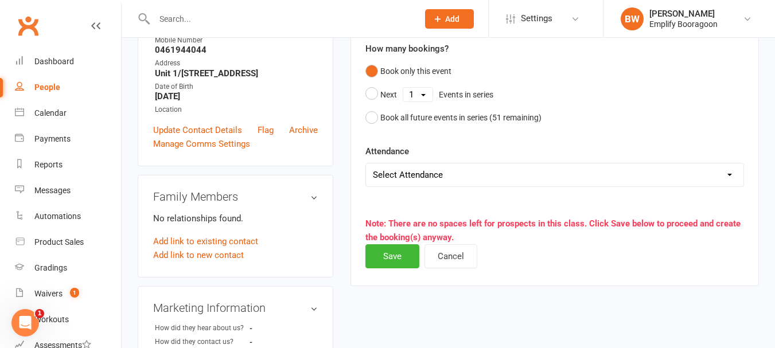
scroll to position [194, 0]
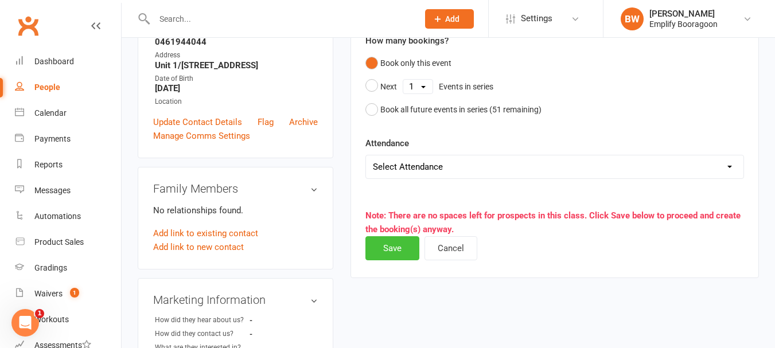
click at [404, 246] on button "Save" at bounding box center [392, 248] width 54 height 24
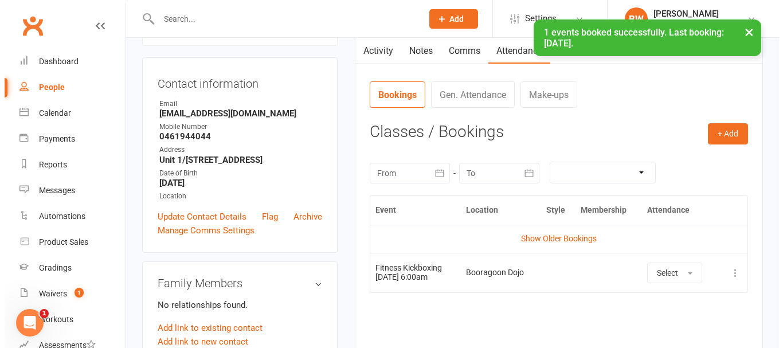
scroll to position [79, 0]
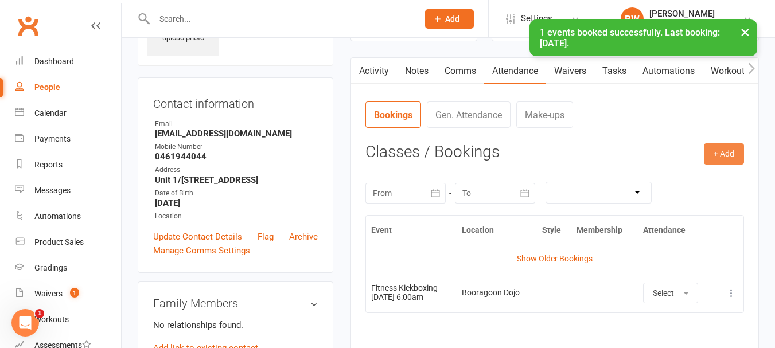
click at [740, 144] on button "+ Add" at bounding box center [723, 153] width 40 height 21
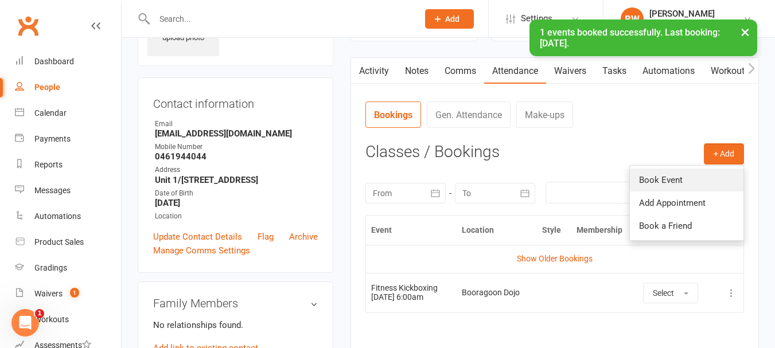
click at [673, 177] on link "Book Event" at bounding box center [687, 180] width 114 height 23
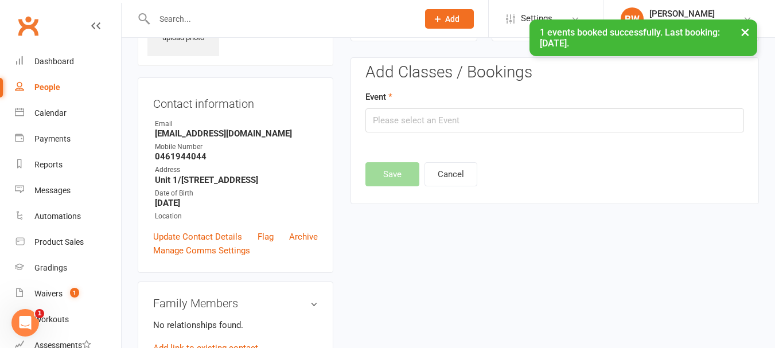
drag, startPoint x: 491, startPoint y: 136, endPoint x: 486, endPoint y: 132, distance: 7.3
click at [491, 136] on edit-booking-section "Add Classes / Bookings Event Save Cancel" at bounding box center [554, 122] width 378 height 116
click at [486, 131] on input "text" at bounding box center [554, 120] width 378 height 24
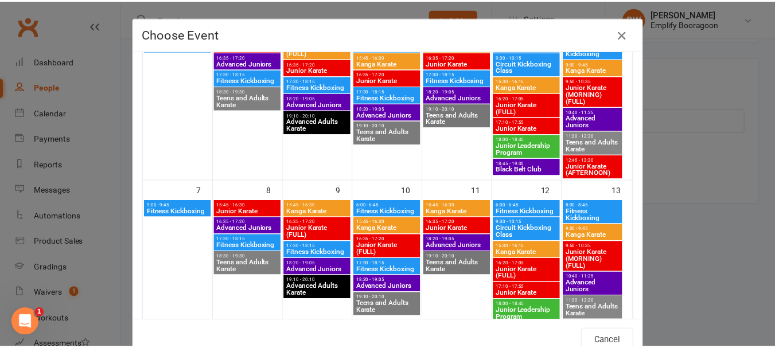
scroll to position [344, 0]
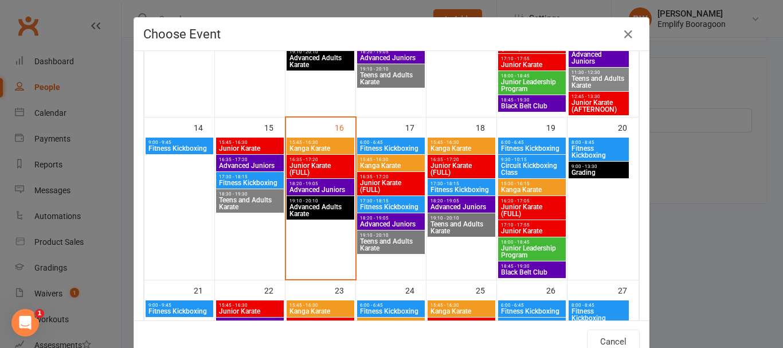
click at [579, 152] on span "Fitness Kickboxing" at bounding box center [599, 152] width 56 height 14
type input "Fitness Kickboxing - Sep 20, 2025 8:00:00 AM"
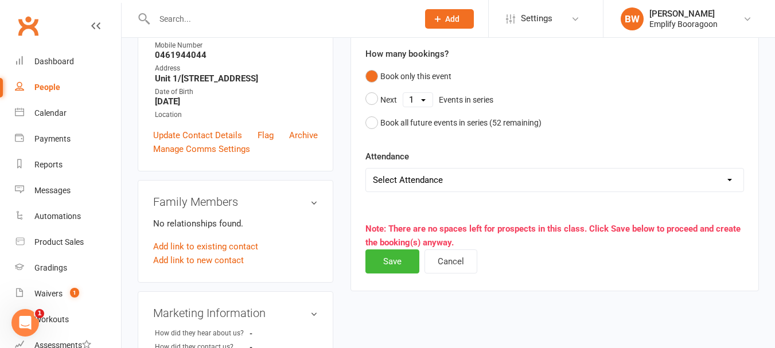
scroll to position [194, 0]
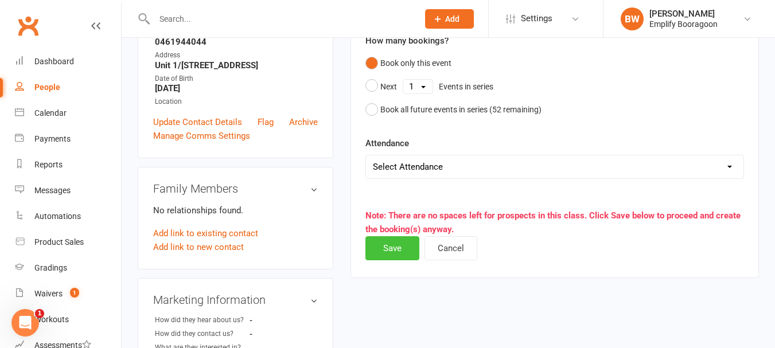
click at [389, 254] on button "Save" at bounding box center [392, 248] width 54 height 24
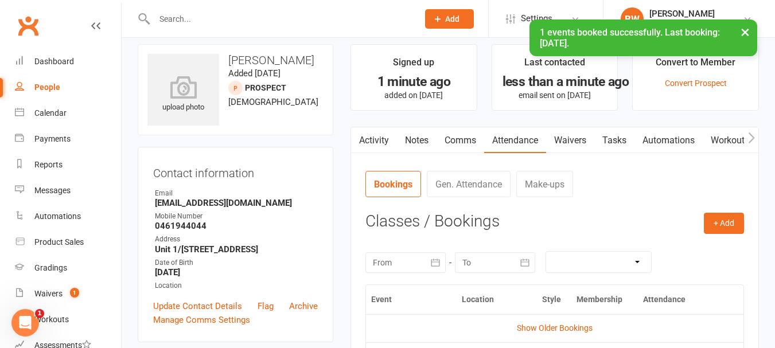
scroll to position [0, 0]
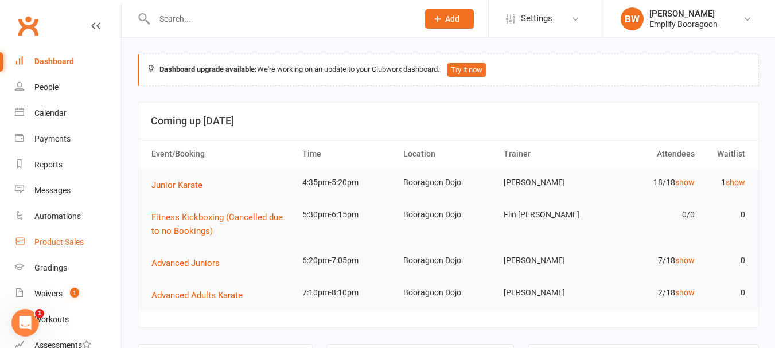
click at [58, 242] on div "Product Sales" at bounding box center [58, 241] width 49 height 9
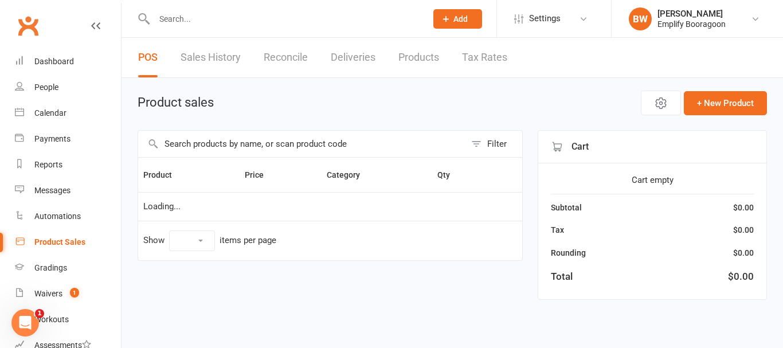
select select "100"
click at [319, 148] on input "text" at bounding box center [301, 144] width 327 height 26
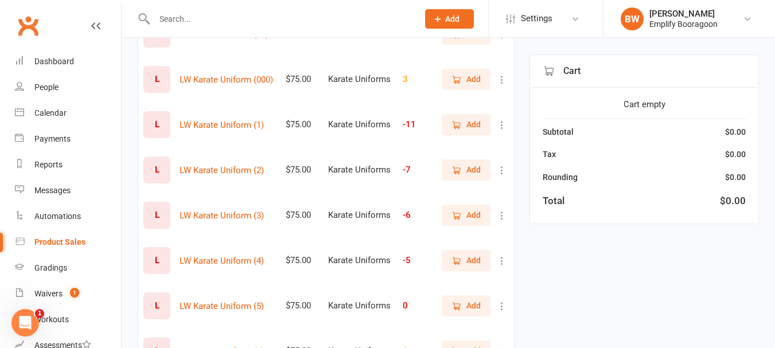
scroll to position [229, 0]
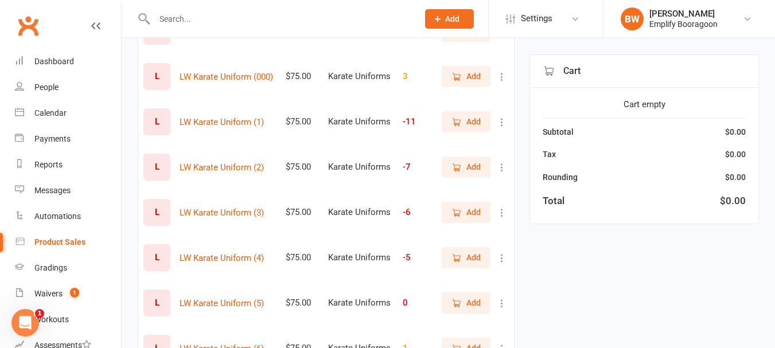
type input "uniform"
click at [446, 206] on button "Add" at bounding box center [465, 212] width 49 height 21
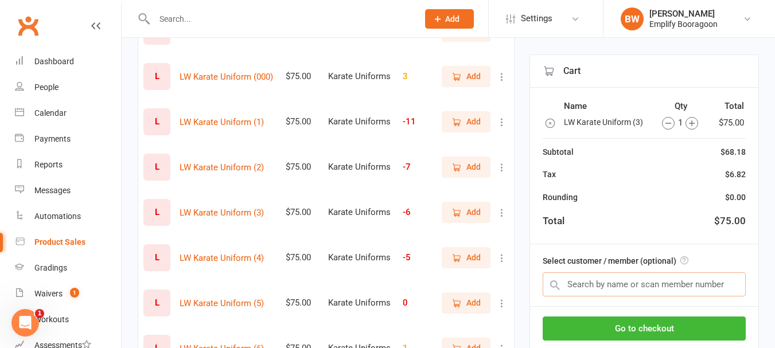
click at [598, 288] on input "text" at bounding box center [643, 284] width 203 height 24
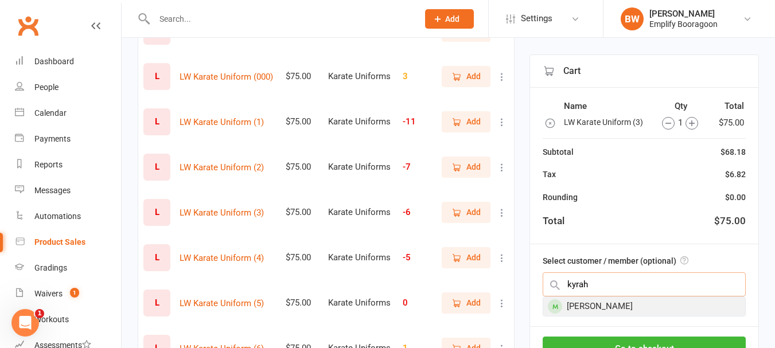
type input "kyrah"
click at [607, 303] on div "[PERSON_NAME]" at bounding box center [644, 306] width 202 height 19
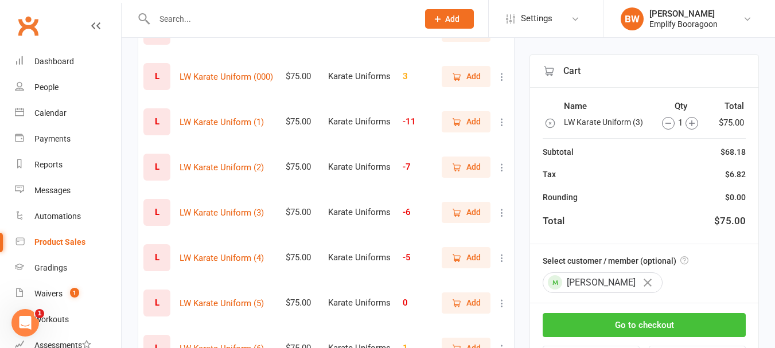
click at [642, 318] on button "Go to checkout" at bounding box center [643, 325] width 203 height 24
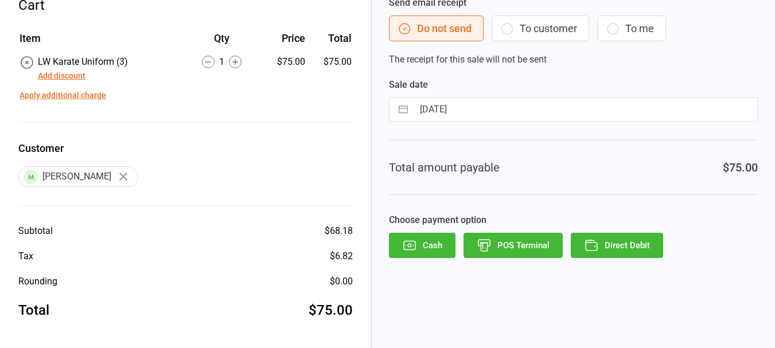
click at [630, 244] on button "Direct Debit" at bounding box center [616, 245] width 92 height 25
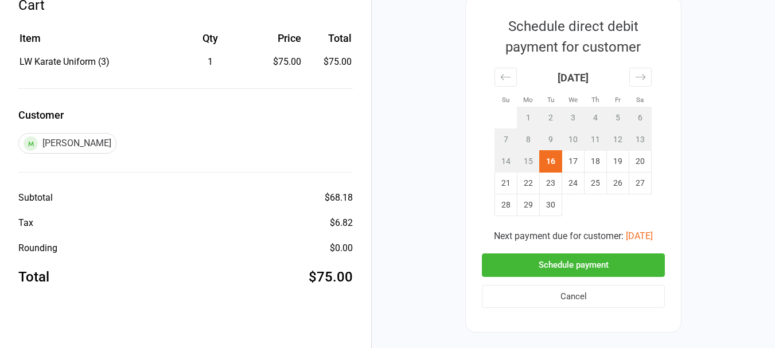
scroll to position [62, 0]
click at [565, 157] on td "17" at bounding box center [573, 162] width 22 height 22
click at [591, 252] on div "Schedule direct debit payment for customer Su Mo Tu We Th Fr Sa [DATE] 1 2 3 4 …" at bounding box center [573, 164] width 216 height 337
click at [591, 257] on button "Schedule payment" at bounding box center [573, 265] width 183 height 24
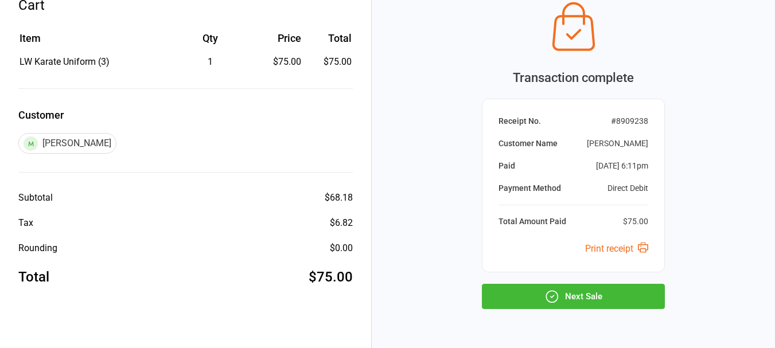
click at [593, 290] on button "Next Sale" at bounding box center [573, 296] width 183 height 25
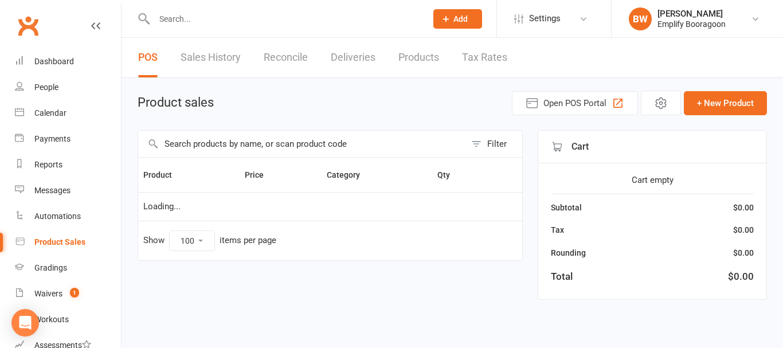
select select "100"
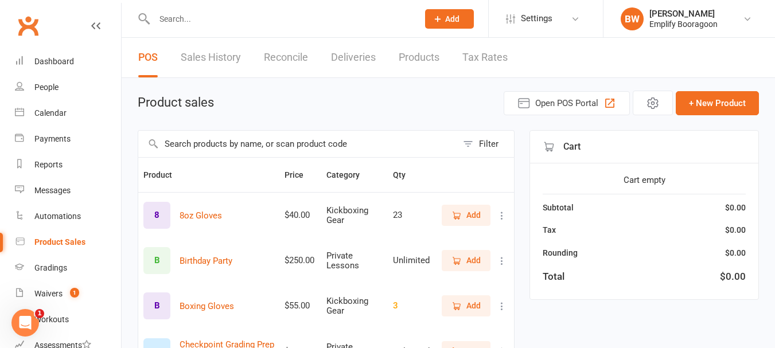
click at [319, 151] on input "text" at bounding box center [297, 144] width 319 height 26
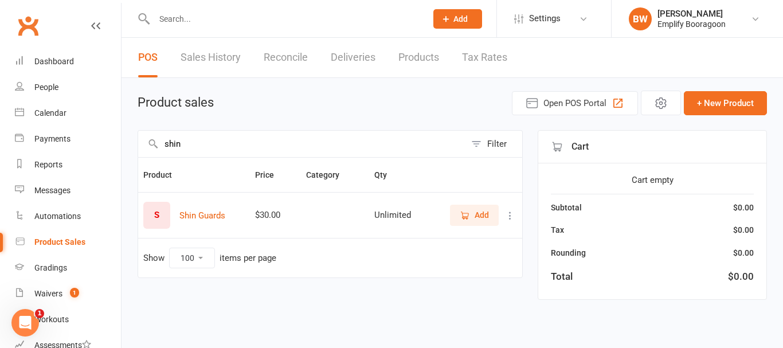
click at [465, 217] on icon "button" at bounding box center [465, 215] width 6 height 6
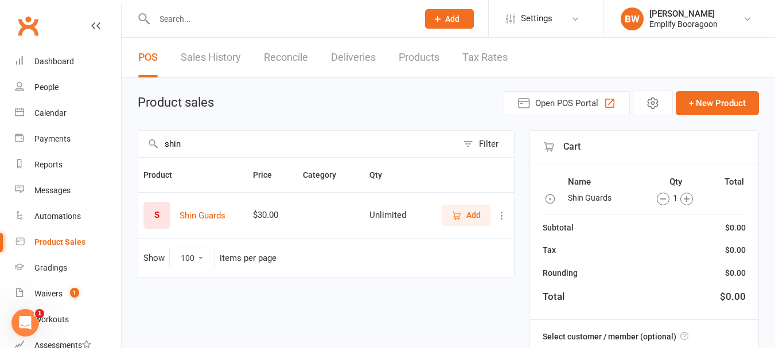
click at [335, 149] on input "shin" at bounding box center [297, 144] width 319 height 26
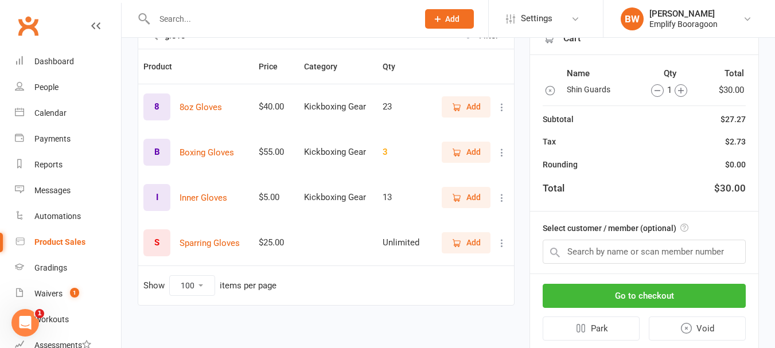
scroll to position [115, 0]
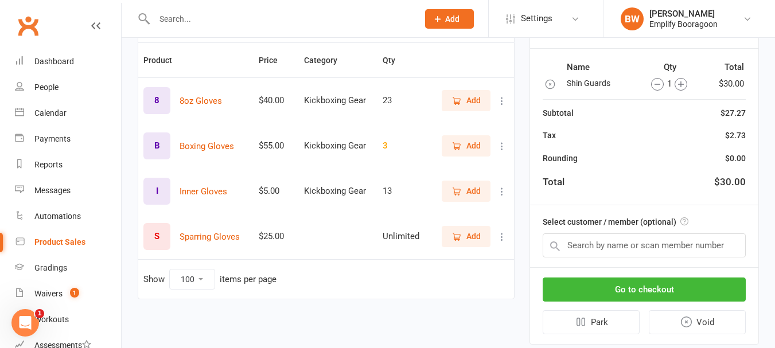
type input "glove"
click at [443, 238] on button "Add" at bounding box center [465, 236] width 49 height 21
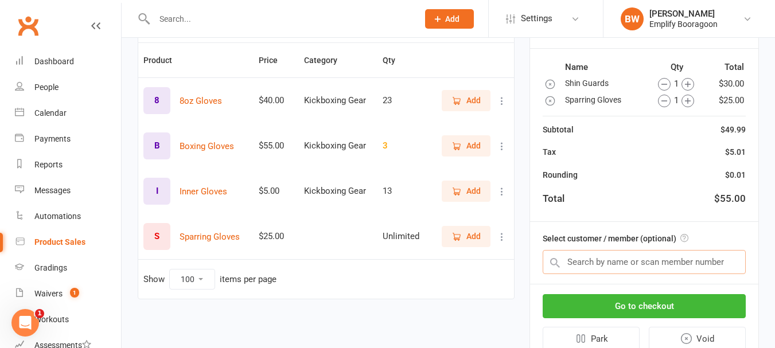
click at [662, 265] on input "text" at bounding box center [643, 262] width 203 height 24
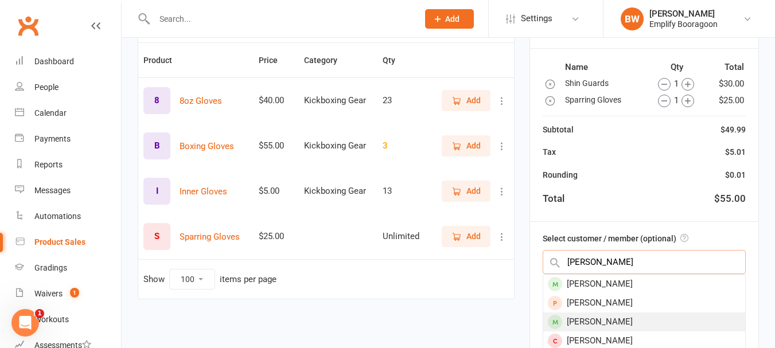
type input "[PERSON_NAME]"
click at [603, 324] on div "[PERSON_NAME]" at bounding box center [644, 321] width 202 height 19
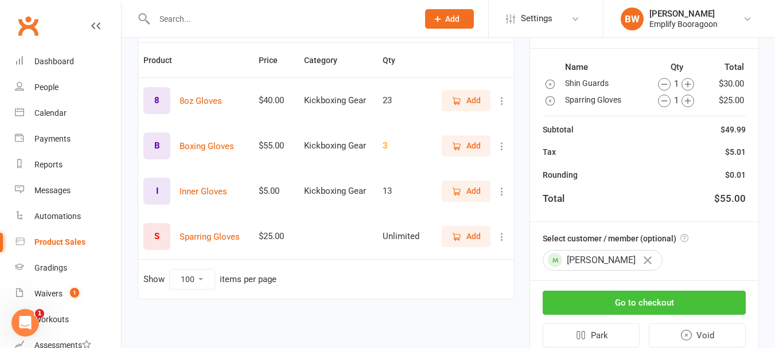
click at [641, 295] on button "Go to checkout" at bounding box center [643, 303] width 203 height 24
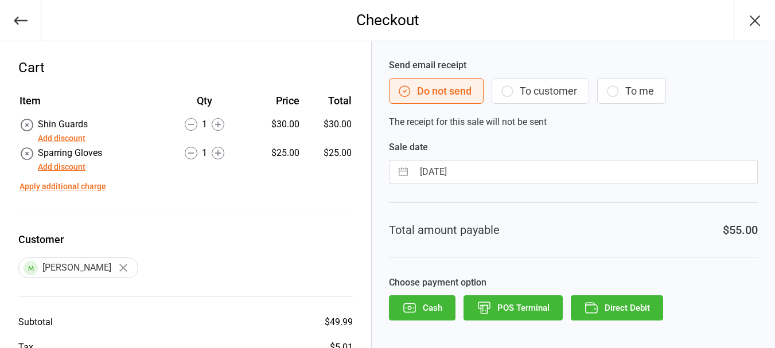
click at [628, 314] on button "Direct Debit" at bounding box center [616, 307] width 92 height 25
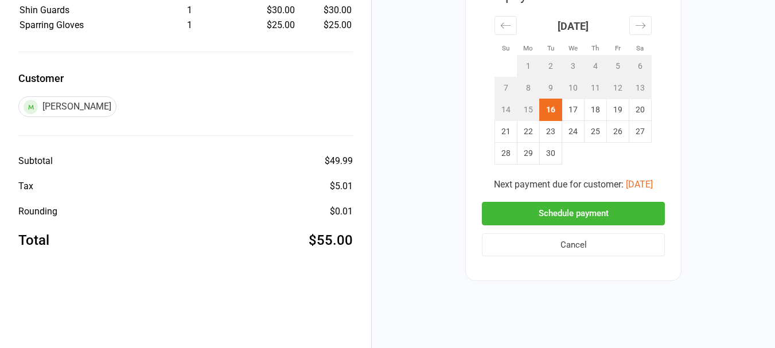
scroll to position [115, 0]
click at [569, 213] on button "Schedule payment" at bounding box center [573, 213] width 183 height 24
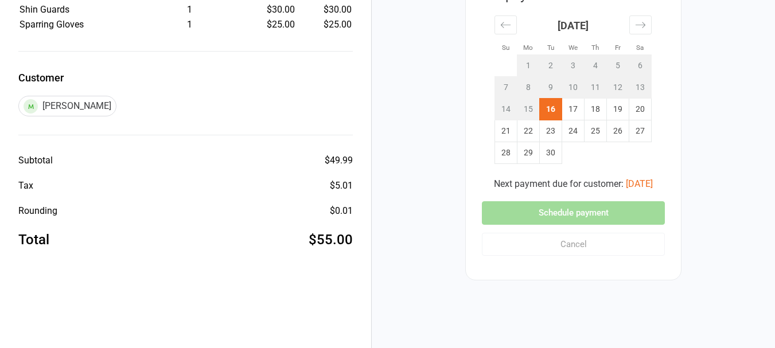
scroll to position [98, 0]
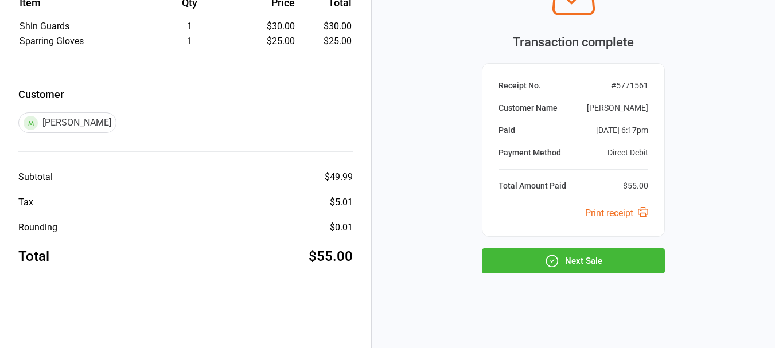
click at [534, 262] on button "Next Sale" at bounding box center [573, 260] width 183 height 25
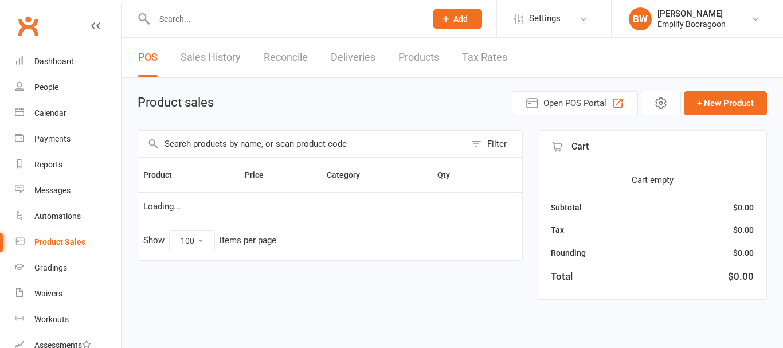
select select "100"
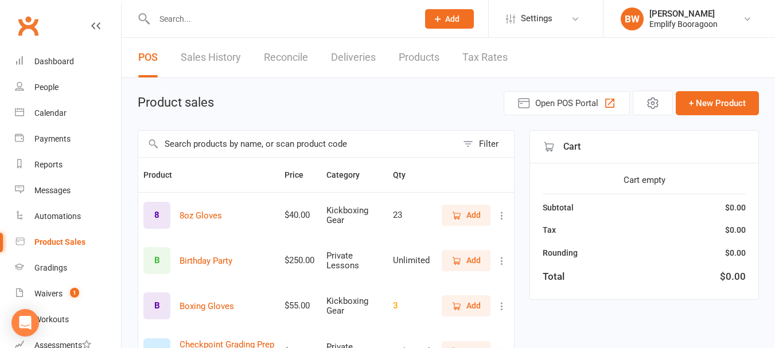
click at [61, 62] on div "Dashboard" at bounding box center [54, 61] width 40 height 9
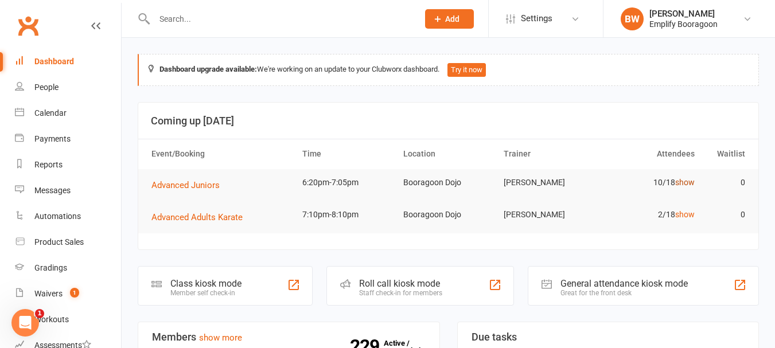
click at [682, 181] on link "show" at bounding box center [684, 182] width 19 height 9
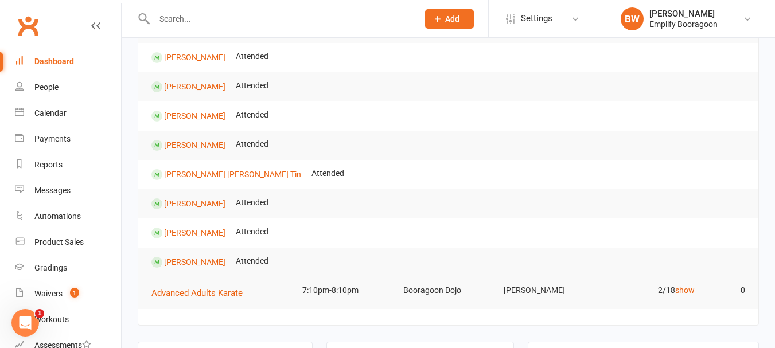
scroll to position [229, 0]
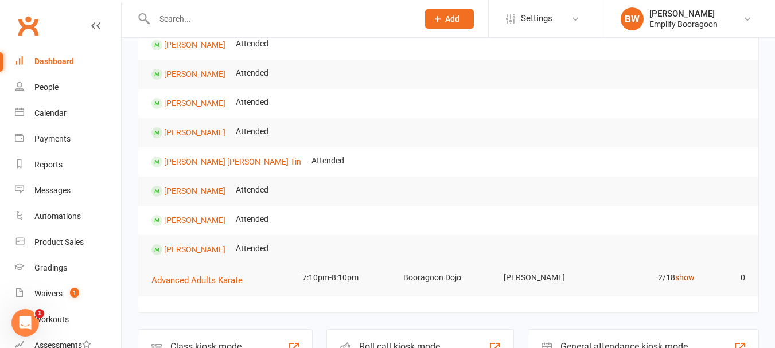
click at [688, 275] on link "show" at bounding box center [684, 277] width 19 height 9
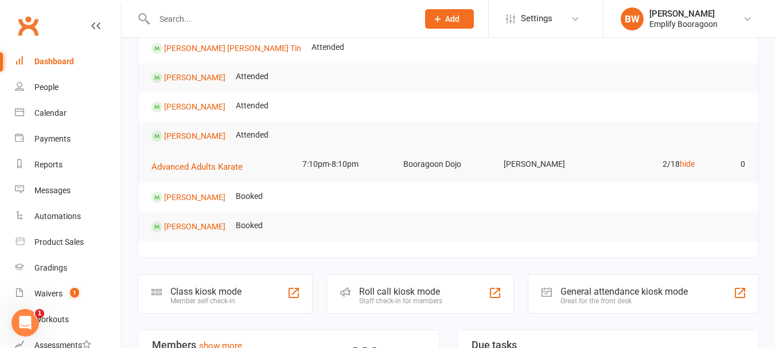
scroll to position [344, 0]
click at [201, 176] on td "Advanced Adults Karate" at bounding box center [221, 166] width 151 height 32
click at [201, 166] on span "Advanced Adults Karate" at bounding box center [196, 166] width 91 height 10
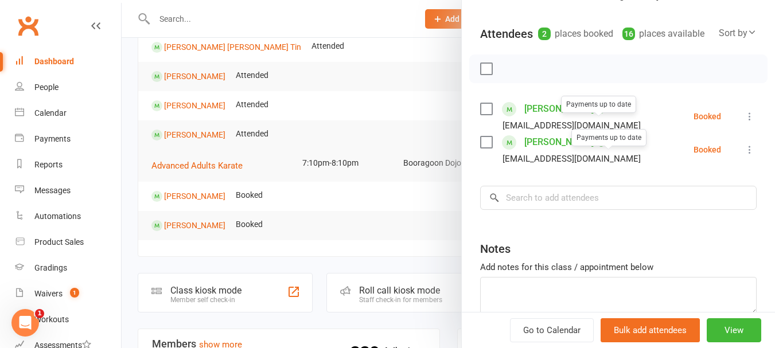
scroll to position [115, 0]
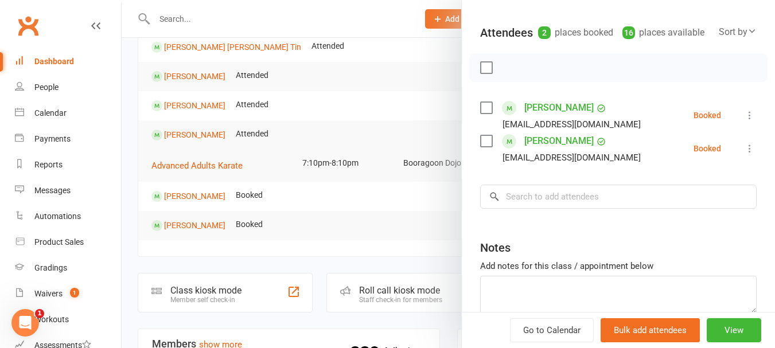
click at [580, 228] on div "Class kiosk mode Roll call 7:10 PM - 8:10 PM, [DATE] with [PERSON_NAME] at [GEO…" at bounding box center [618, 152] width 313 height 437
click at [580, 209] on input "search" at bounding box center [618, 197] width 276 height 24
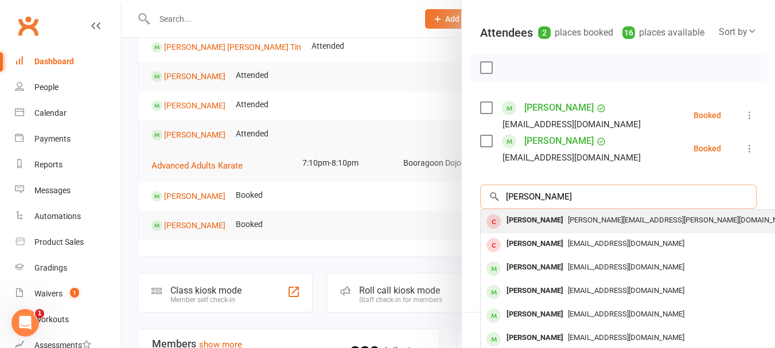
type input "[PERSON_NAME]"
click at [574, 229] on div "[PERSON_NAME][EMAIL_ADDRESS][PERSON_NAME][DOMAIN_NAME]" at bounding box center [652, 220] width 334 height 17
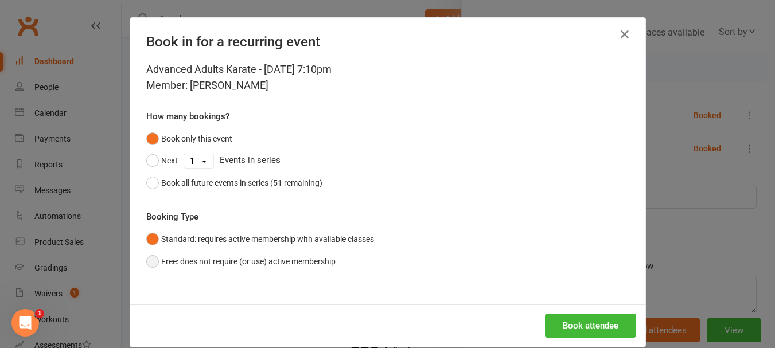
drag, startPoint x: 291, startPoint y: 257, endPoint x: 300, endPoint y: 261, distance: 9.5
click at [291, 257] on button "Free: does not require (or use) active membership" at bounding box center [240, 262] width 189 height 22
click at [562, 321] on button "Book attendee" at bounding box center [590, 326] width 91 height 24
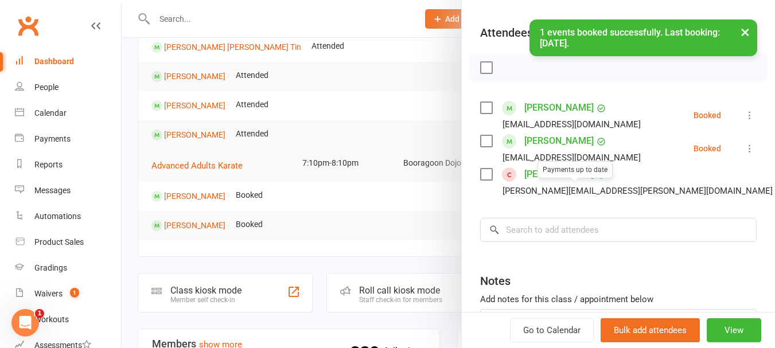
click at [560, 183] on link "[PERSON_NAME]" at bounding box center [558, 174] width 69 height 18
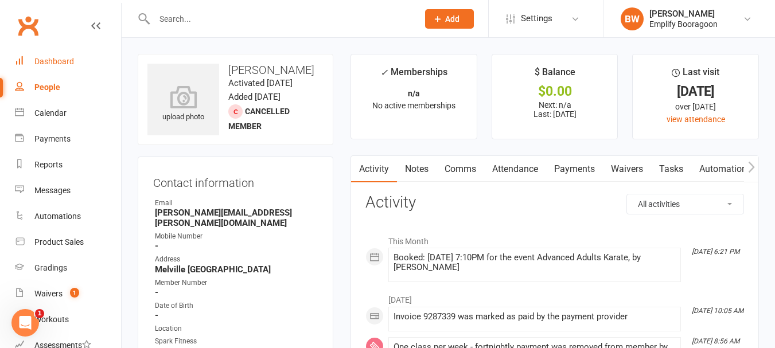
click at [61, 55] on link "Dashboard" at bounding box center [68, 62] width 106 height 26
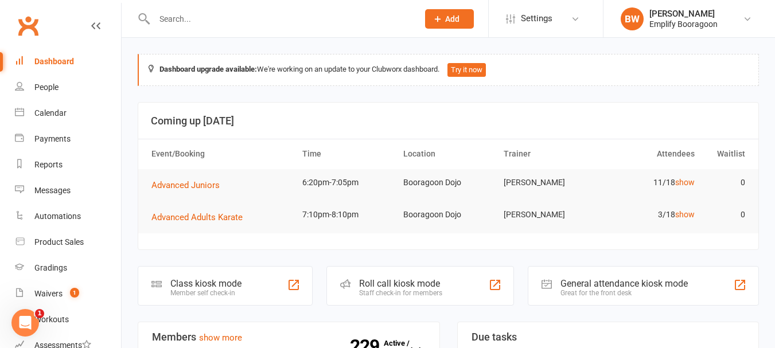
click at [537, 115] on h3 "Coming up [DATE]" at bounding box center [448, 120] width 595 height 11
click at [587, 68] on div "Dashboard upgrade available: We're working on an update to your Clubworx dashbo…" at bounding box center [448, 70] width 621 height 32
